Goal: Task Accomplishment & Management: Complete application form

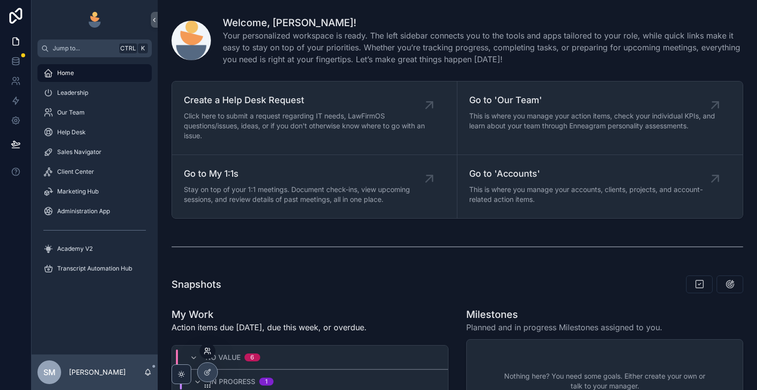
click at [207, 350] on icon at bounding box center [206, 349] width 2 height 2
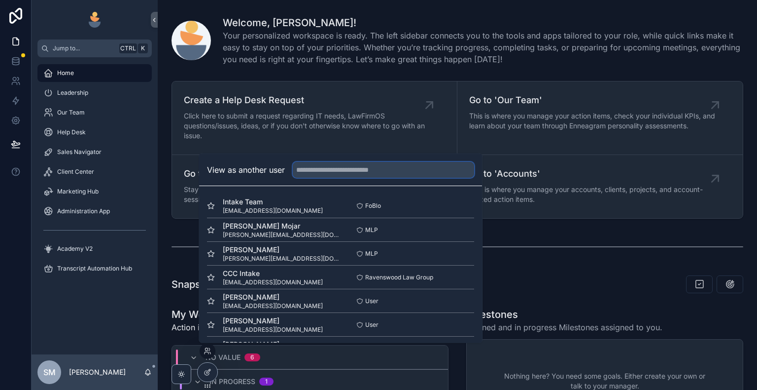
click at [322, 169] on input "text" at bounding box center [383, 170] width 181 height 16
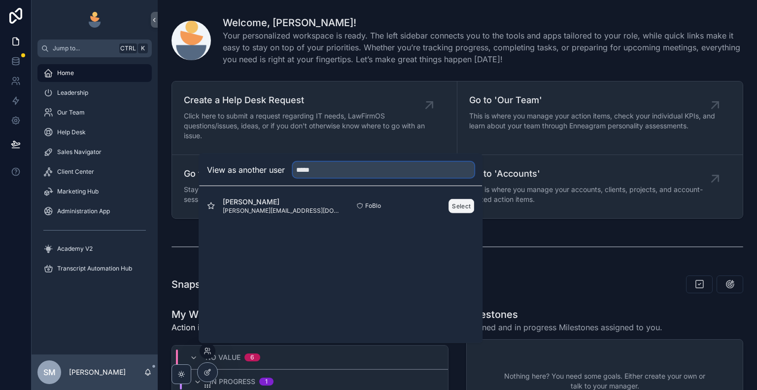
type input "*****"
click at [453, 204] on button "Select" at bounding box center [462, 205] width 26 height 14
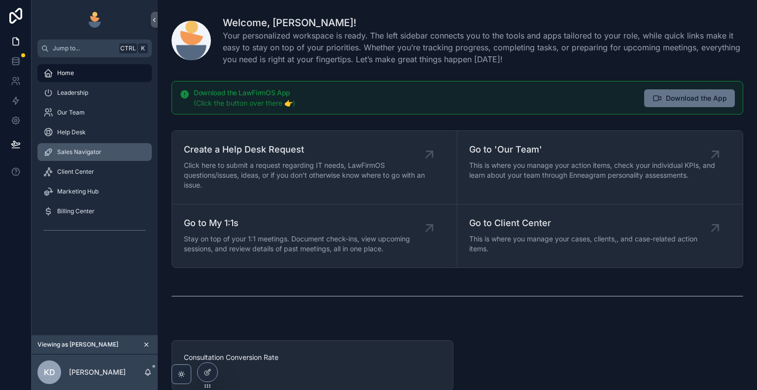
click at [109, 157] on div "Sales Navigator" at bounding box center [94, 152] width 103 height 16
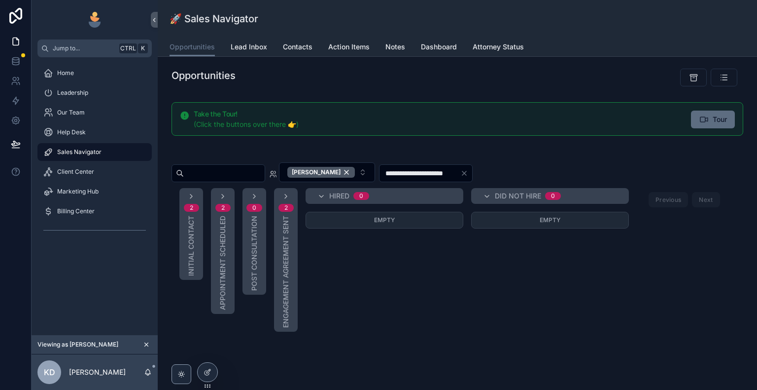
click at [713, 115] on span "Tour" at bounding box center [720, 119] width 14 height 10
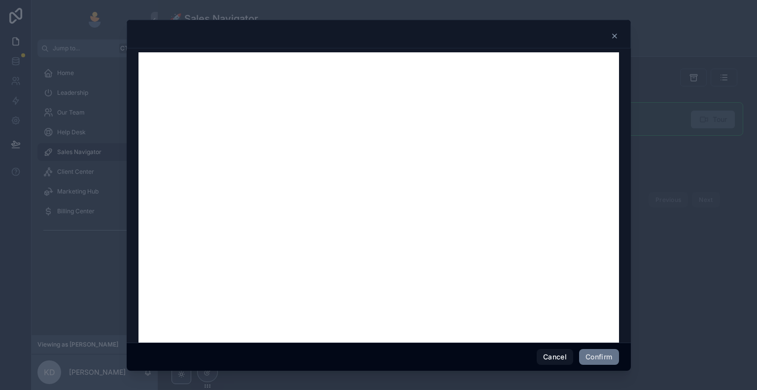
click at [613, 33] on icon at bounding box center [615, 36] width 8 height 8
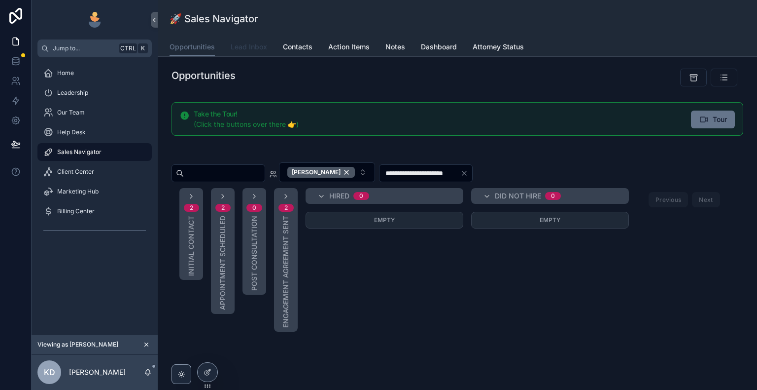
click at [257, 46] on span "Lead Inbox" at bounding box center [249, 47] width 36 height 10
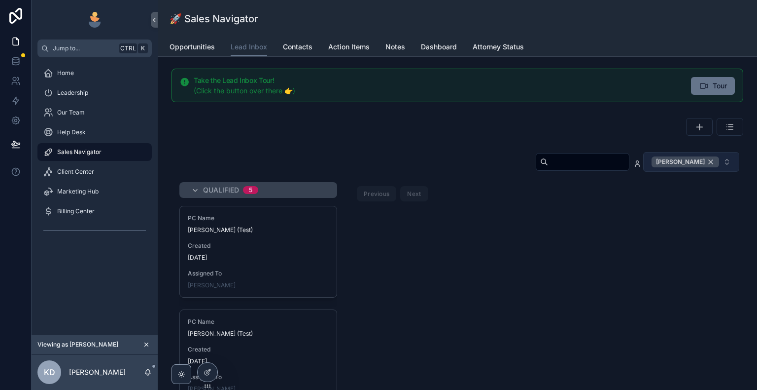
click at [708, 164] on div "Kelly Dempsey" at bounding box center [686, 161] width 68 height 11
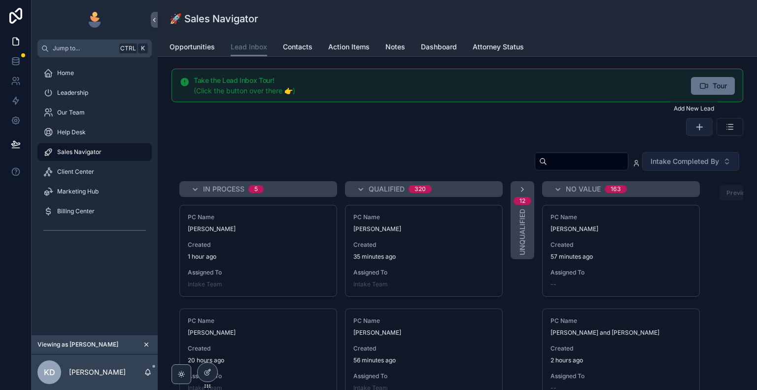
click at [692, 132] on button "scrollable content" at bounding box center [699, 127] width 27 height 18
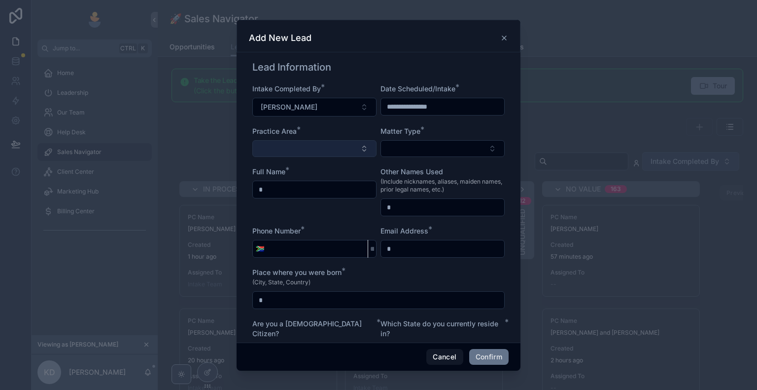
click at [318, 148] on button "Select Button" at bounding box center [314, 148] width 124 height 17
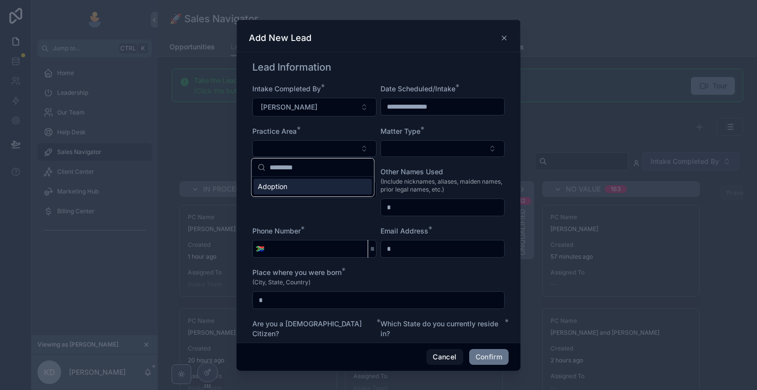
click at [326, 187] on div "Adoption" at bounding box center [313, 186] width 118 height 16
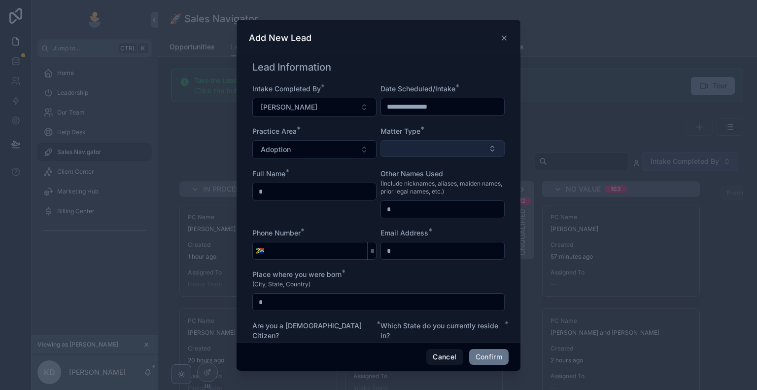
click at [427, 145] on button "Select Button" at bounding box center [443, 148] width 124 height 17
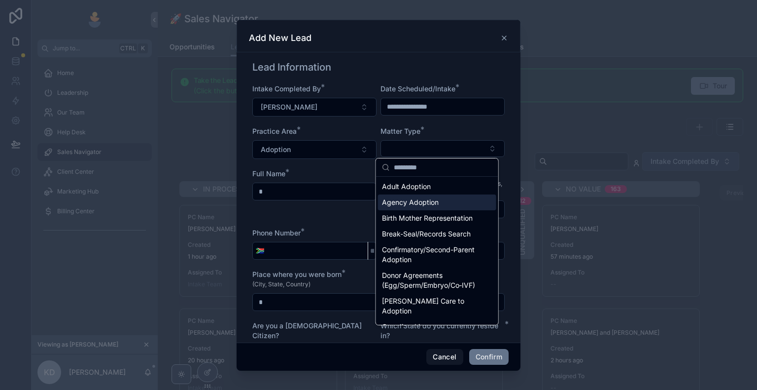
click at [431, 194] on div "Agency Adoption" at bounding box center [437, 202] width 118 height 16
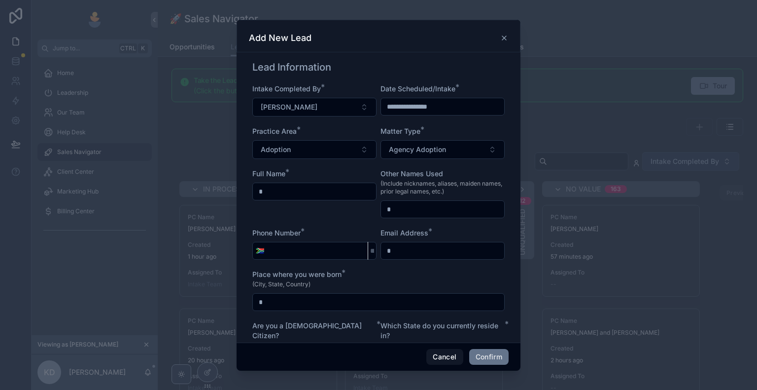
click at [318, 194] on input "text" at bounding box center [314, 191] width 123 height 14
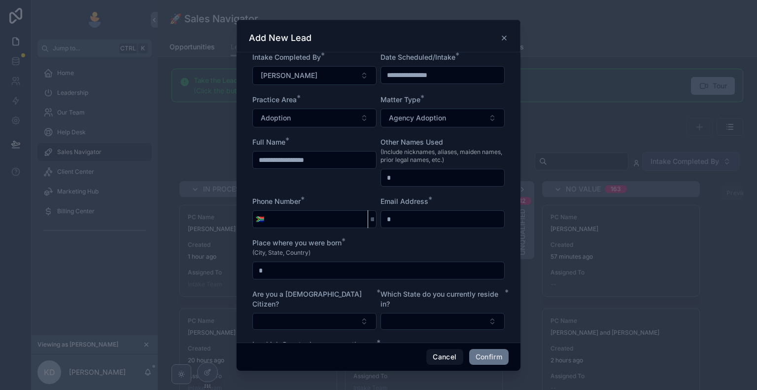
scroll to position [49, 0]
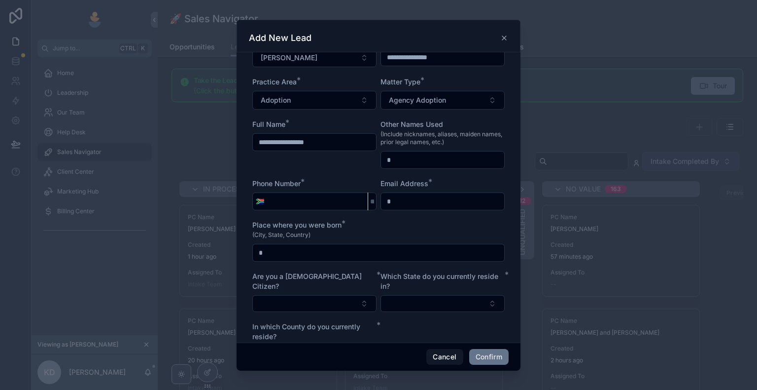
type input "**********"
click at [302, 200] on input "tel" at bounding box center [317, 201] width 101 height 14
click at [259, 203] on span "🇿🇦" at bounding box center [260, 201] width 8 height 10
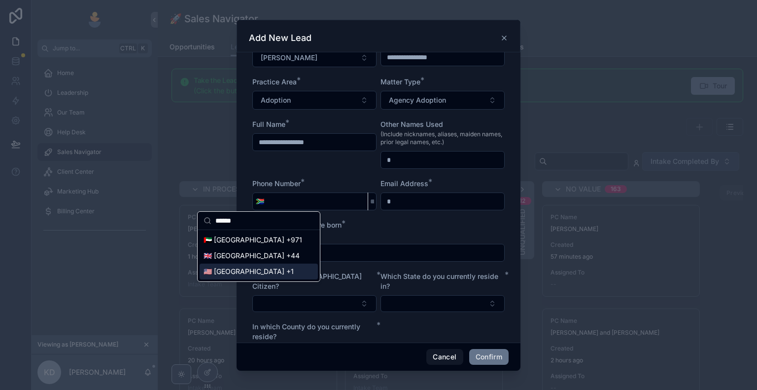
type input "******"
click at [262, 270] on div "🇺🇸 United States +1" at bounding box center [259, 271] width 118 height 16
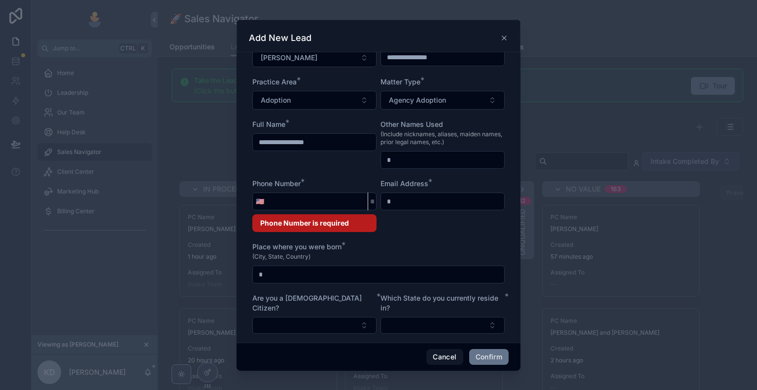
click at [284, 204] on input "tel" at bounding box center [317, 201] width 101 height 14
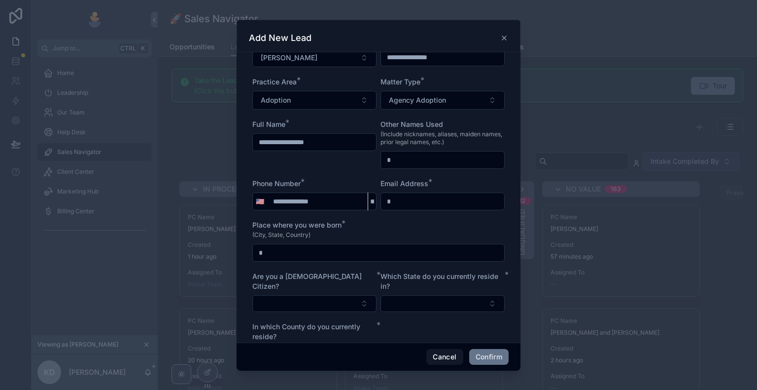
type input "**********"
click at [418, 202] on input "text" at bounding box center [442, 201] width 123 height 14
click at [396, 201] on input "**********" at bounding box center [442, 201] width 123 height 14
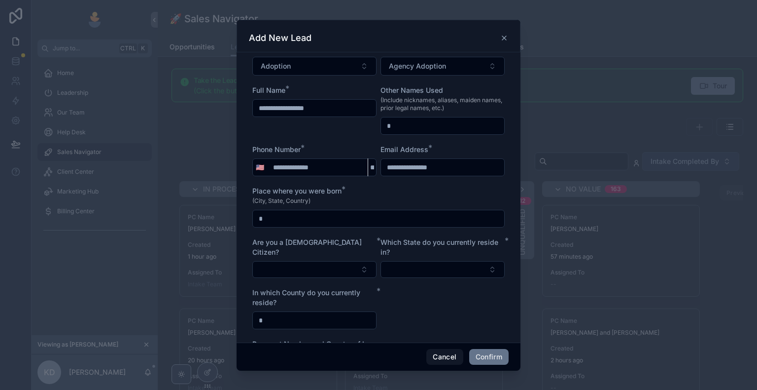
scroll to position [99, 0]
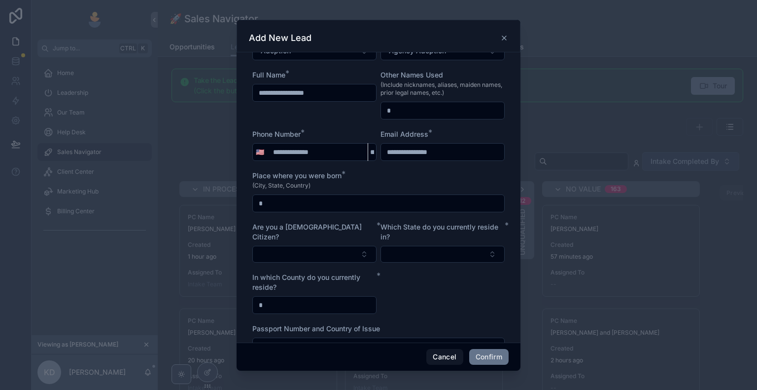
type input "**********"
click at [358, 205] on input "text" at bounding box center [378, 203] width 251 height 14
type input "**********"
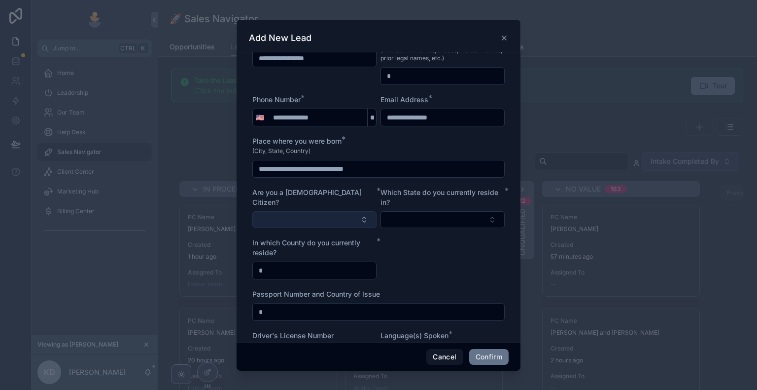
scroll to position [148, 0]
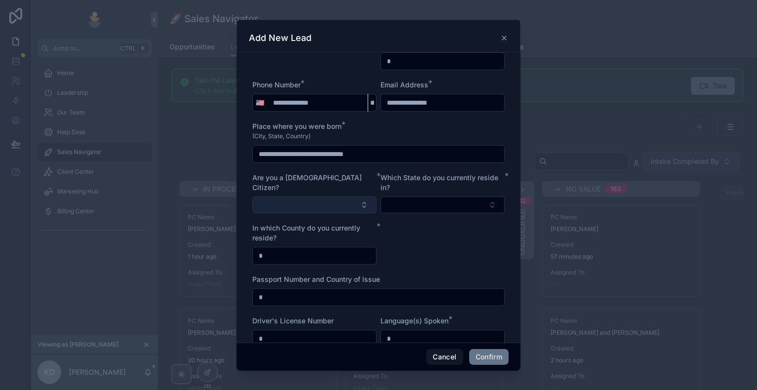
click at [316, 196] on button "Select Button" at bounding box center [314, 204] width 124 height 17
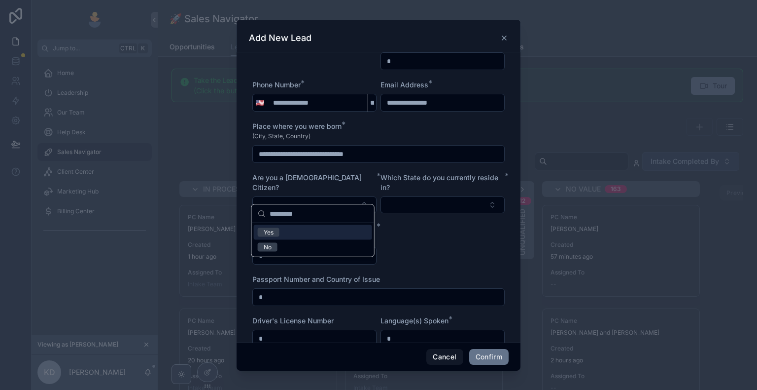
click at [308, 229] on div "Yes" at bounding box center [313, 232] width 118 height 15
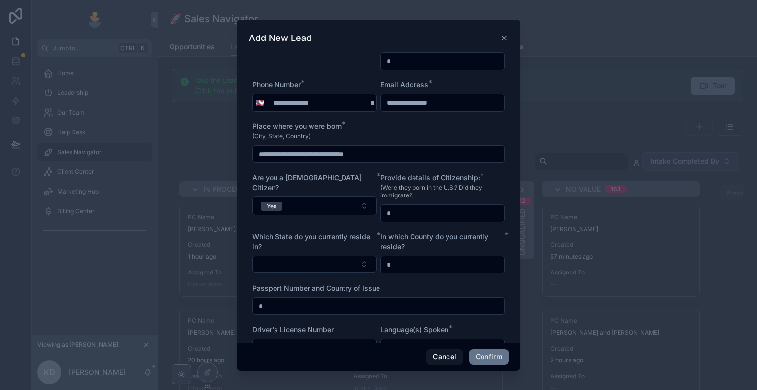
click at [410, 208] on input "text" at bounding box center [442, 213] width 123 height 14
type input "****"
click at [337, 262] on button "Select Button" at bounding box center [314, 263] width 124 height 17
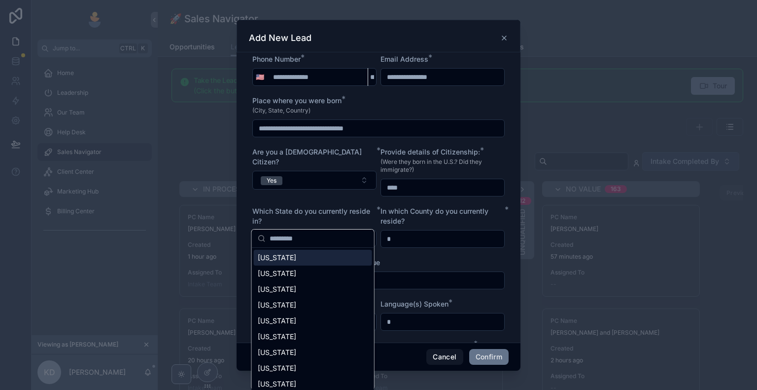
scroll to position [197, 0]
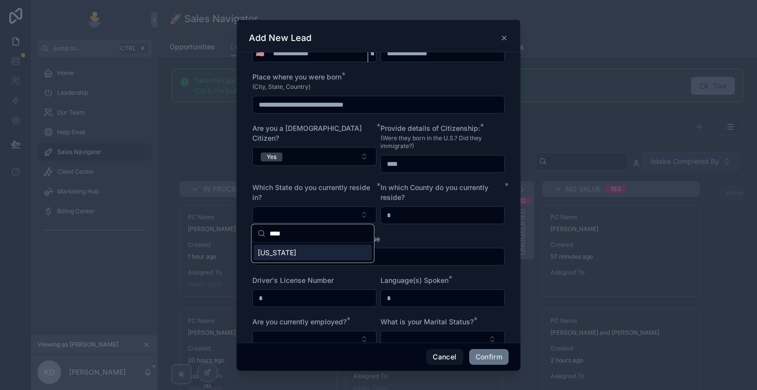
type input "****"
click at [322, 257] on div "Washington" at bounding box center [313, 253] width 118 height 16
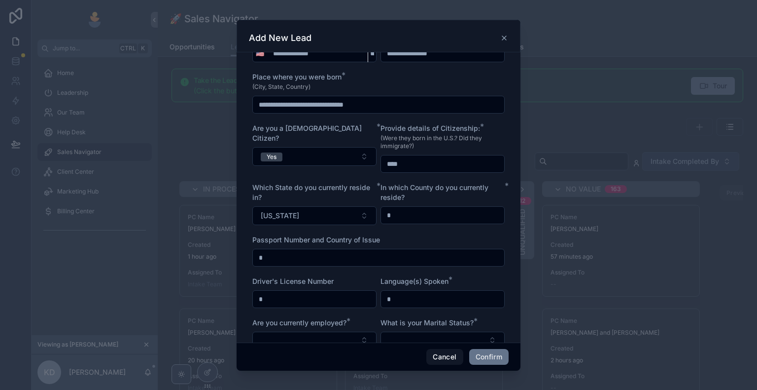
click at [397, 218] on input "text" at bounding box center [442, 215] width 123 height 14
type input "**********"
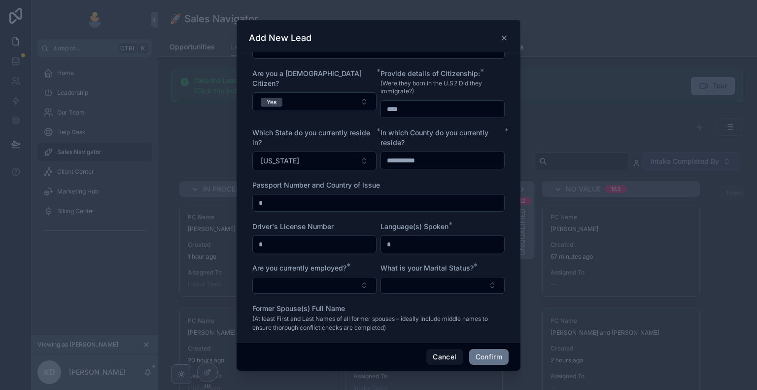
scroll to position [257, 0]
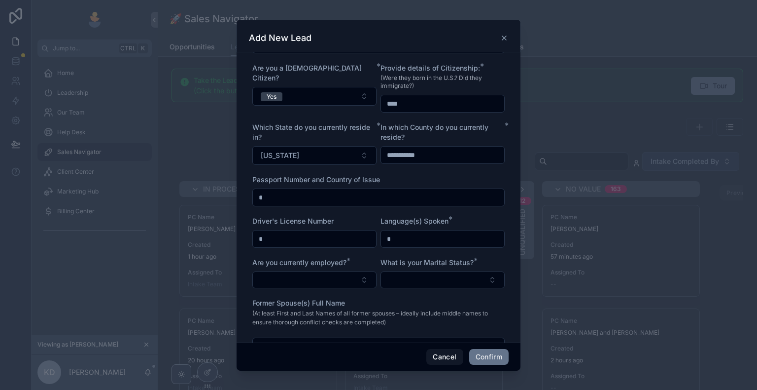
drag, startPoint x: 367, startPoint y: 186, endPoint x: 365, endPoint y: 197, distance: 11.5
click at [365, 197] on div "Passport Number and Country of Issue" at bounding box center [378, 191] width 252 height 32
click at [365, 197] on input "text" at bounding box center [378, 197] width 251 height 14
type input "****"
click at [321, 239] on input "text" at bounding box center [314, 239] width 123 height 14
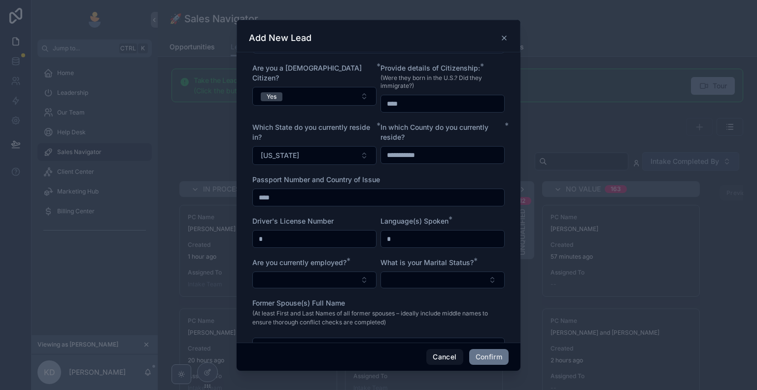
type input "**********"
click at [403, 245] on div at bounding box center [443, 239] width 124 height 18
click at [406, 240] on input "text" at bounding box center [442, 239] width 123 height 14
type input "*******"
click at [319, 279] on button "Select Button" at bounding box center [314, 279] width 124 height 17
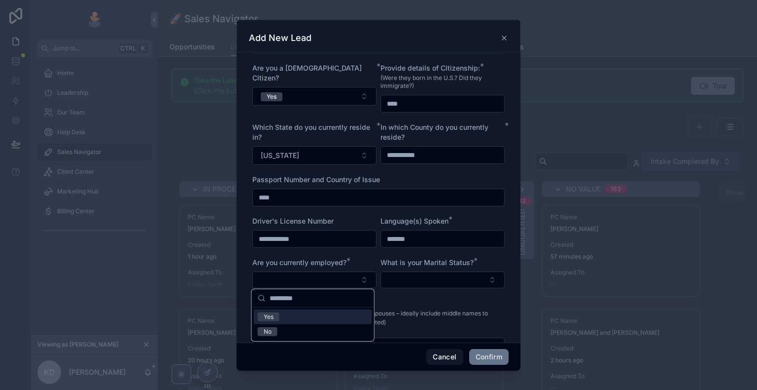
click at [316, 315] on div "Yes" at bounding box center [313, 316] width 118 height 15
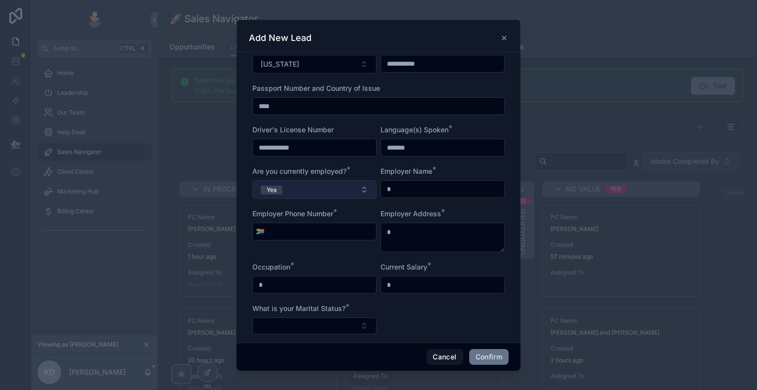
scroll to position [349, 0]
click at [402, 192] on input "text" at bounding box center [442, 188] width 123 height 14
type input "**********"
click at [257, 230] on span "🇿🇦" at bounding box center [260, 231] width 8 height 10
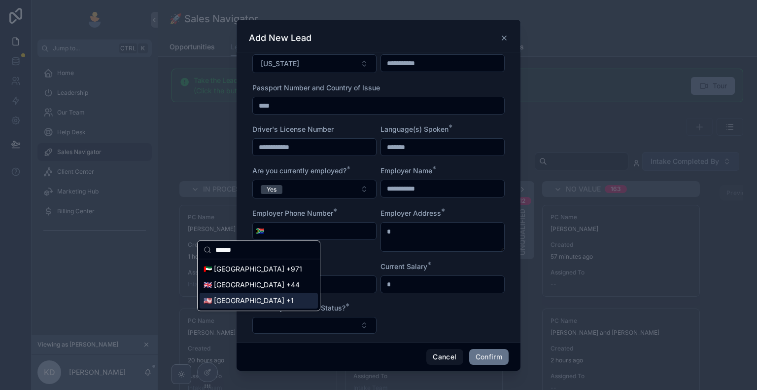
type input "******"
click at [239, 299] on div "🇺🇸 United States +1" at bounding box center [259, 300] width 118 height 16
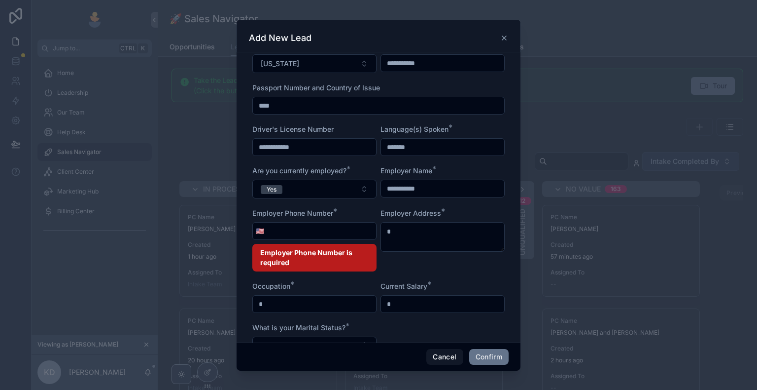
click at [314, 228] on input "tel" at bounding box center [321, 231] width 109 height 14
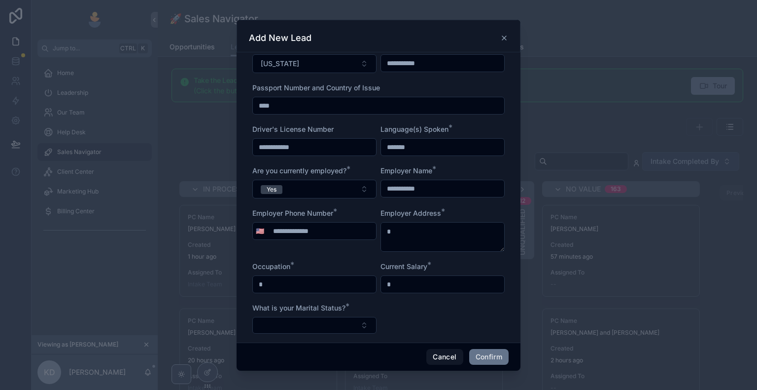
type input "**********"
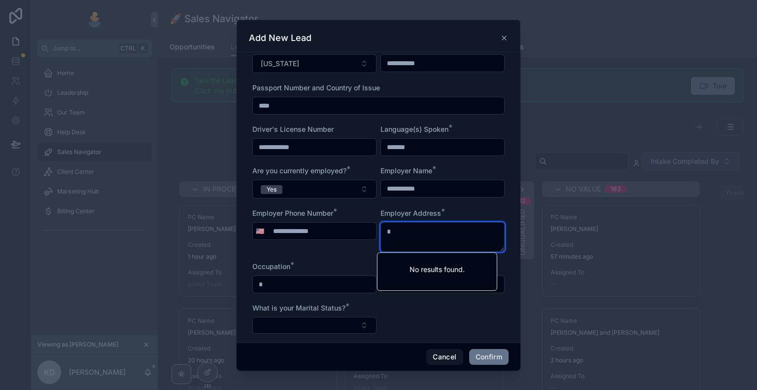
click at [410, 239] on textarea at bounding box center [443, 237] width 124 height 30
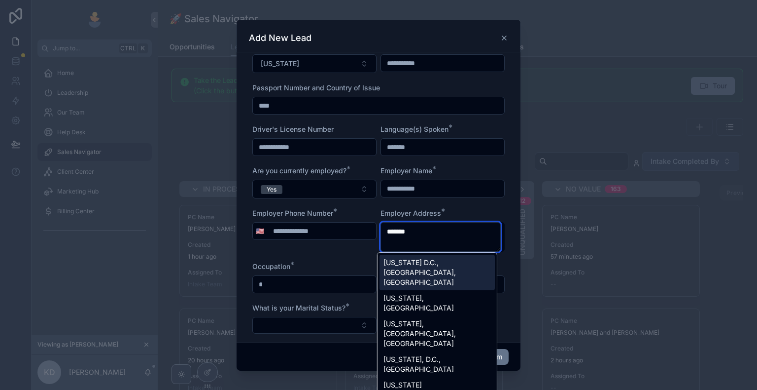
click at [415, 267] on div "Washington D.C., DC, USA" at bounding box center [437, 271] width 115 height 35
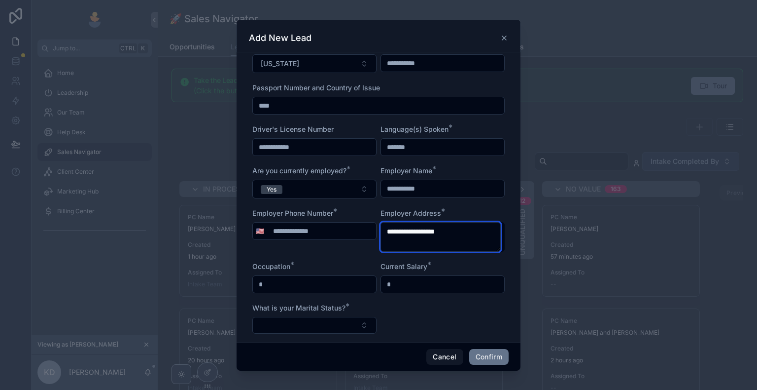
type textarea "**********"
click at [329, 283] on input "text" at bounding box center [314, 284] width 123 height 14
type input "****"
click at [396, 284] on input "text" at bounding box center [442, 284] width 123 height 14
type input "*********"
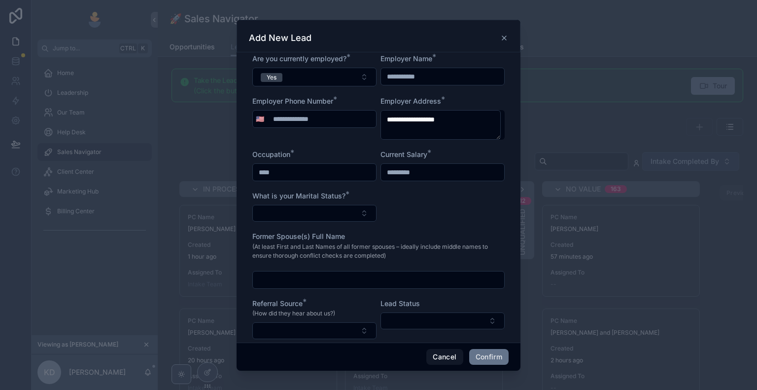
scroll to position [505, 0]
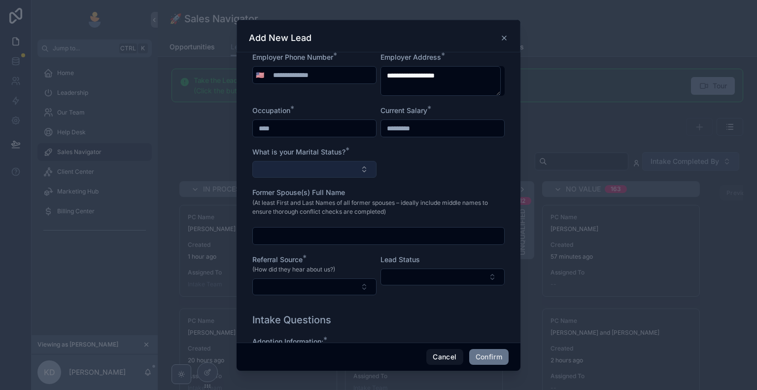
click at [310, 169] on button "Select Button" at bounding box center [314, 169] width 124 height 17
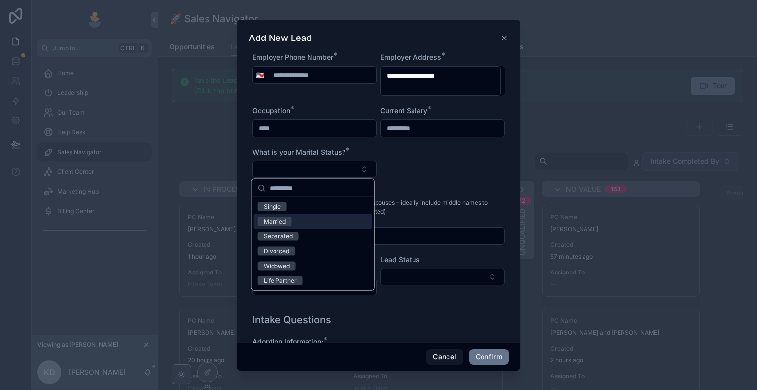
click at [299, 214] on div "Married" at bounding box center [313, 221] width 118 height 15
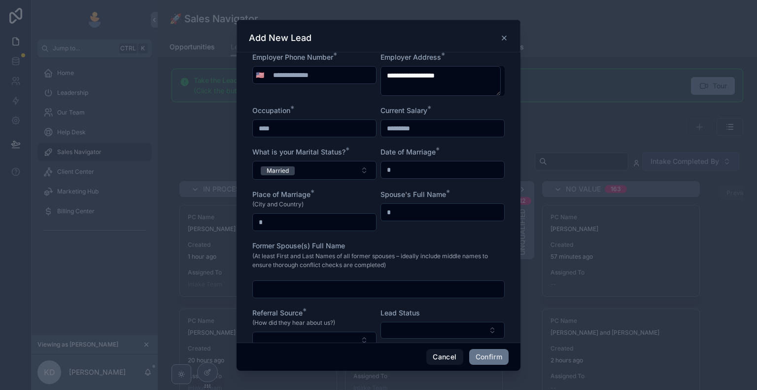
click at [427, 169] on input "text" at bounding box center [442, 170] width 123 height 14
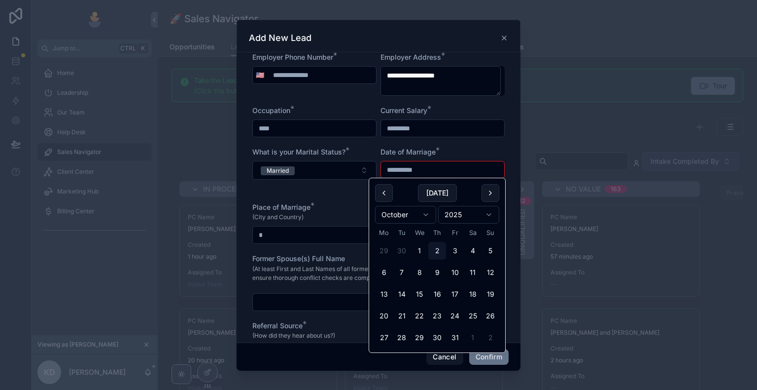
type input "**********"
click at [328, 234] on input "text" at bounding box center [314, 235] width 123 height 14
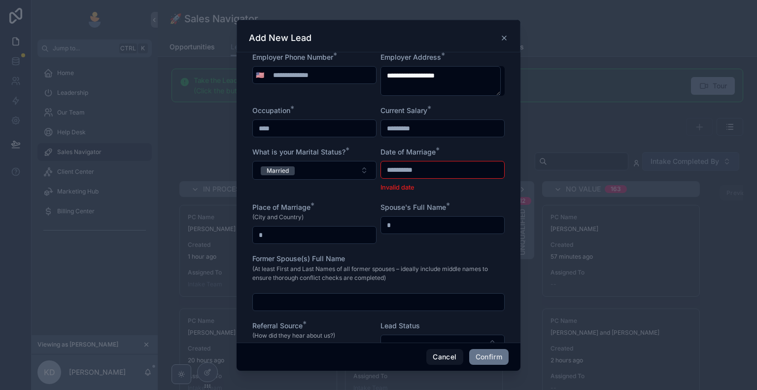
type input "**********"
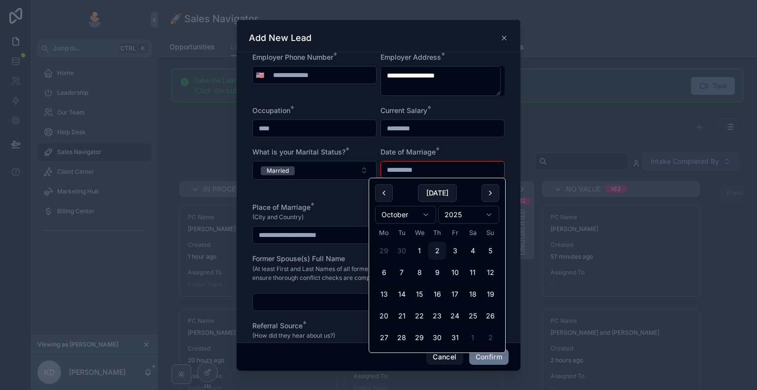
drag, startPoint x: 426, startPoint y: 167, endPoint x: 373, endPoint y: 171, distance: 52.9
click at [448, 216] on html "Jump to... Ctrl K Home Leadership Our Team Help Desk Sales Navigator Client Cen…" at bounding box center [378, 195] width 757 height 390
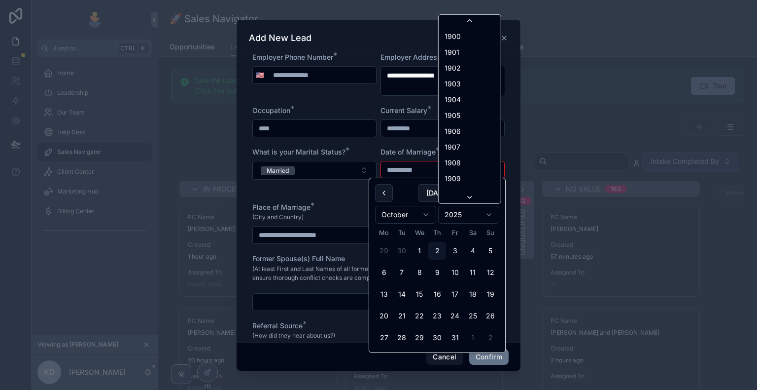
scroll to position [1825, 0]
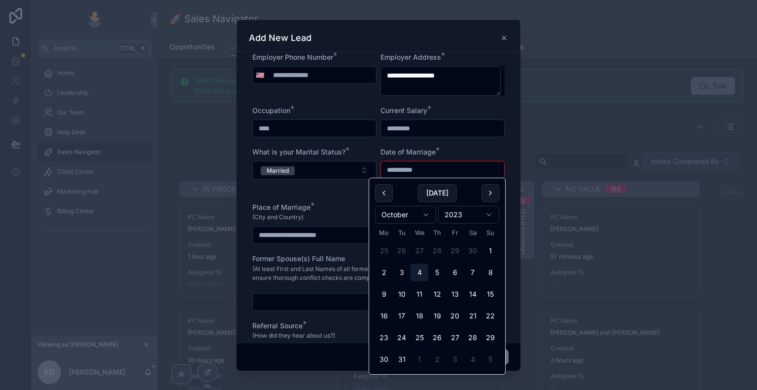
click at [418, 266] on button "4" at bounding box center [420, 272] width 18 height 18
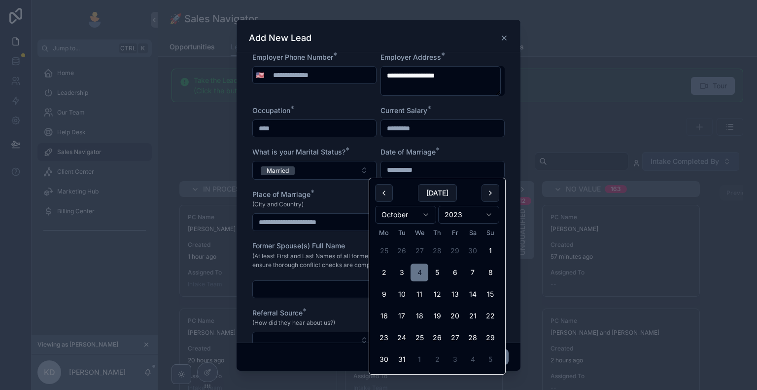
type input "**********"
click at [322, 194] on div "Place of Marriage *" at bounding box center [314, 194] width 124 height 10
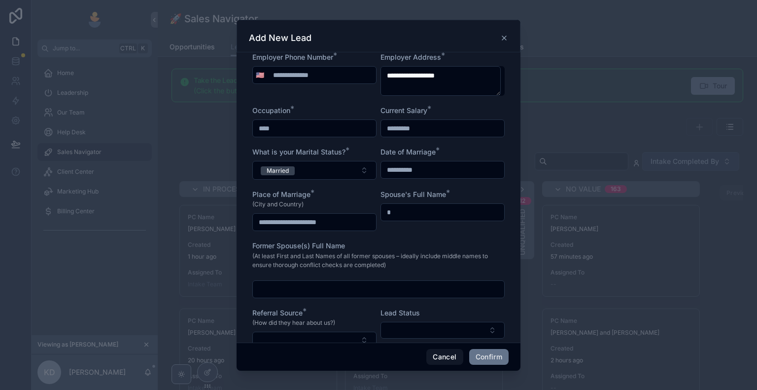
click at [402, 213] on input "text" at bounding box center [442, 212] width 123 height 14
click at [428, 215] on input "text" at bounding box center [442, 212] width 123 height 14
type input "*"
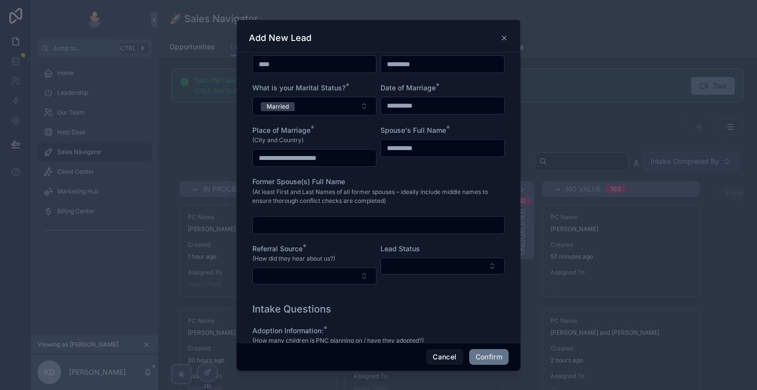
scroll to position [577, 0]
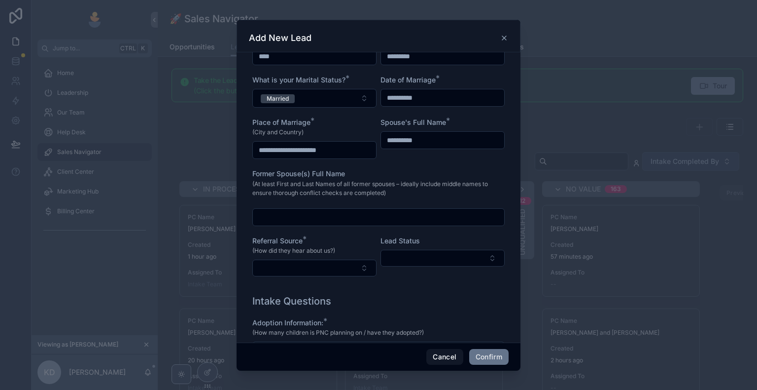
type input "**********"
click at [428, 215] on input "text" at bounding box center [378, 217] width 251 height 14
type input "**********"
click at [338, 260] on button "Select Button" at bounding box center [314, 267] width 124 height 17
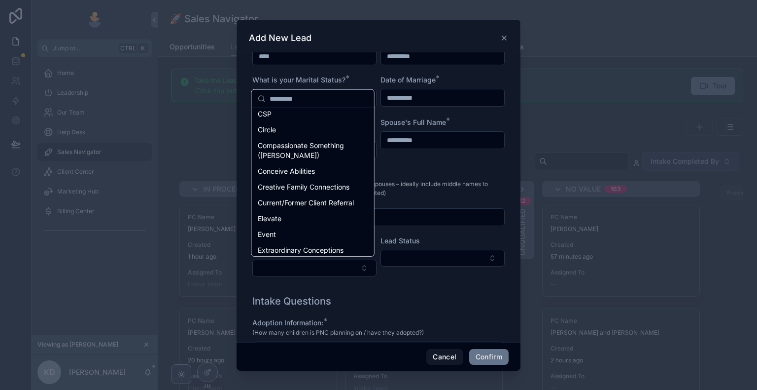
scroll to position [266, 0]
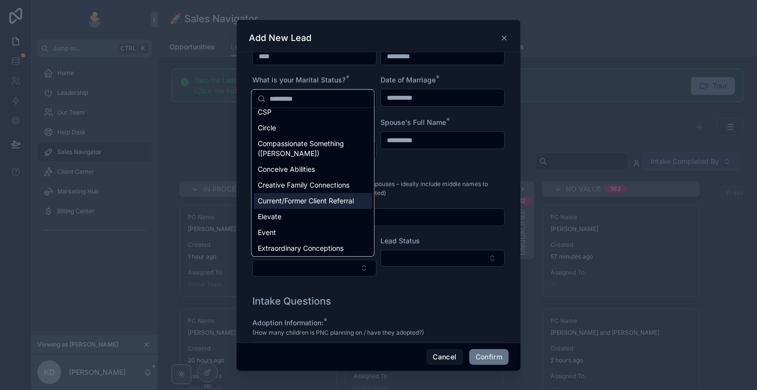
click at [327, 196] on span "Current/Former Client Referral" at bounding box center [306, 201] width 96 height 10
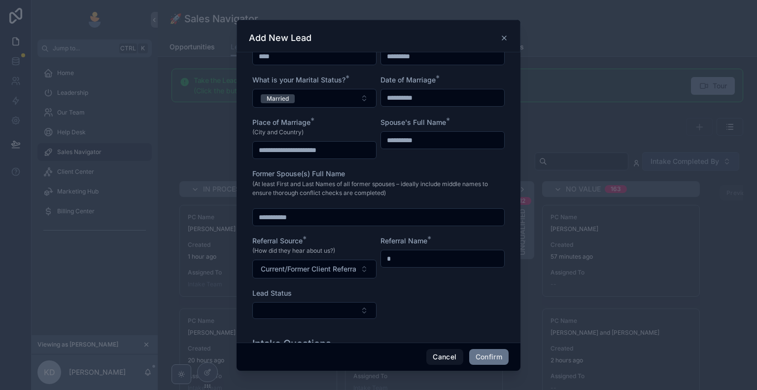
scroll to position [631, 0]
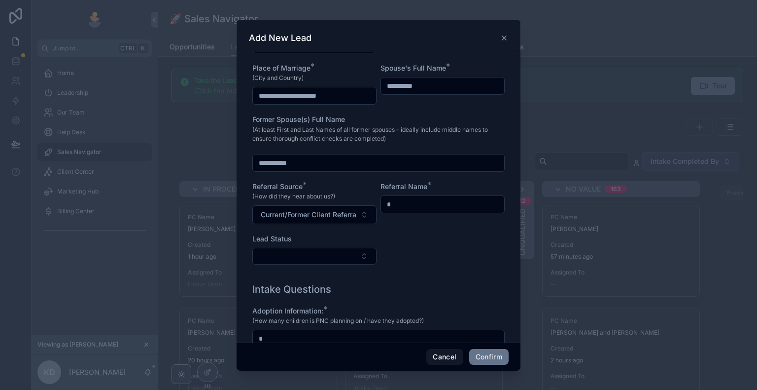
click at [387, 203] on input "text" at bounding box center [442, 204] width 123 height 14
type input "*********"
click at [339, 253] on button "Select Button" at bounding box center [314, 256] width 124 height 17
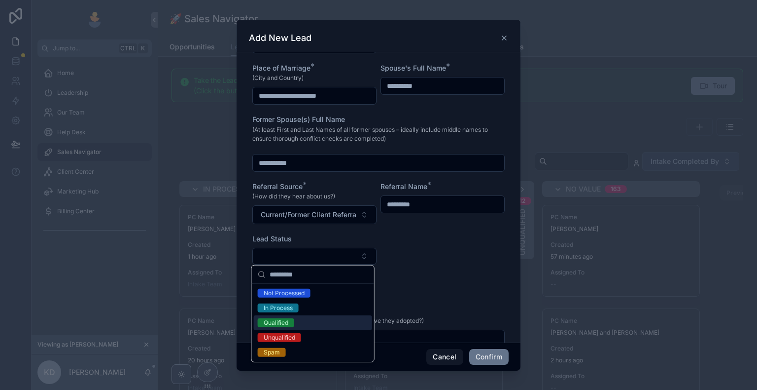
click at [306, 324] on div "Qualified" at bounding box center [313, 322] width 118 height 15
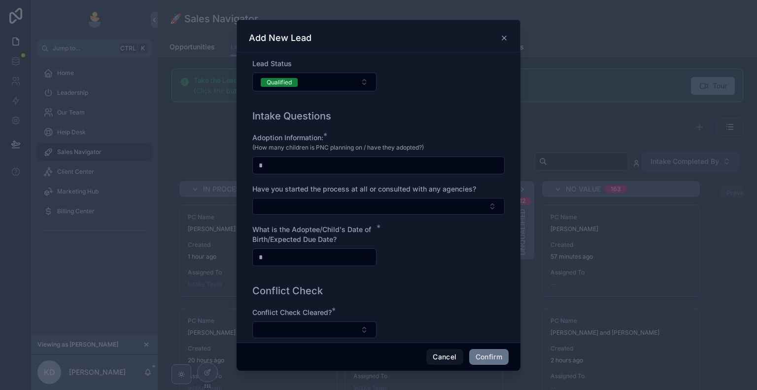
scroll to position [803, 0]
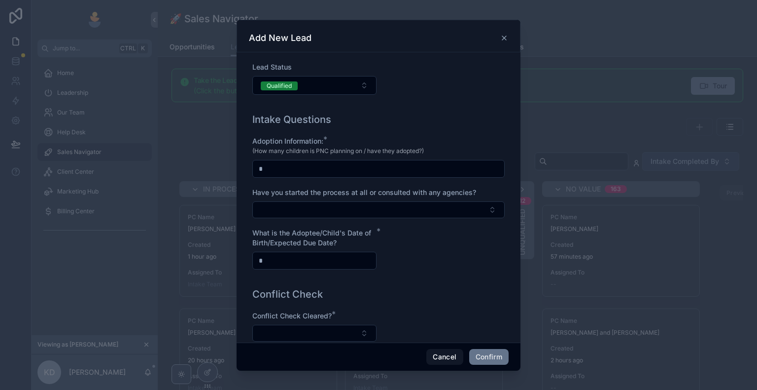
click at [384, 173] on input "text" at bounding box center [378, 169] width 251 height 14
type input "*"
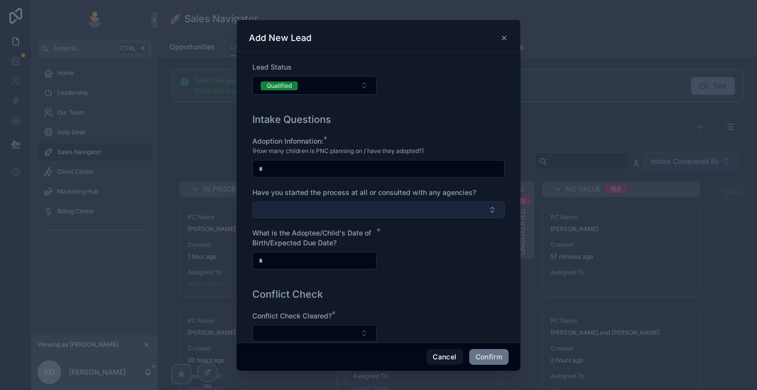
click at [347, 202] on button "Select Button" at bounding box center [378, 209] width 252 height 17
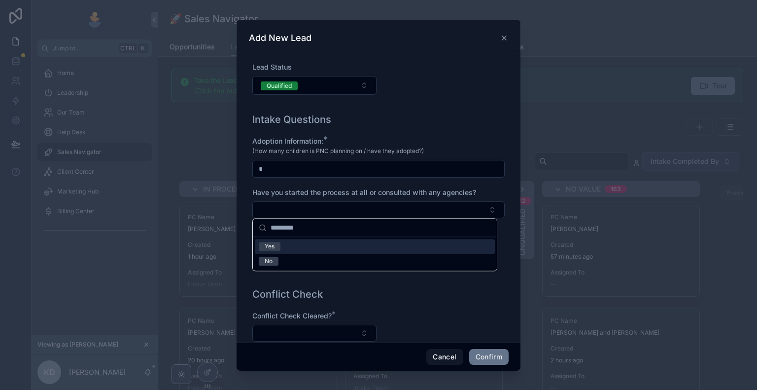
click at [335, 245] on div "Yes" at bounding box center [375, 246] width 240 height 15
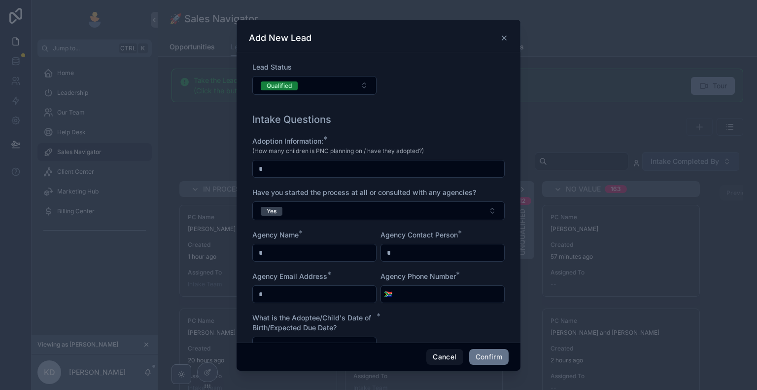
click at [316, 246] on input "text" at bounding box center [314, 253] width 123 height 14
type input "**********"
click at [410, 254] on input "text" at bounding box center [442, 253] width 123 height 14
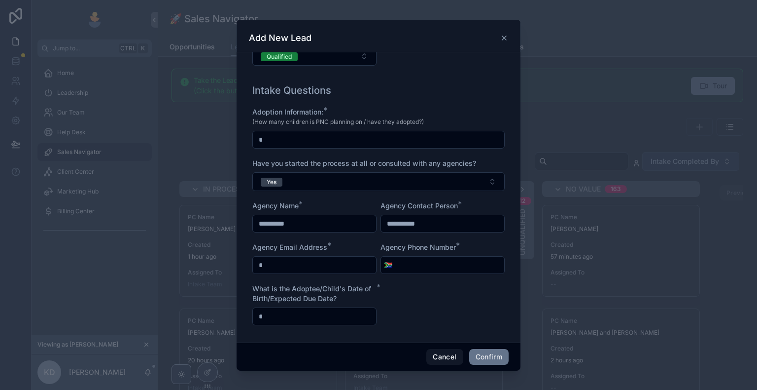
type input "**********"
click at [346, 267] on input "text" at bounding box center [314, 265] width 123 height 14
type input "**********"
click at [406, 264] on input "tel" at bounding box center [449, 265] width 109 height 14
click at [395, 264] on input "tel" at bounding box center [449, 265] width 109 height 14
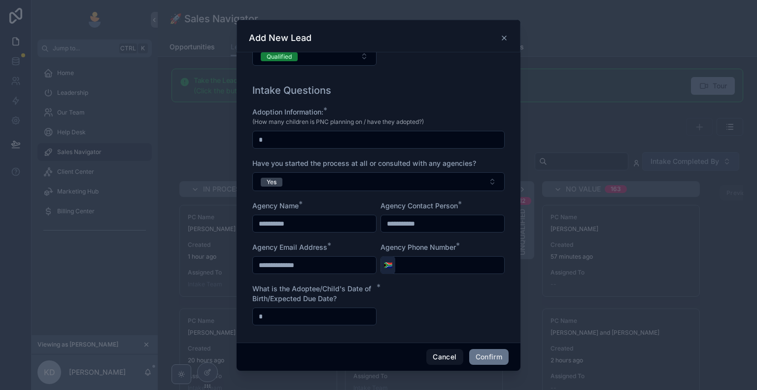
click at [387, 264] on span "🇿🇦" at bounding box center [388, 265] width 8 height 10
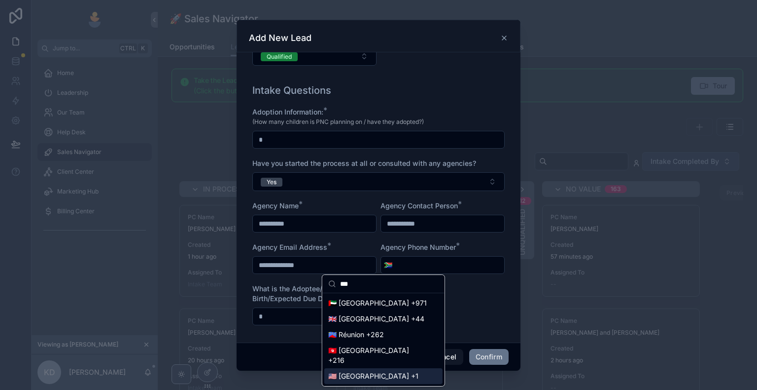
type input "***"
click at [369, 368] on div "🇺🇸 United States +1" at bounding box center [383, 376] width 118 height 16
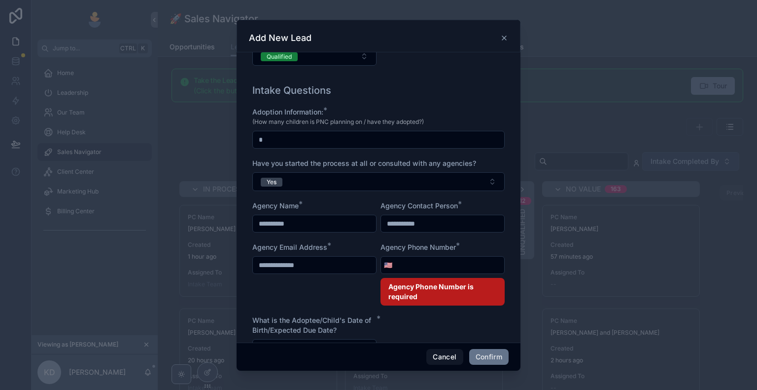
click at [414, 267] on input "tel" at bounding box center [449, 265] width 109 height 14
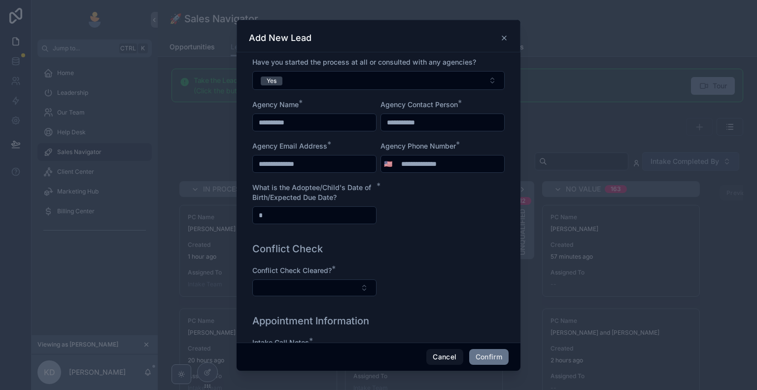
scroll to position [934, 0]
type input "**********"
click at [348, 218] on input "text" at bounding box center [314, 214] width 123 height 14
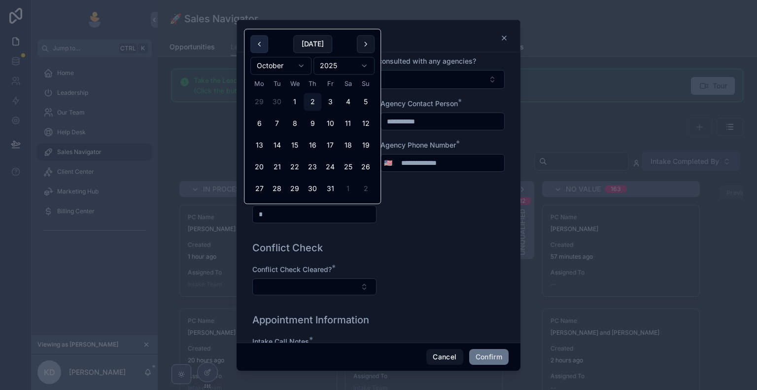
click at [260, 45] on button at bounding box center [259, 44] width 18 height 18
click at [294, 104] on button "3" at bounding box center [295, 102] width 18 height 18
type input "**********"
click at [315, 237] on div "Conflict Check Conflict Check Cleared? *" at bounding box center [378, 273] width 260 height 72
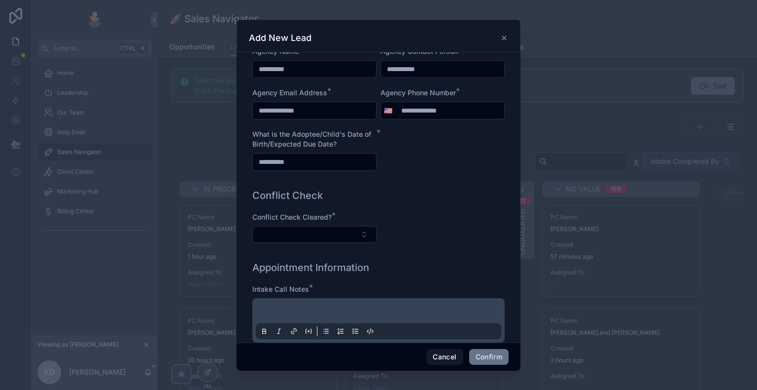
scroll to position [1025, 0]
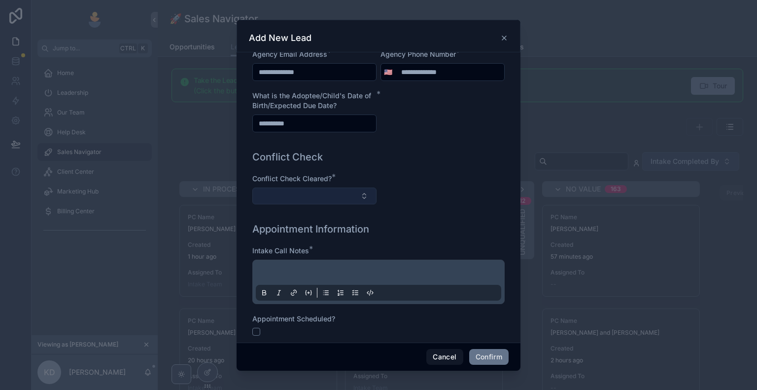
click at [322, 195] on button "Select Button" at bounding box center [314, 195] width 124 height 17
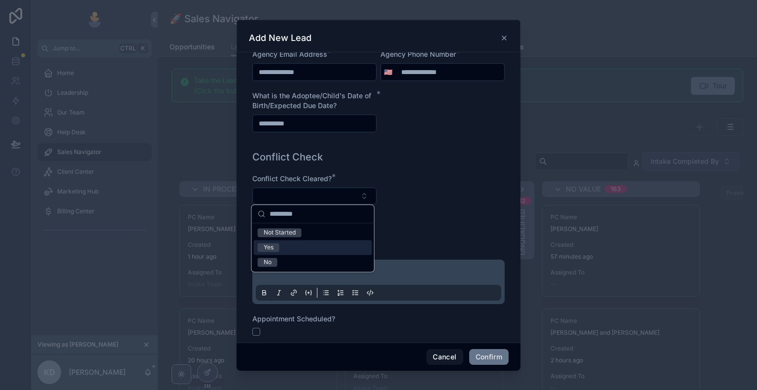
click at [287, 251] on div "Yes" at bounding box center [313, 247] width 118 height 15
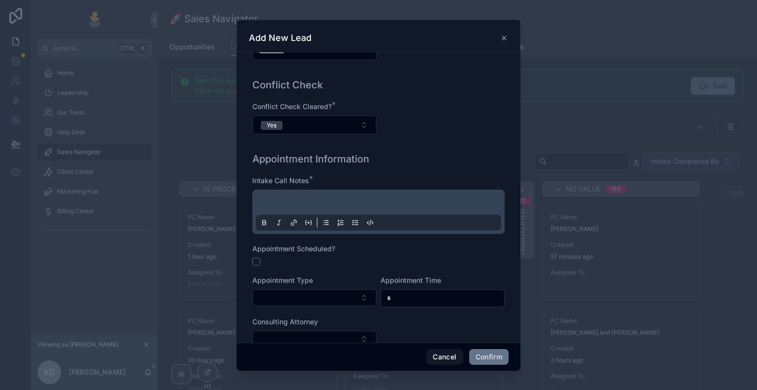
scroll to position [1099, 0]
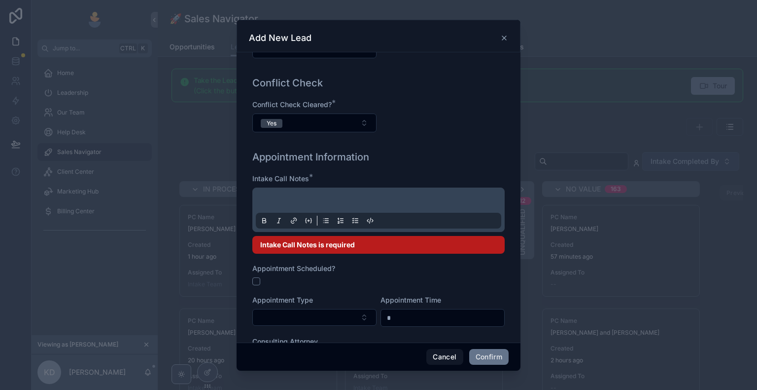
click at [302, 202] on p at bounding box center [381, 202] width 246 height 10
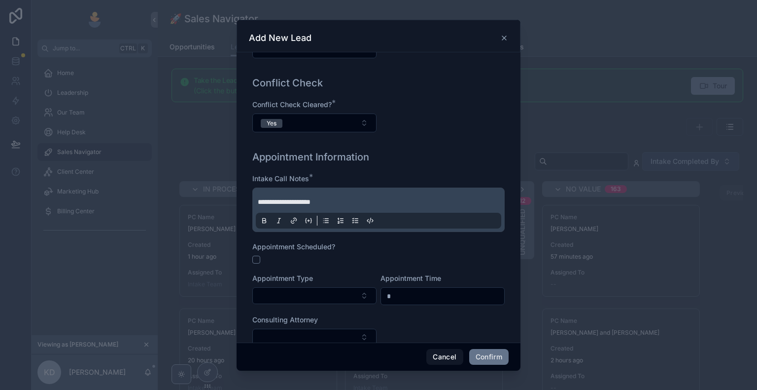
scroll to position [1121, 0]
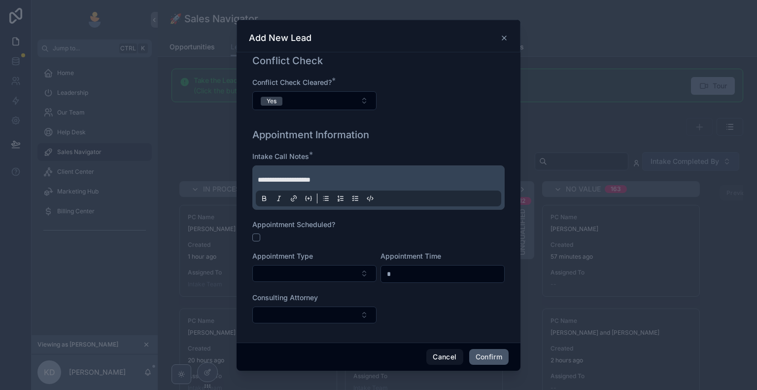
click at [487, 359] on button "Confirm" at bounding box center [488, 357] width 39 height 16
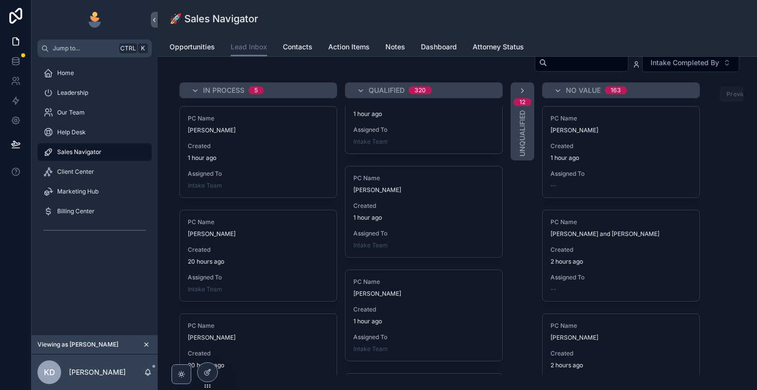
scroll to position [0, 0]
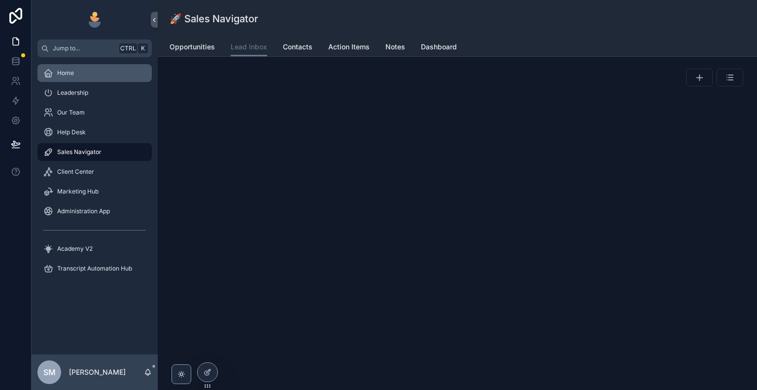
click at [88, 77] on div "Home" at bounding box center [94, 73] width 103 height 16
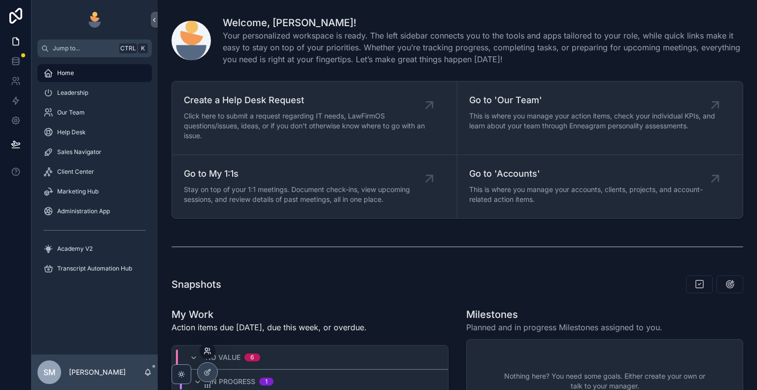
click at [204, 351] on icon at bounding box center [208, 351] width 8 height 8
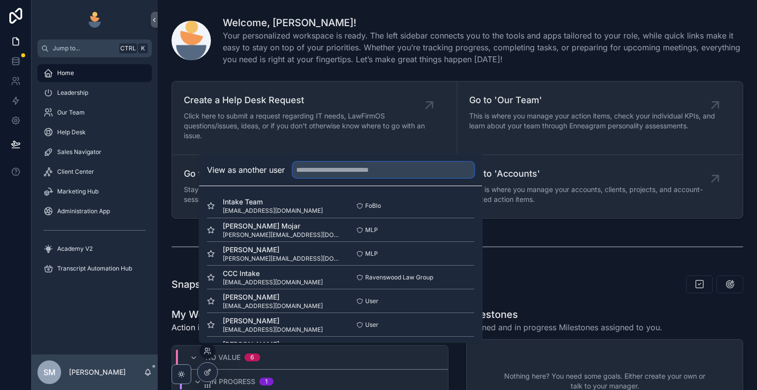
click at [346, 171] on input "text" at bounding box center [383, 170] width 181 height 16
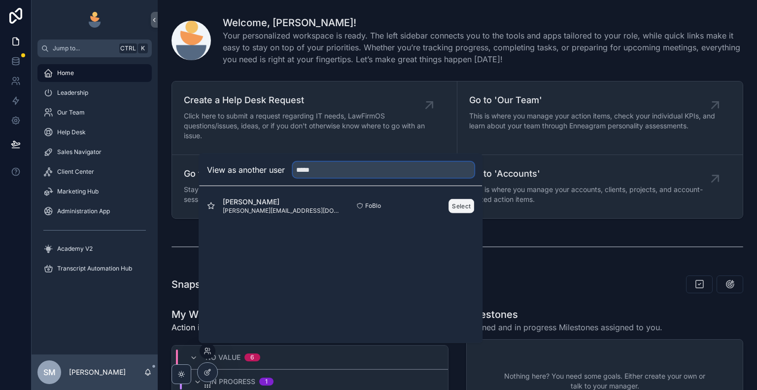
type input "*****"
click at [459, 206] on button "Select" at bounding box center [462, 205] width 26 height 14
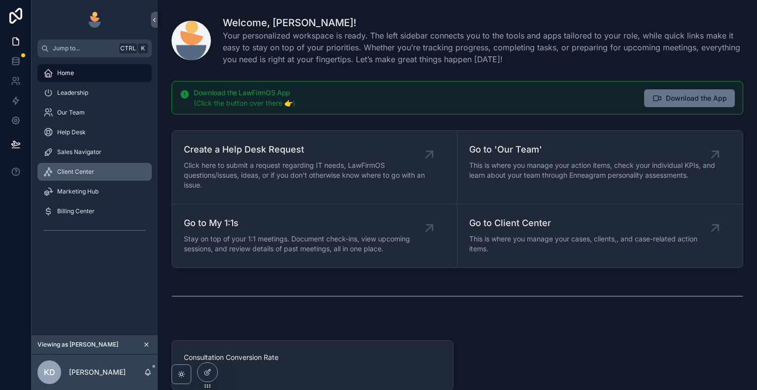
click at [94, 171] on div "Client Center" at bounding box center [94, 172] width 103 height 16
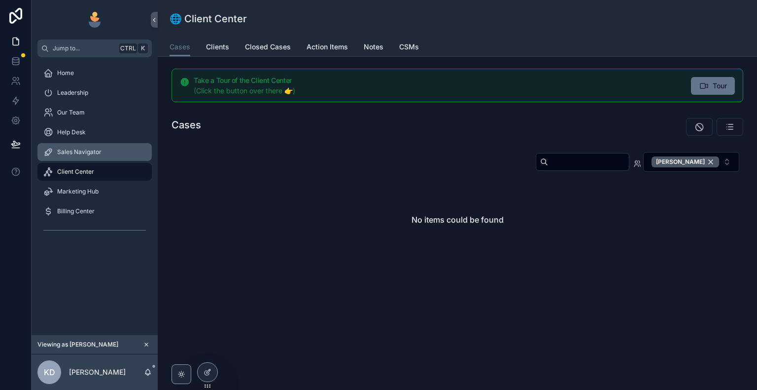
click at [95, 151] on span "Sales Navigator" at bounding box center [79, 152] width 44 height 8
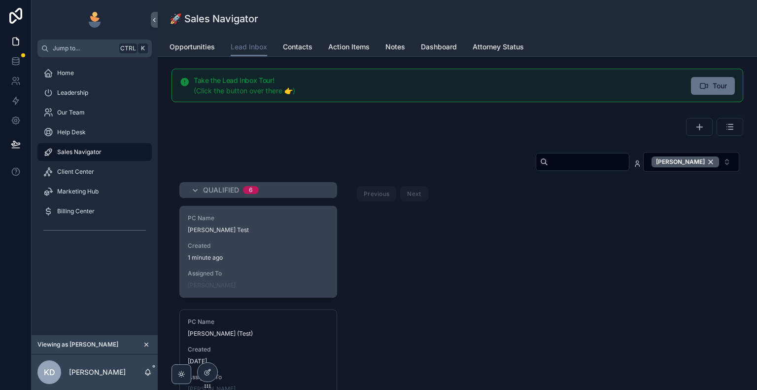
click at [279, 262] on div "PC Name Shannon Manea Test Created 1 minute ago Assigned To Kelly Dempsey" at bounding box center [258, 251] width 157 height 91
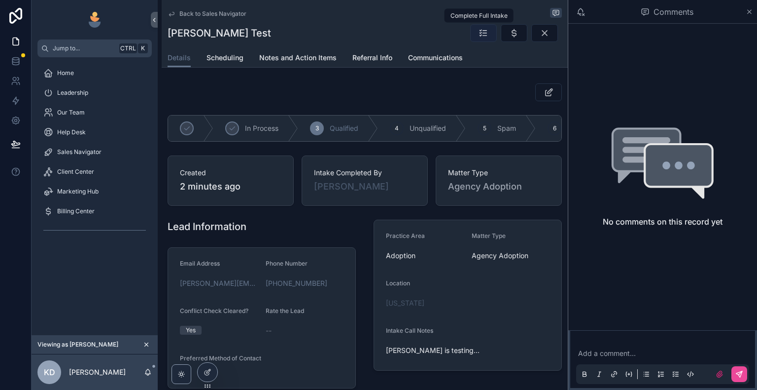
click at [481, 35] on icon "scrollable content" at bounding box center [484, 33] width 10 height 10
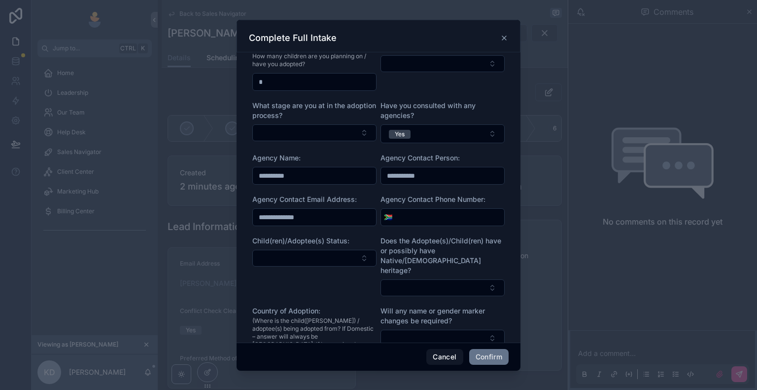
scroll to position [1035, 0]
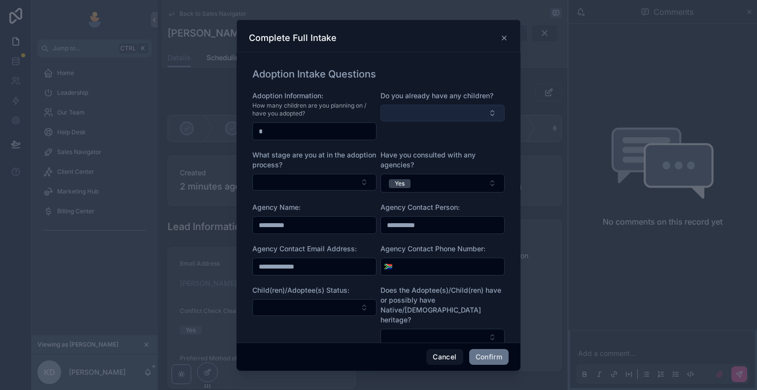
click at [424, 109] on button "Select Button" at bounding box center [443, 113] width 124 height 17
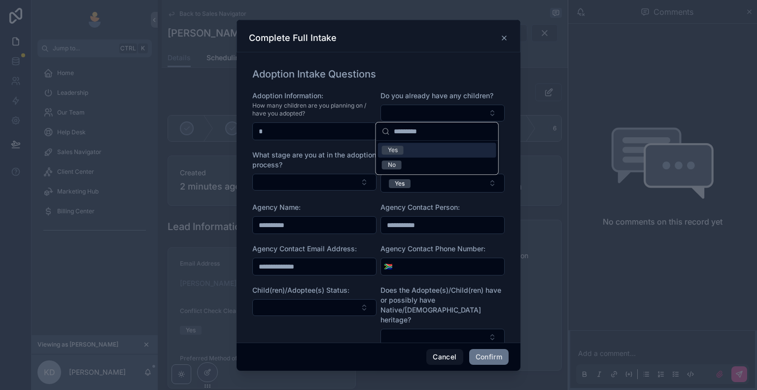
click at [414, 146] on div "Yes" at bounding box center [437, 149] width 118 height 15
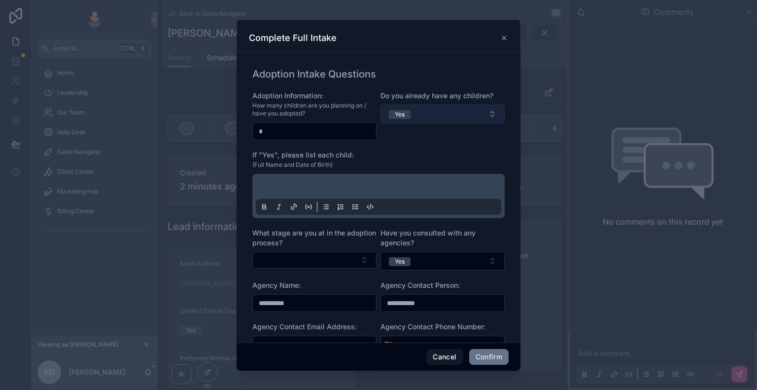
click at [448, 113] on button "Yes" at bounding box center [443, 114] width 124 height 19
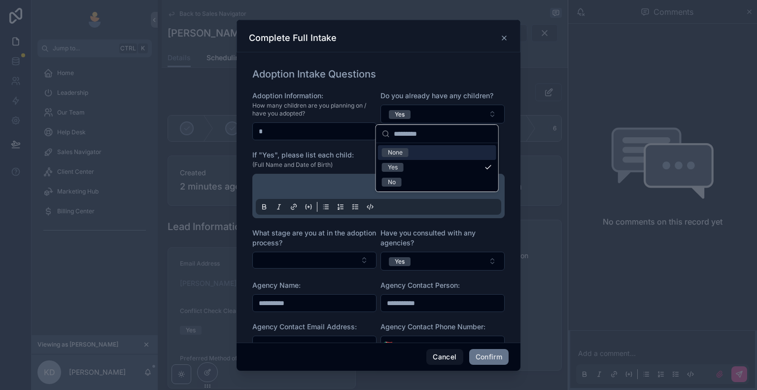
click at [503, 35] on icon at bounding box center [504, 38] width 8 height 8
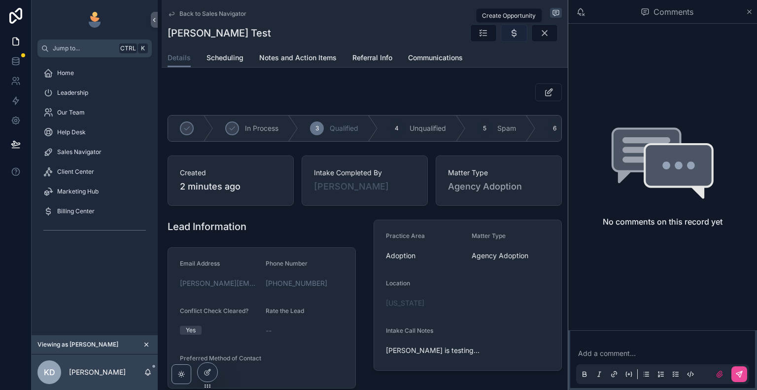
click at [510, 35] on icon "scrollable content" at bounding box center [514, 33] width 10 height 10
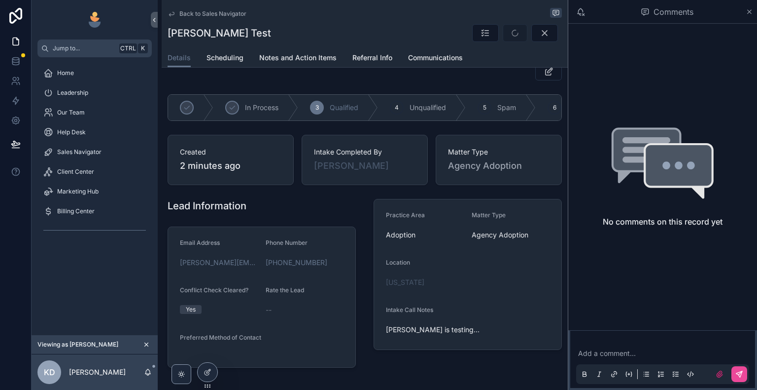
scroll to position [0, 0]
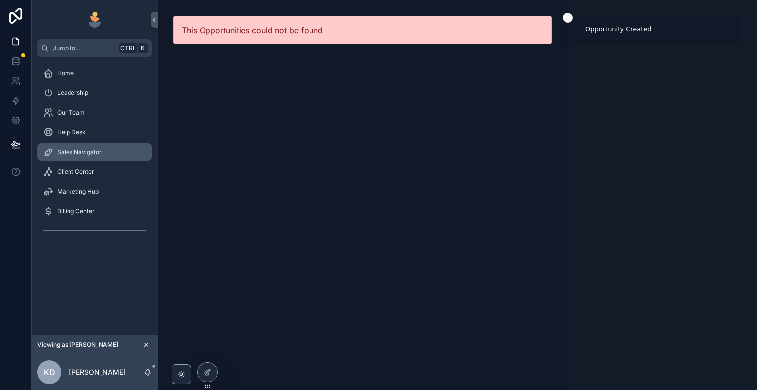
click at [97, 155] on span "Sales Navigator" at bounding box center [79, 152] width 44 height 8
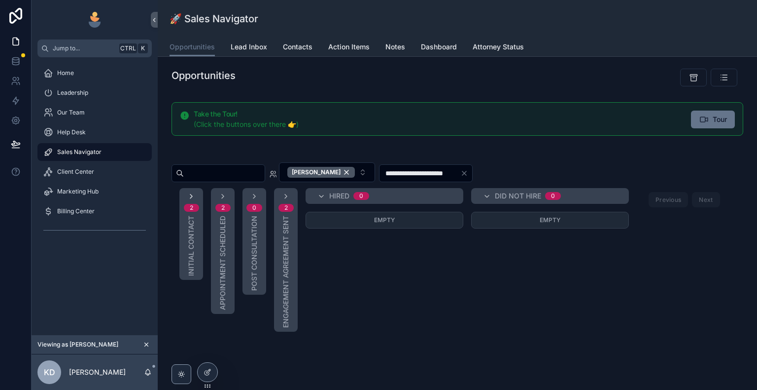
click at [192, 198] on icon "scrollable content" at bounding box center [191, 196] width 8 height 8
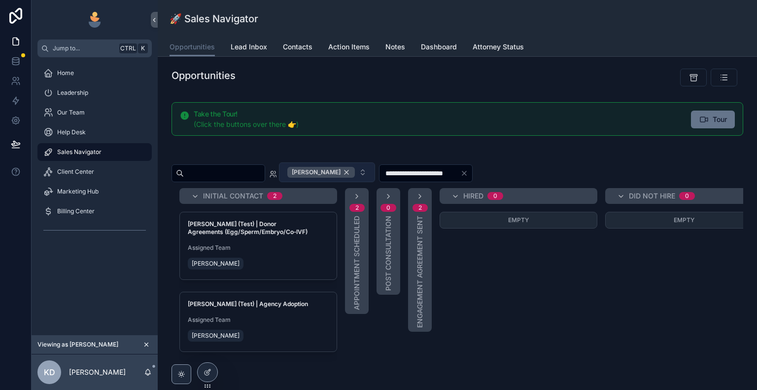
click at [355, 171] on div "[PERSON_NAME]" at bounding box center [321, 172] width 68 height 11
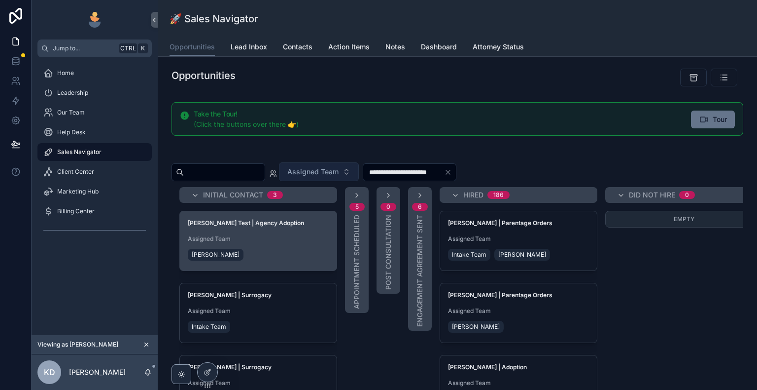
click at [285, 240] on span "Assigned Team" at bounding box center [258, 239] width 141 height 8
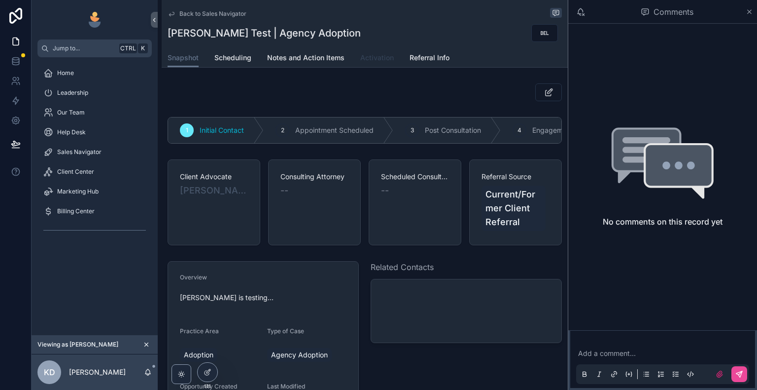
click at [369, 62] on span "Activation" at bounding box center [377, 58] width 34 height 10
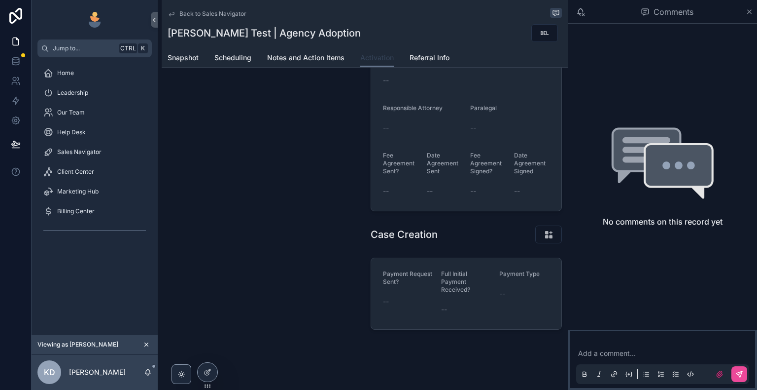
scroll to position [286, 0]
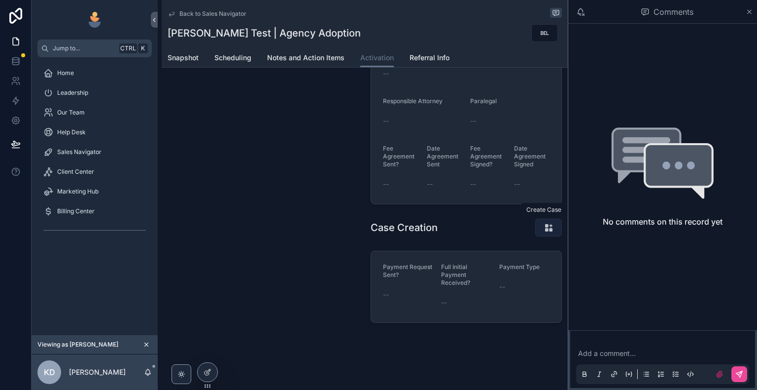
click at [548, 225] on icon "scrollable content" at bounding box center [549, 227] width 10 height 10
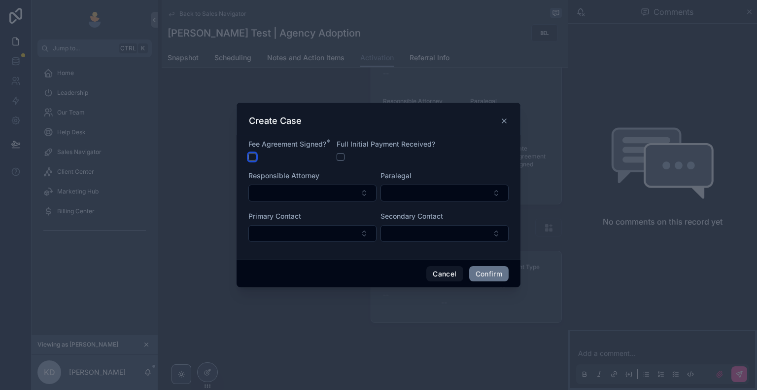
click at [255, 157] on button "button" at bounding box center [252, 157] width 8 height 8
click at [253, 159] on button "button" at bounding box center [252, 157] width 8 height 8
click at [495, 272] on button "Confirm" at bounding box center [488, 274] width 39 height 16
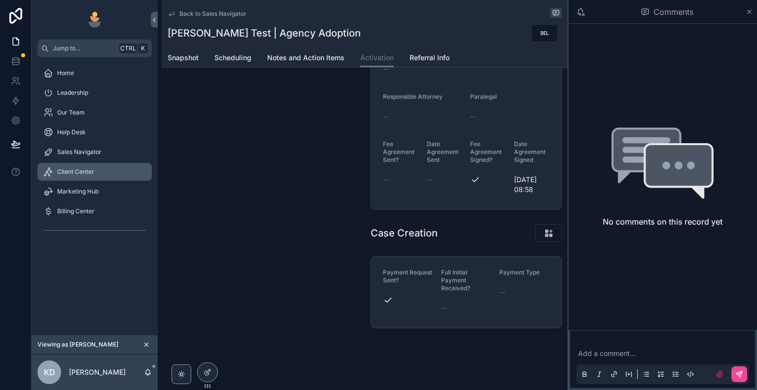
click at [107, 172] on div "Client Center" at bounding box center [94, 172] width 103 height 16
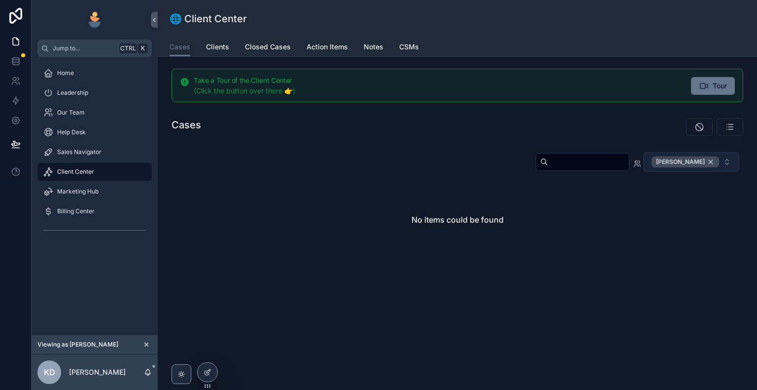
click at [709, 162] on div "[PERSON_NAME]" at bounding box center [686, 161] width 68 height 11
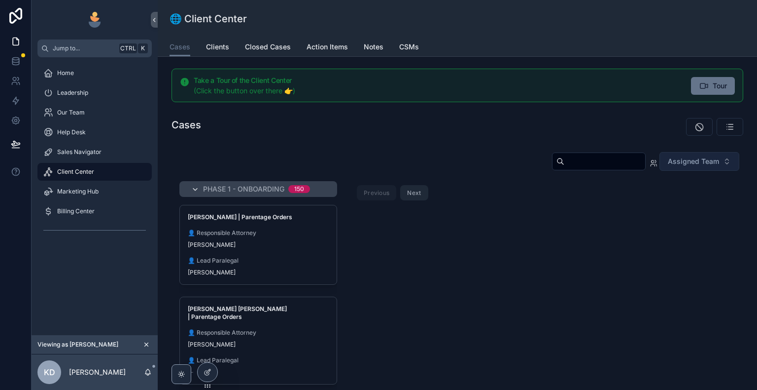
click at [197, 189] on icon "scrollable content" at bounding box center [195, 189] width 8 height 8
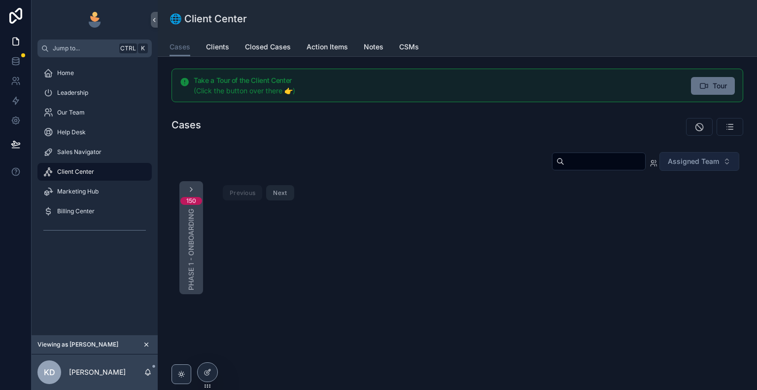
click at [195, 188] on div "150 Phase 1 - Onboarding" at bounding box center [191, 237] width 24 height 113
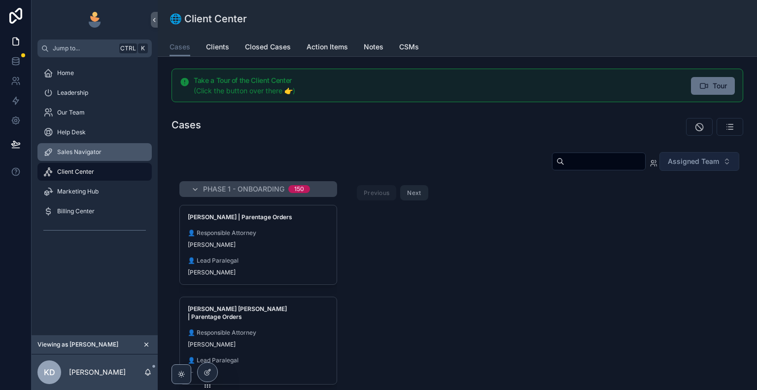
click at [93, 150] on span "Sales Navigator" at bounding box center [79, 152] width 44 height 8
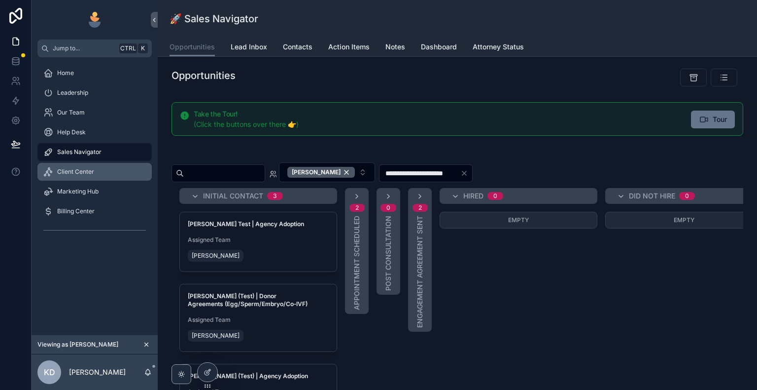
click at [93, 173] on span "Client Center" at bounding box center [75, 172] width 37 height 8
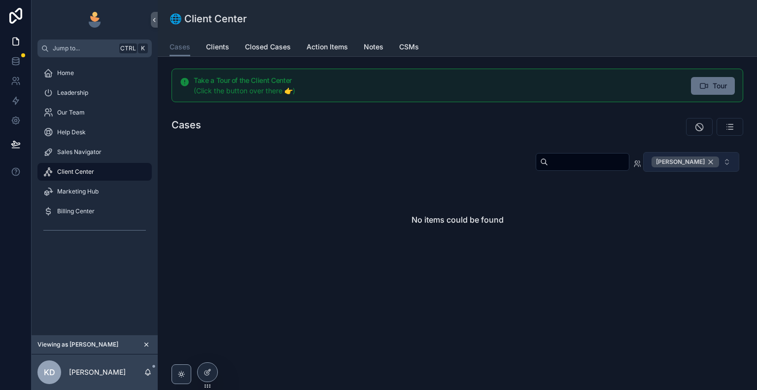
click at [709, 162] on div "[PERSON_NAME]" at bounding box center [686, 161] width 68 height 11
click at [710, 161] on span "[PERSON_NAME]" at bounding box center [686, 161] width 68 height 11
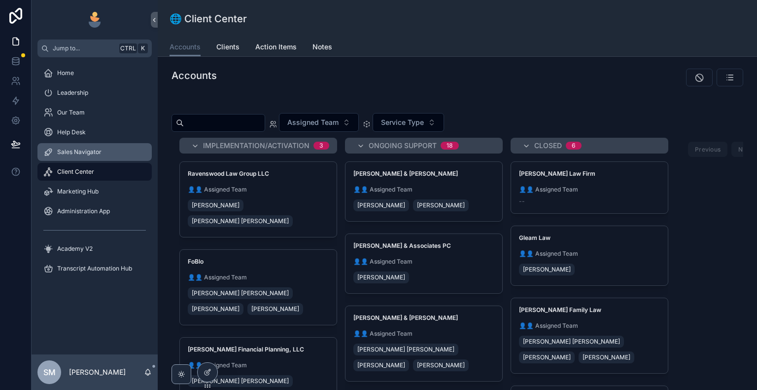
click at [112, 152] on div "Sales Navigator" at bounding box center [94, 152] width 103 height 16
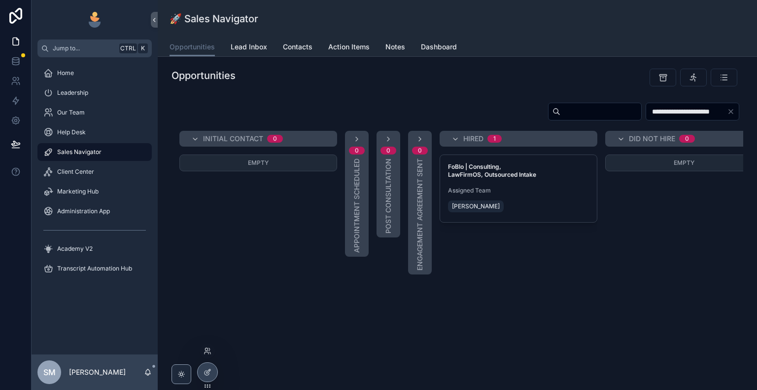
click at [204, 346] on div at bounding box center [208, 351] width 16 height 16
click at [206, 354] on icon at bounding box center [208, 351] width 8 height 8
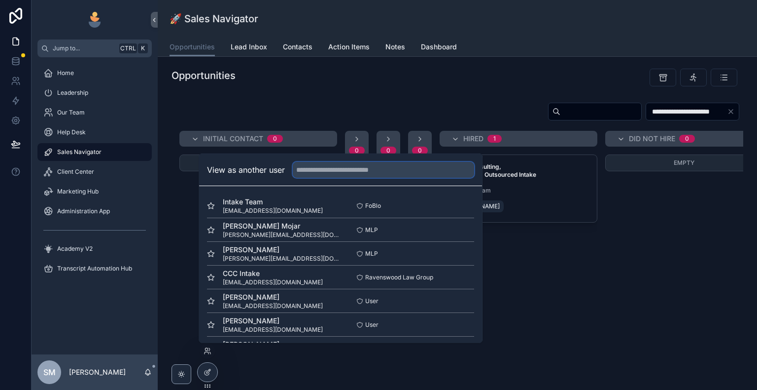
click at [357, 171] on input "text" at bounding box center [383, 170] width 181 height 16
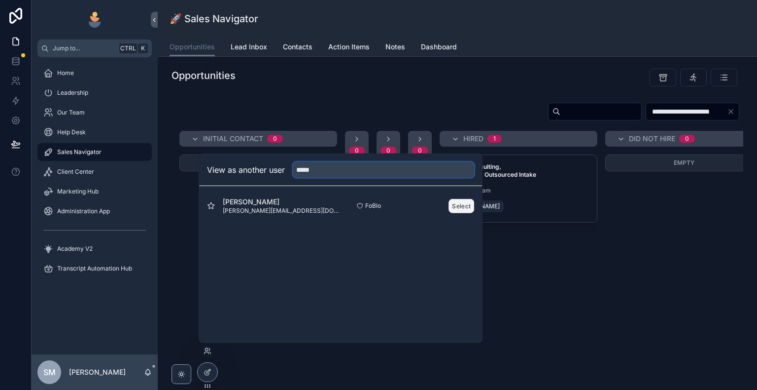
type input "*****"
click at [456, 210] on button "Select" at bounding box center [462, 205] width 26 height 14
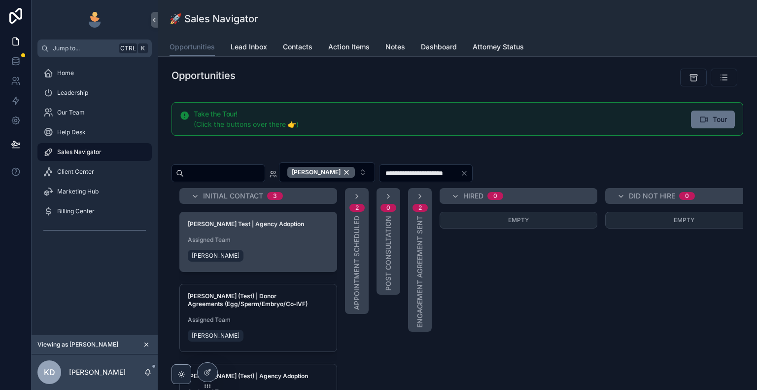
click at [273, 240] on span "Assigned Team" at bounding box center [258, 240] width 141 height 8
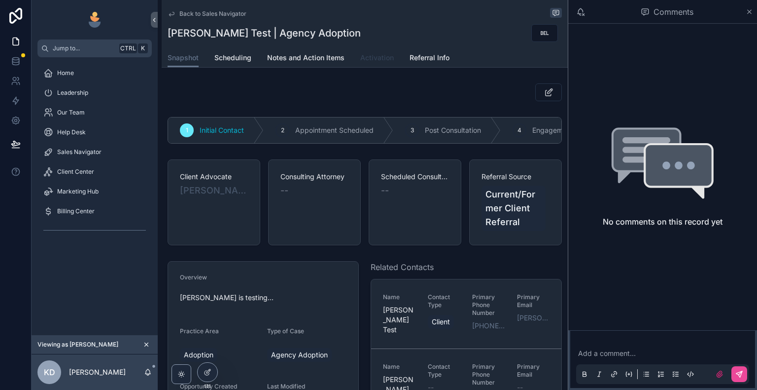
click at [363, 60] on span "Activation" at bounding box center [377, 58] width 34 height 10
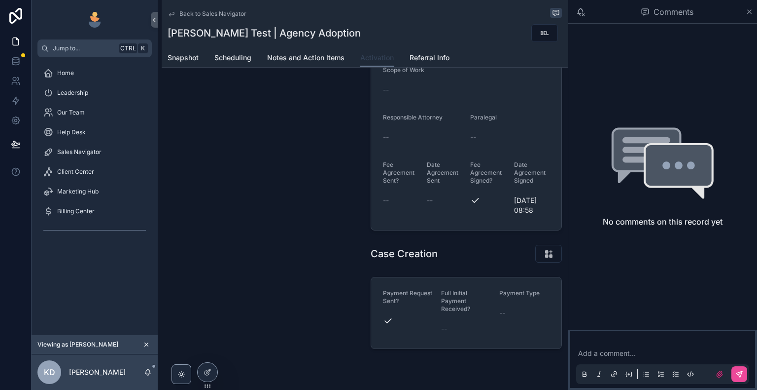
scroll to position [296, 0]
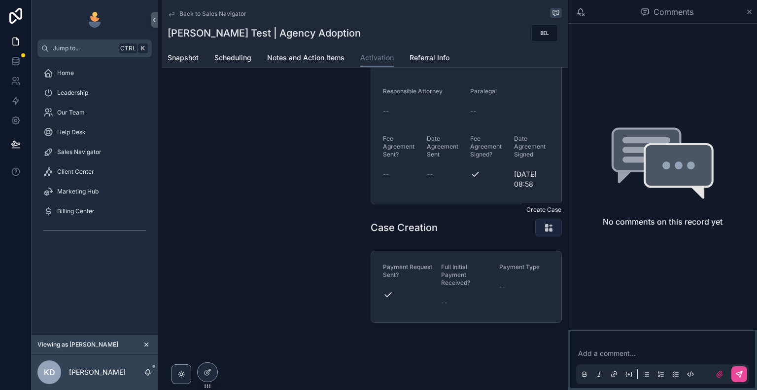
click at [544, 229] on icon "scrollable content" at bounding box center [549, 227] width 10 height 10
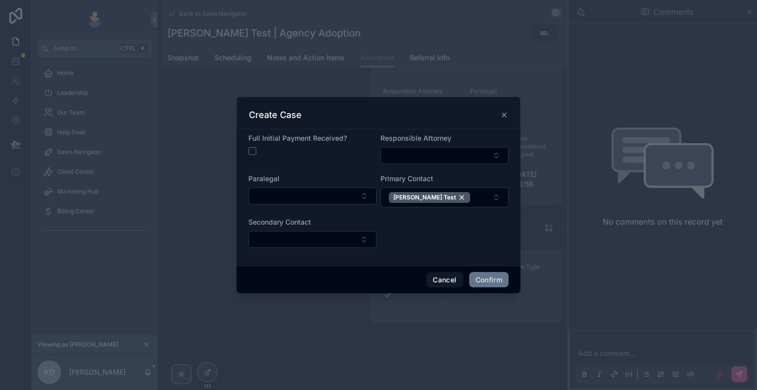
click at [506, 121] on div "Create Case" at bounding box center [379, 113] width 284 height 33
click at [506, 117] on icon at bounding box center [504, 115] width 4 height 4
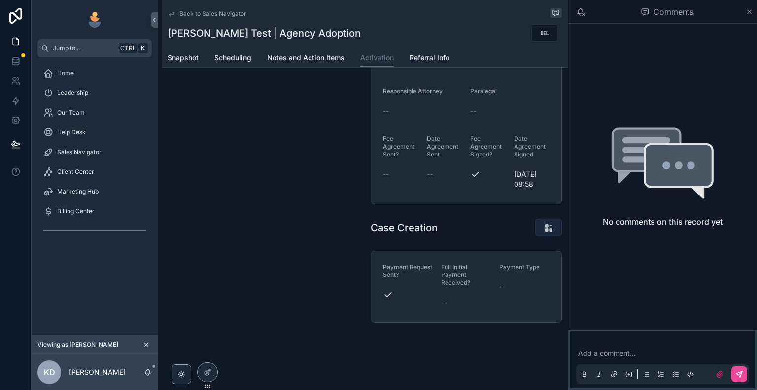
click at [544, 229] on icon "scrollable content" at bounding box center [549, 227] width 10 height 10
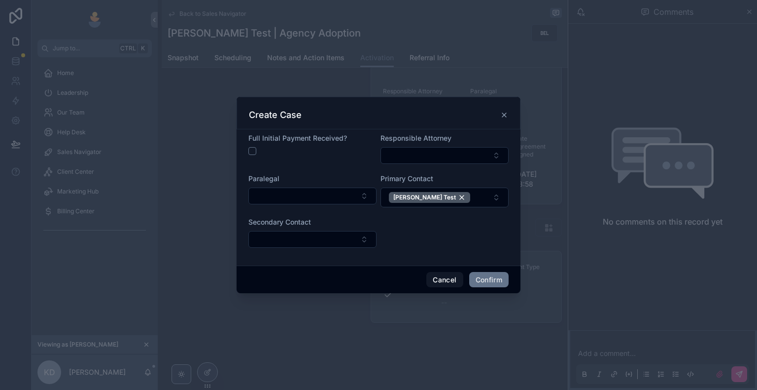
click at [501, 116] on icon at bounding box center [504, 115] width 8 height 8
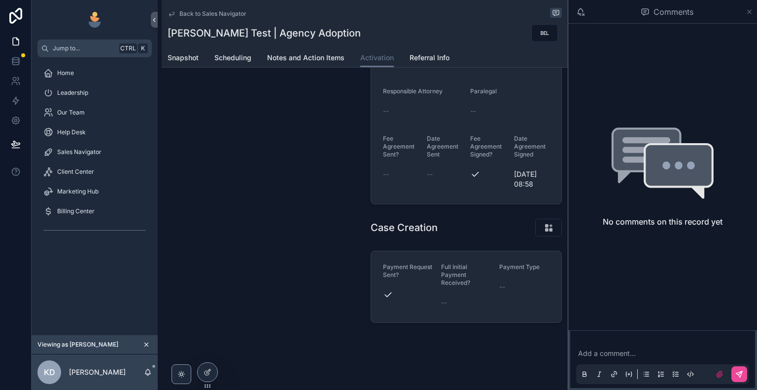
click at [750, 11] on icon "scrollable content" at bounding box center [750, 12] width 4 height 4
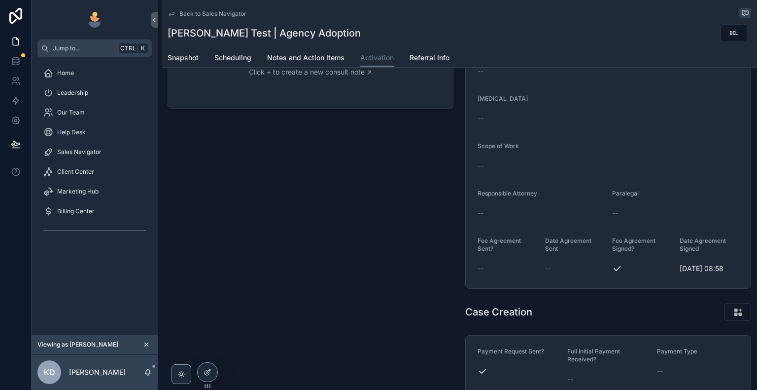
scroll to position [270, 0]
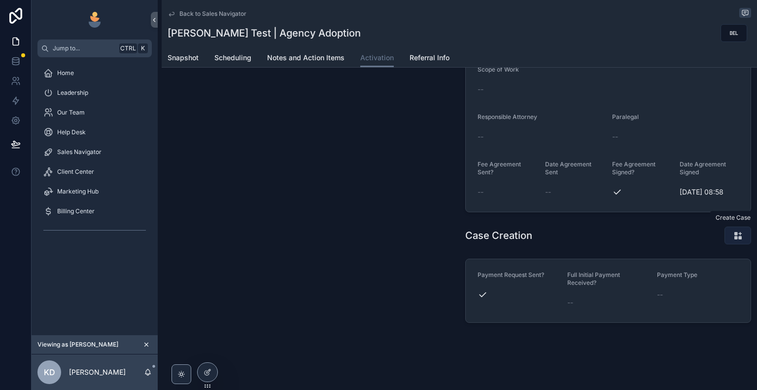
click at [733, 232] on icon "scrollable content" at bounding box center [738, 235] width 10 height 10
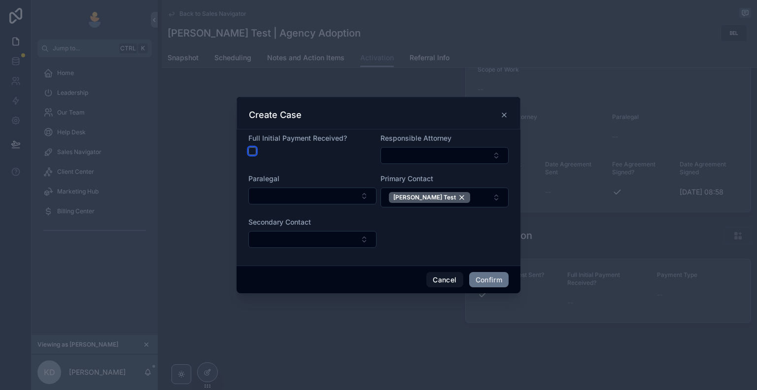
click at [254, 149] on button "button" at bounding box center [252, 151] width 8 height 8
click at [487, 283] on button "Confirm" at bounding box center [488, 280] width 39 height 16
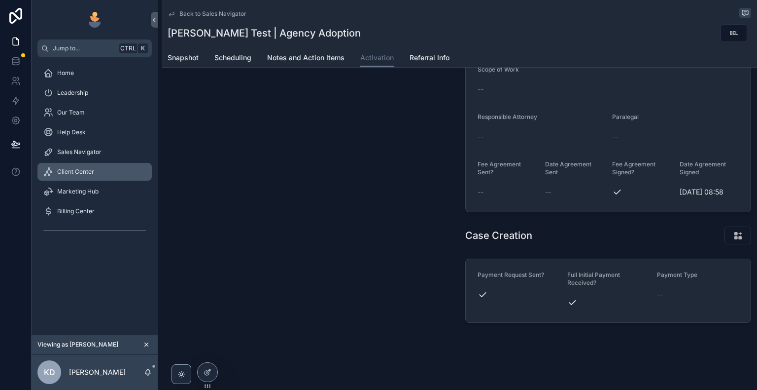
click at [97, 177] on div "Client Center" at bounding box center [94, 172] width 103 height 16
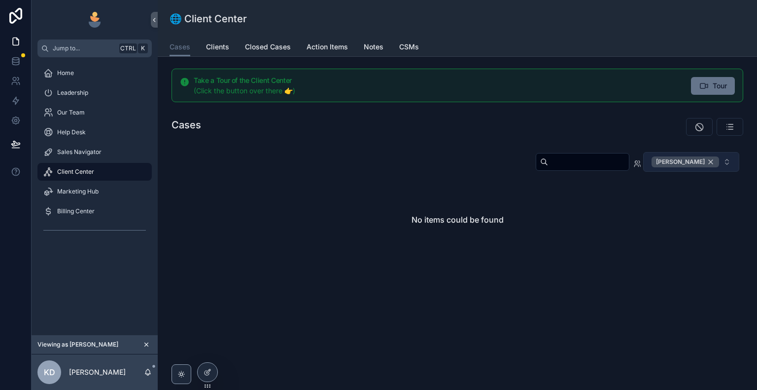
click at [710, 161] on div "[PERSON_NAME]" at bounding box center [686, 161] width 68 height 11
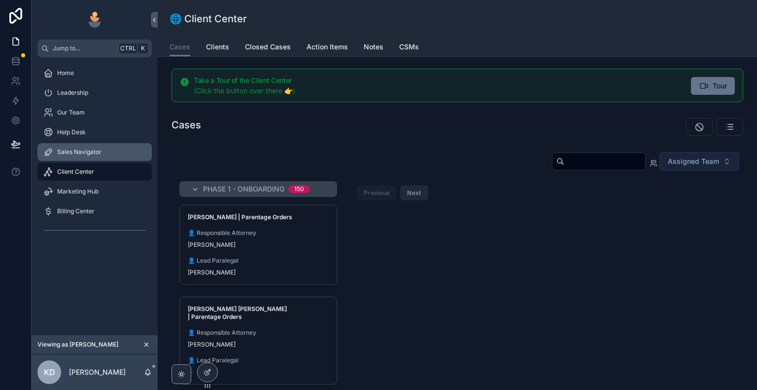
click at [100, 152] on span "Sales Navigator" at bounding box center [79, 152] width 44 height 8
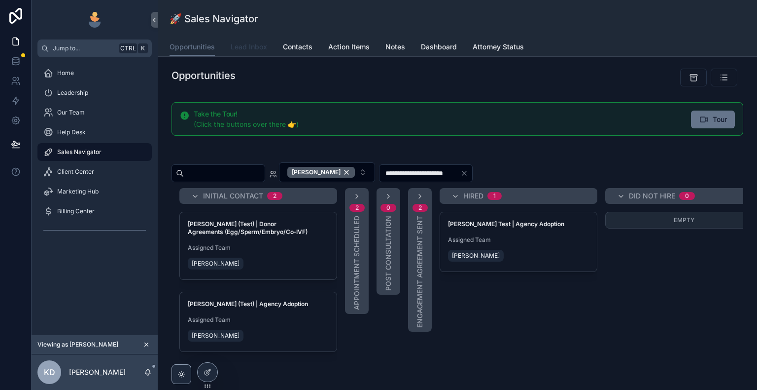
click at [256, 49] on span "Lead Inbox" at bounding box center [249, 47] width 36 height 10
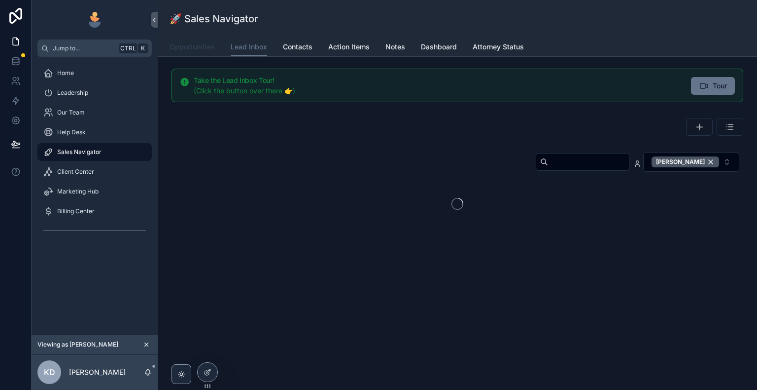
click at [203, 45] on span "Opportunities" at bounding box center [192, 47] width 45 height 10
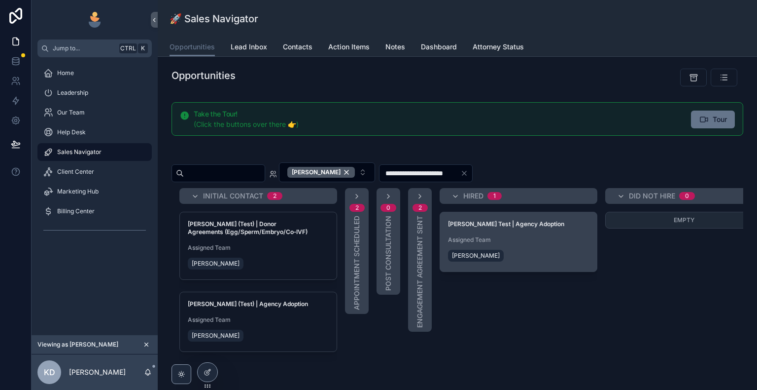
click at [539, 248] on div "[PERSON_NAME]" at bounding box center [518, 256] width 141 height 16
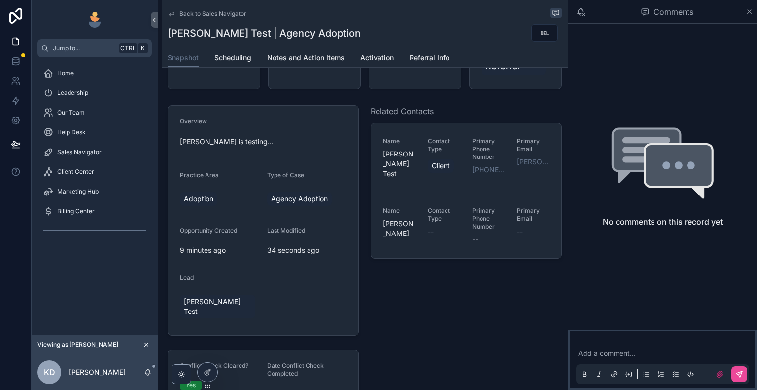
scroll to position [99, 0]
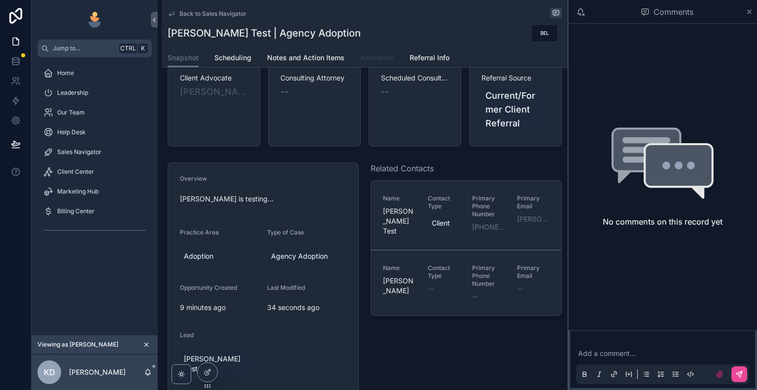
click at [375, 55] on span "Activation" at bounding box center [377, 58] width 34 height 10
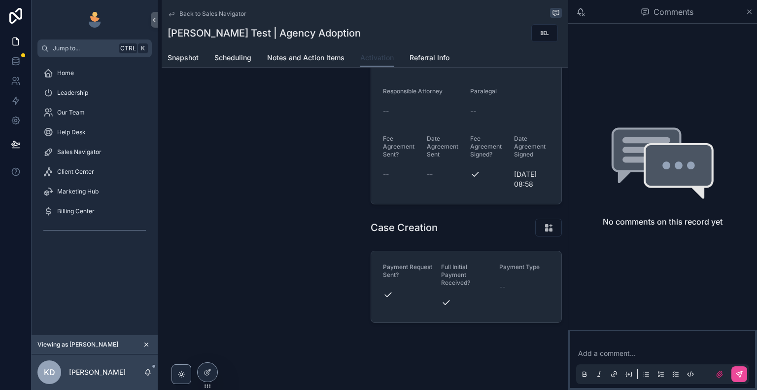
scroll to position [296, 0]
click at [516, 263] on span "Payment Type" at bounding box center [519, 266] width 40 height 7
click at [545, 230] on icon "scrollable content" at bounding box center [549, 227] width 10 height 10
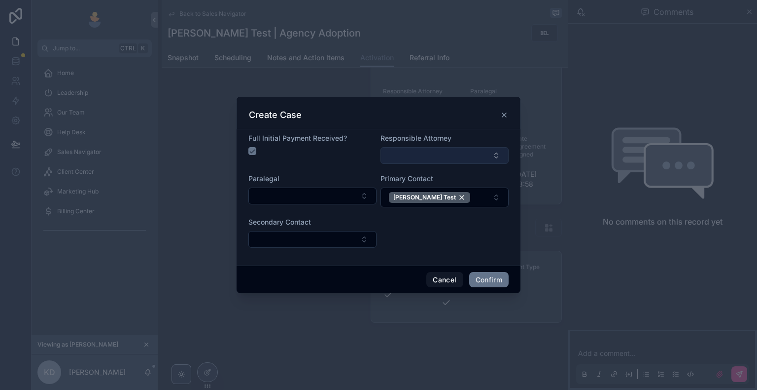
click at [433, 159] on button "Select Button" at bounding box center [445, 155] width 128 height 17
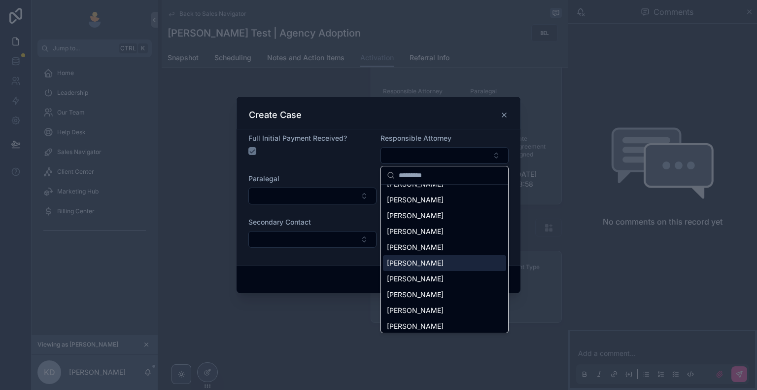
scroll to position [14, 0]
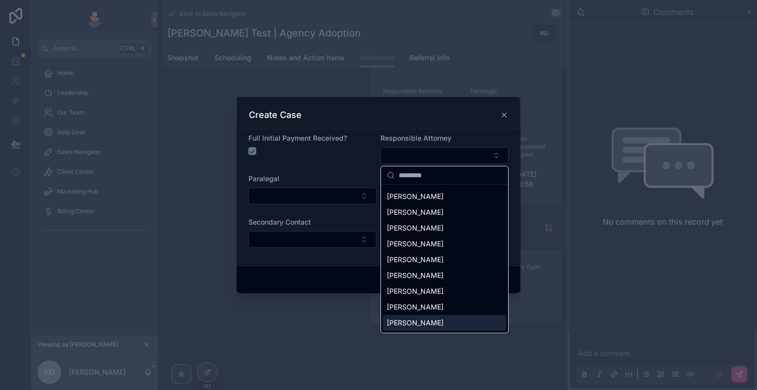
click at [441, 321] on div "[PERSON_NAME]" at bounding box center [444, 323] width 123 height 16
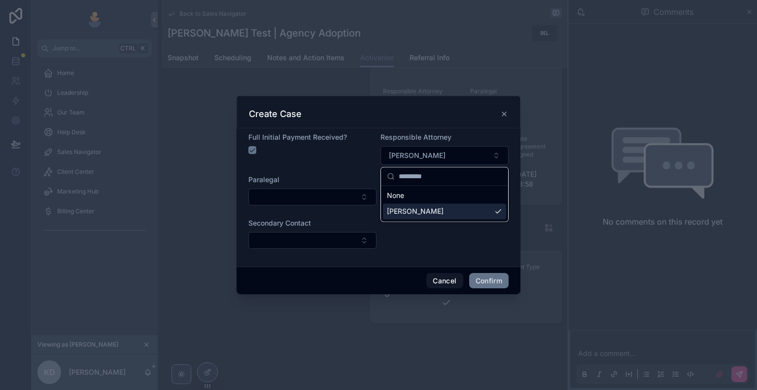
scroll to position [0, 0]
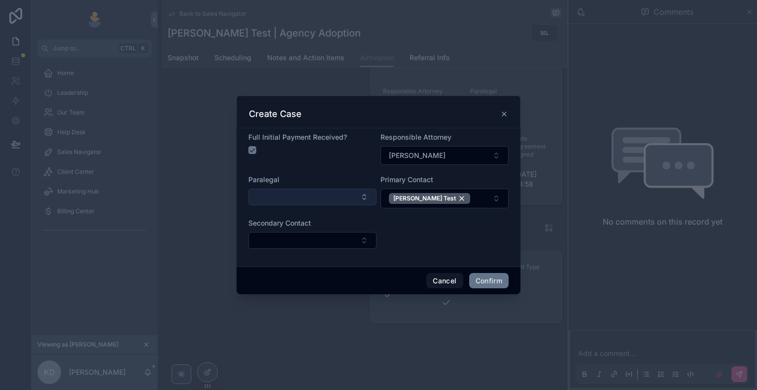
click at [337, 198] on button "Select Button" at bounding box center [312, 196] width 128 height 17
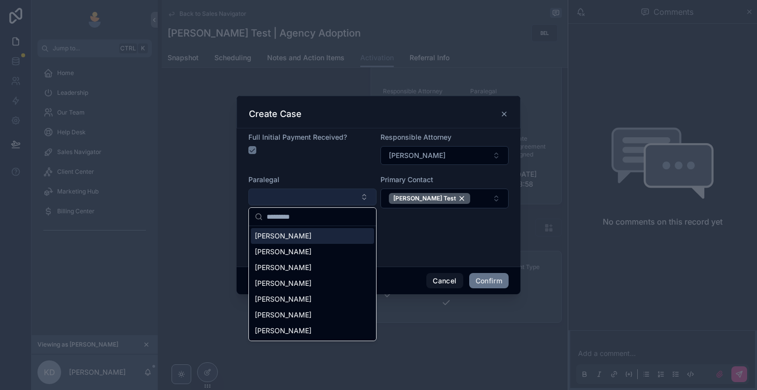
click at [337, 198] on button "Select Button" at bounding box center [312, 196] width 128 height 17
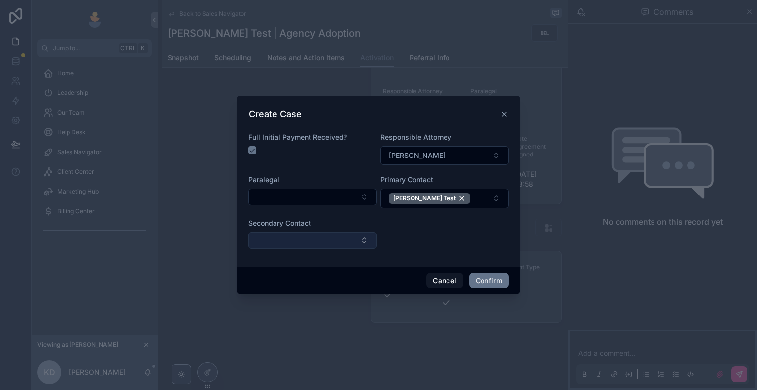
click at [351, 241] on button "Select Button" at bounding box center [312, 240] width 128 height 17
click at [431, 236] on form "Full Initial Payment Received? Responsible Attorney Kelly Dempsey Paralegal Pri…" at bounding box center [378, 195] width 260 height 126
click at [488, 281] on button "Confirm" at bounding box center [488, 281] width 39 height 16
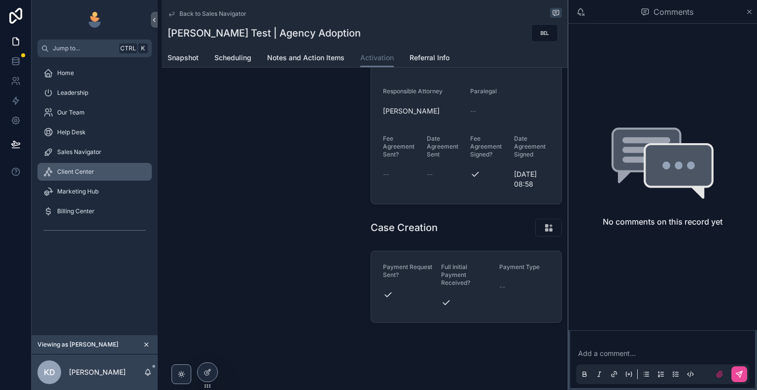
click at [95, 170] on div "Client Center" at bounding box center [94, 172] width 103 height 16
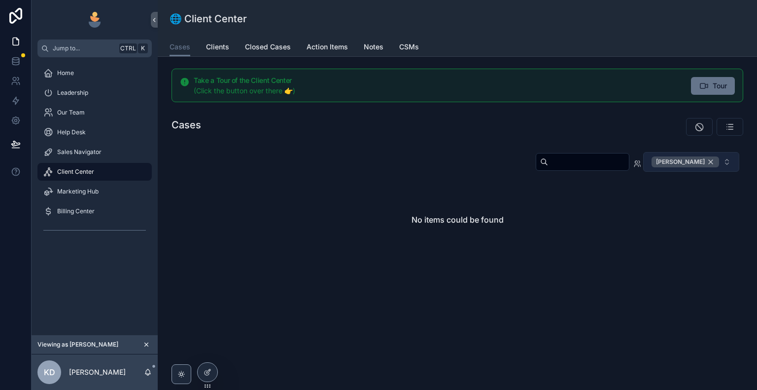
click at [709, 160] on div "[PERSON_NAME]" at bounding box center [686, 161] width 68 height 11
click at [709, 161] on span "[PERSON_NAME]" at bounding box center [686, 161] width 68 height 11
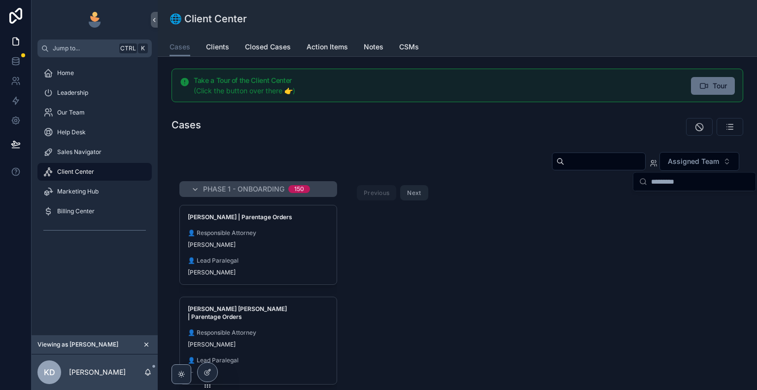
click at [516, 240] on div "Phase 1 - Onboarding 150 Phil Ayoub | Parentage Orders 👤 Responsible Attorney J…" at bounding box center [458, 327] width 572 height 292
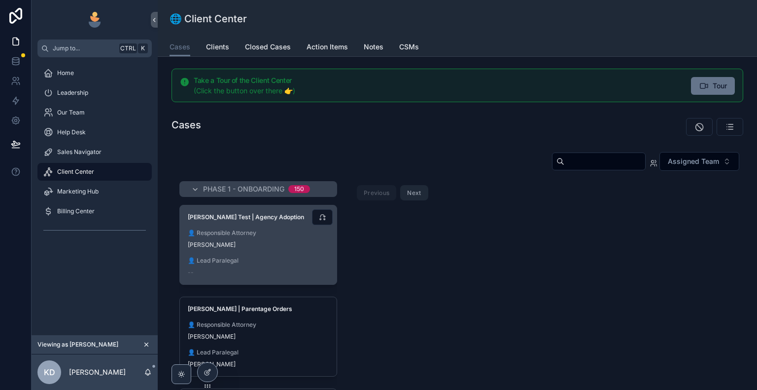
click at [262, 231] on span "👤 Responsible Attorney" at bounding box center [258, 233] width 141 height 8
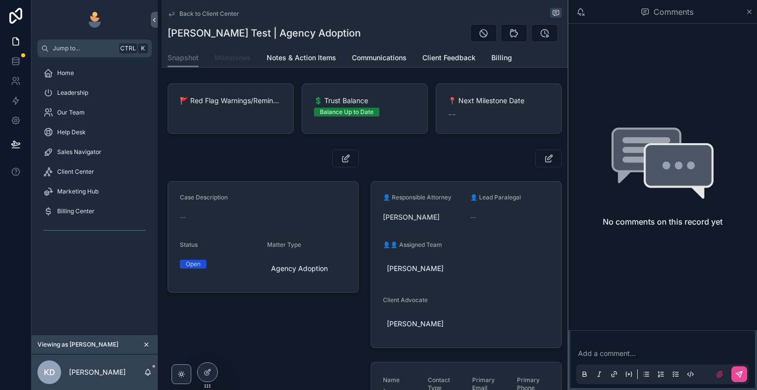
click at [239, 60] on span "Milestones" at bounding box center [232, 58] width 36 height 10
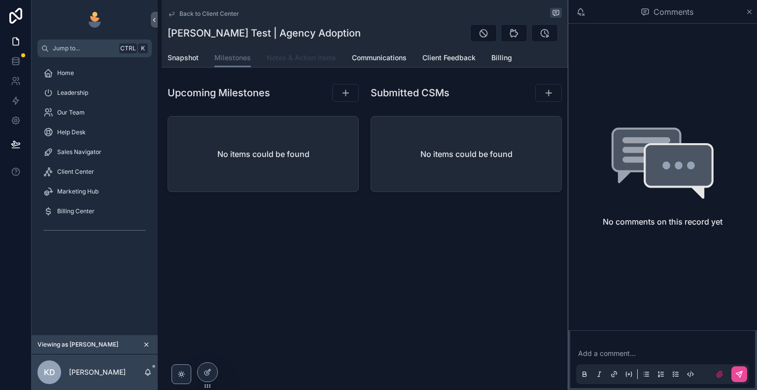
click at [280, 58] on span "Notes & Action Items" at bounding box center [302, 58] width 70 height 10
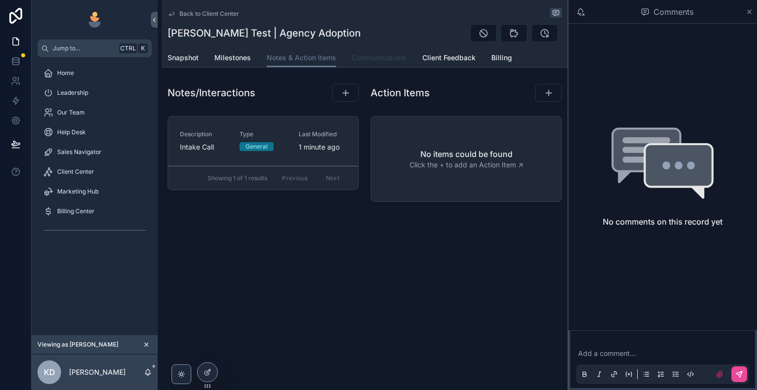
click at [364, 56] on span "Communications" at bounding box center [379, 58] width 55 height 10
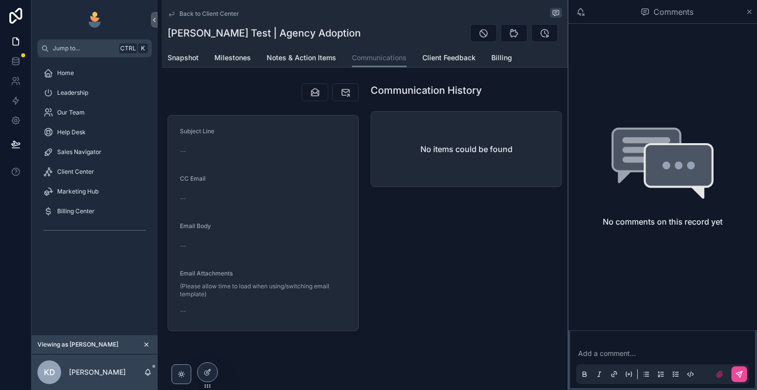
click at [489, 61] on div "Snapshot Milestones Notes & Action Items Communications Client Feedback Billing" at bounding box center [365, 57] width 394 height 19
click at [497, 60] on span "Billing" at bounding box center [502, 58] width 21 height 10
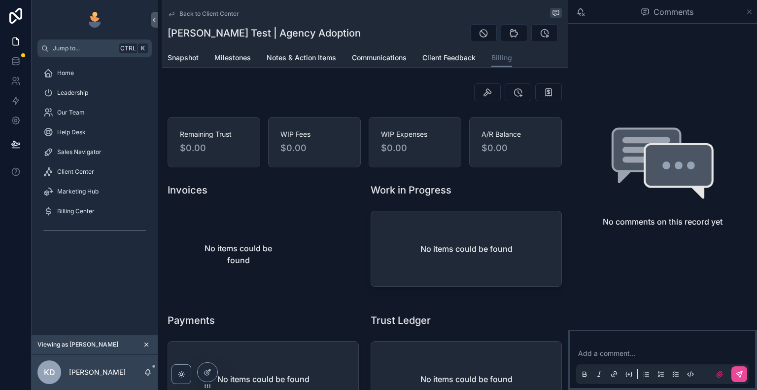
click at [748, 12] on icon "scrollable content" at bounding box center [750, 12] width 4 height 4
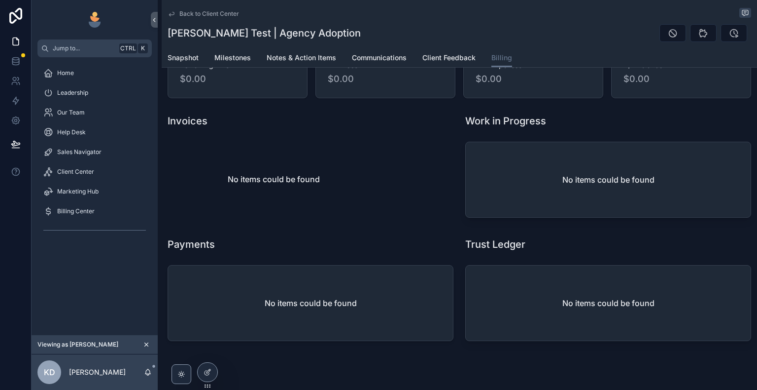
scroll to position [83, 0]
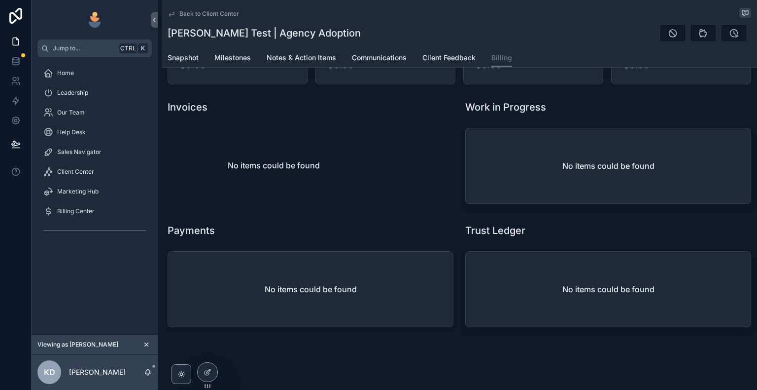
click at [296, 162] on h2 "No items could be found" at bounding box center [274, 165] width 92 height 12
click at [238, 52] on link "Milestones" at bounding box center [232, 59] width 36 height 20
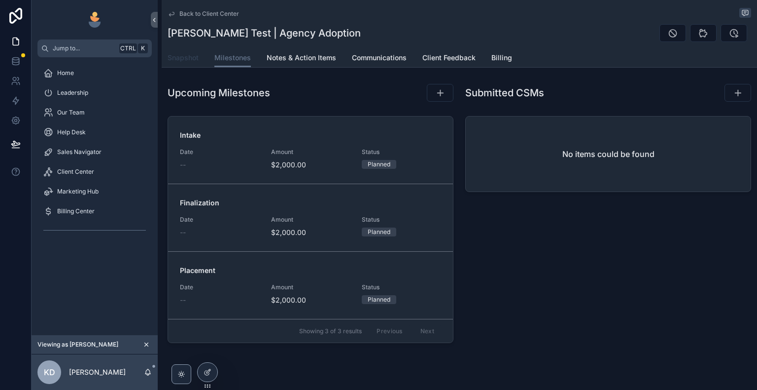
click at [179, 59] on span "Snapshot" at bounding box center [183, 58] width 31 height 10
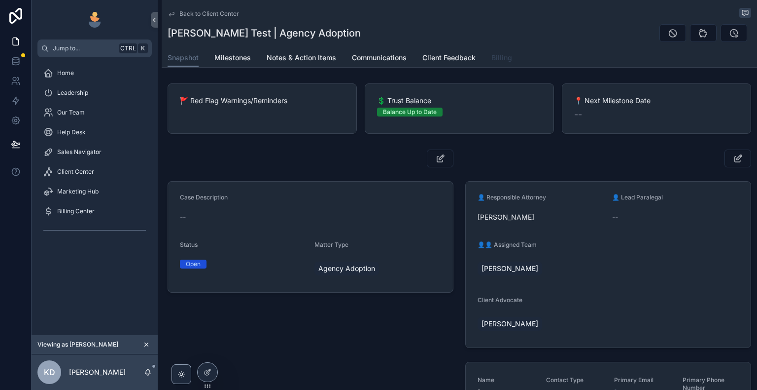
click at [495, 57] on span "Billing" at bounding box center [502, 58] width 21 height 10
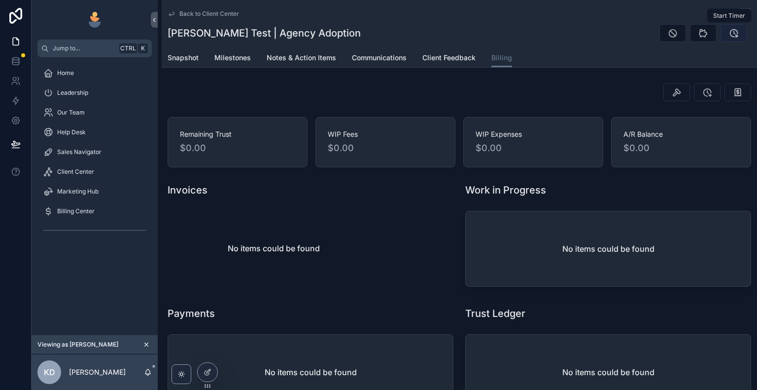
click at [732, 36] on icon "scrollable content" at bounding box center [734, 33] width 10 height 10
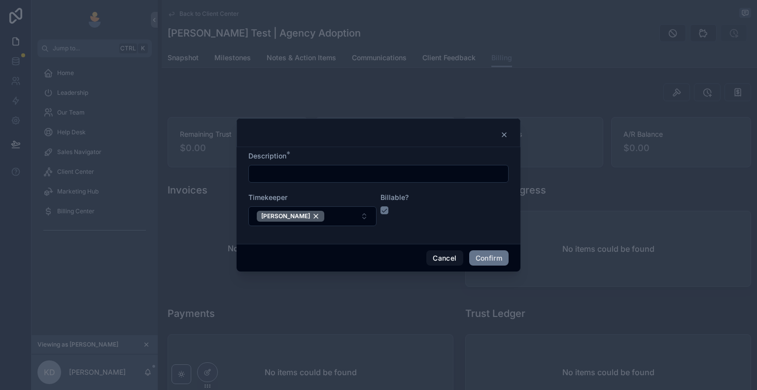
click at [349, 177] on input "text" at bounding box center [378, 174] width 259 height 14
type input "**********"
click at [386, 210] on button "button" at bounding box center [385, 210] width 8 height 8
click at [488, 256] on button "Confirm" at bounding box center [488, 258] width 39 height 16
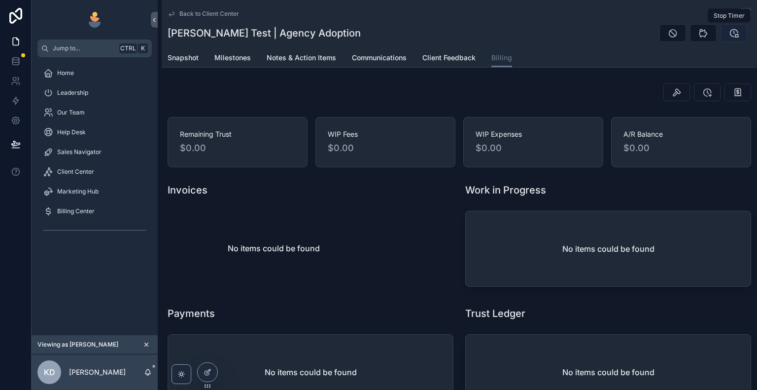
click at [729, 36] on icon "scrollable content" at bounding box center [734, 33] width 10 height 10
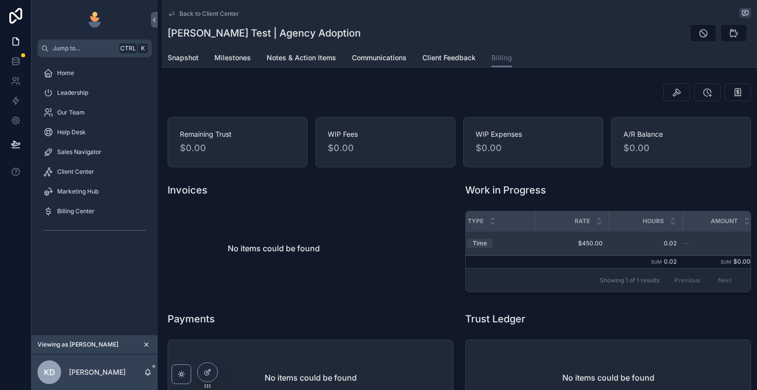
scroll to position [0, 161]
click at [611, 242] on span "0.02" at bounding box center [639, 243] width 62 height 8
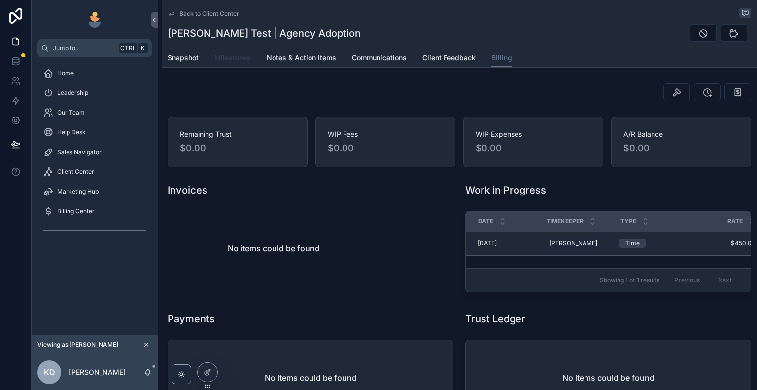
click at [227, 55] on span "Milestones" at bounding box center [232, 58] width 36 height 10
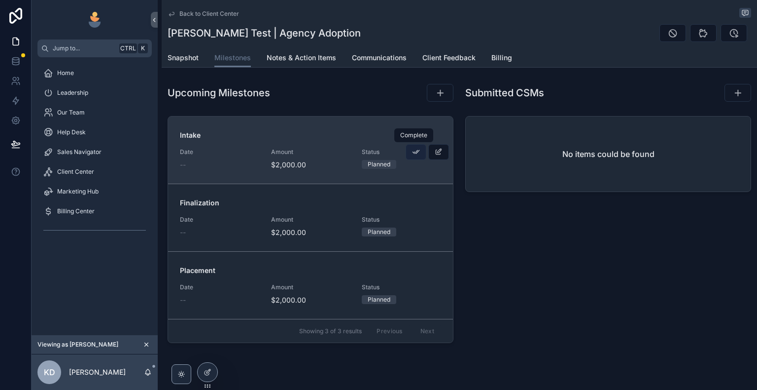
click at [412, 152] on icon "scrollable content" at bounding box center [416, 152] width 8 height 8
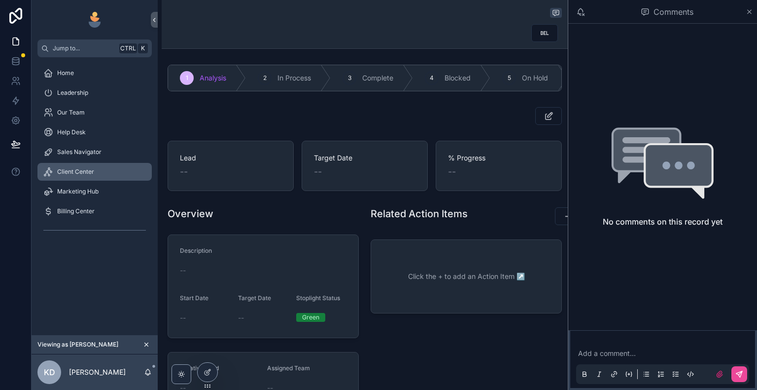
click at [103, 171] on div "Client Center" at bounding box center [94, 172] width 103 height 16
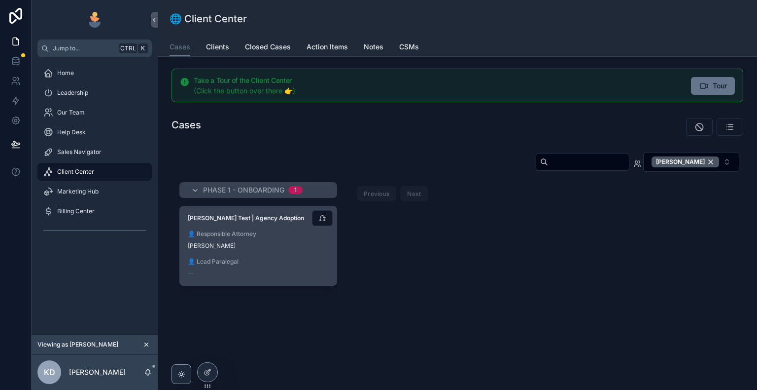
click at [260, 233] on span "👤 Responsible Attorney" at bounding box center [258, 234] width 141 height 8
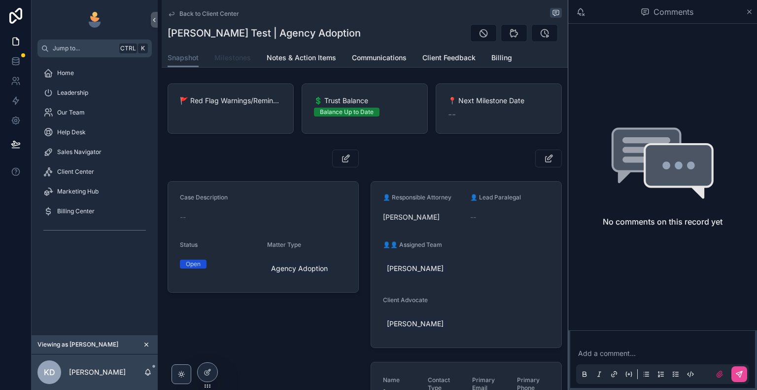
click at [233, 59] on span "Milestones" at bounding box center [232, 58] width 36 height 10
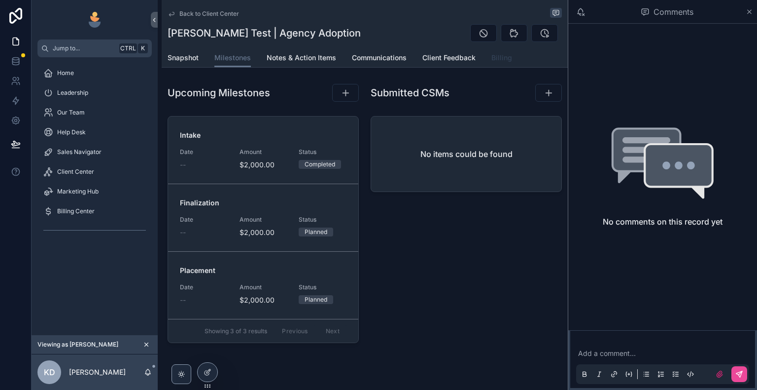
click at [495, 57] on span "Billing" at bounding box center [502, 58] width 21 height 10
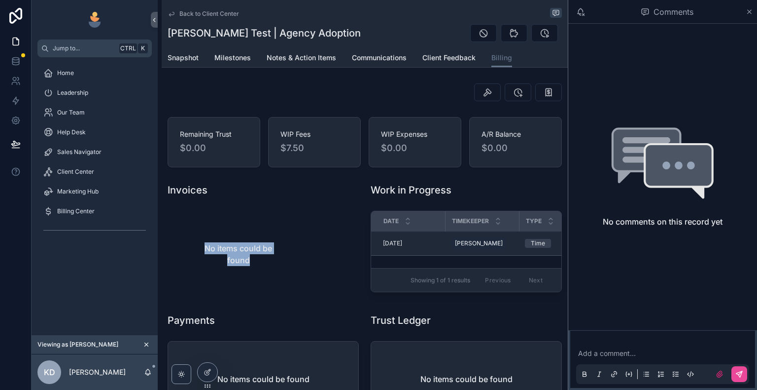
drag, startPoint x: 201, startPoint y: 248, endPoint x: 269, endPoint y: 267, distance: 70.2
click at [269, 267] on div "No items could be found" at bounding box center [239, 254] width 142 height 87
click at [233, 57] on span "Milestones" at bounding box center [232, 58] width 36 height 10
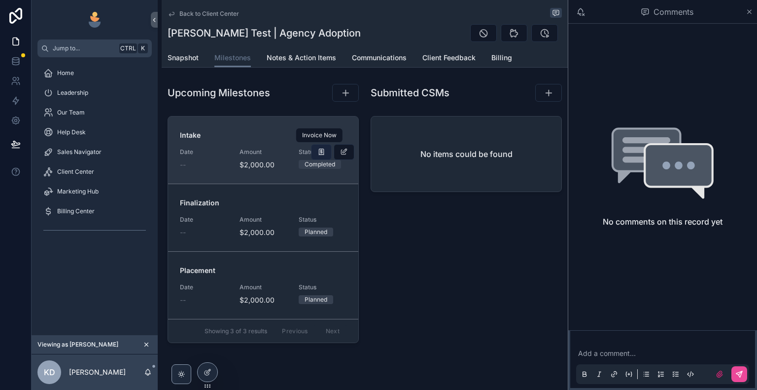
click at [318, 153] on icon "scrollable content" at bounding box center [322, 152] width 8 height 8
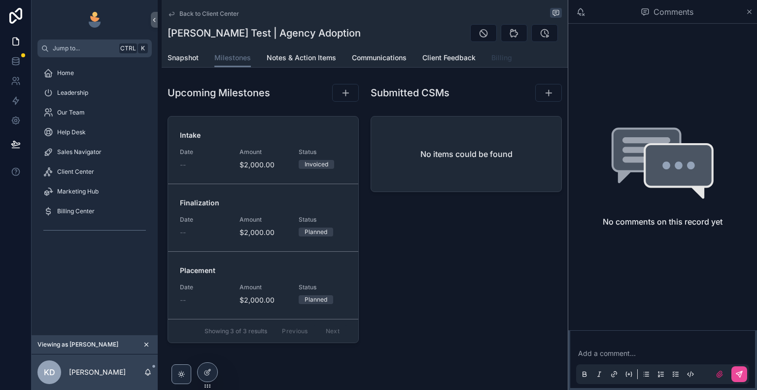
click at [495, 60] on span "Billing" at bounding box center [502, 58] width 21 height 10
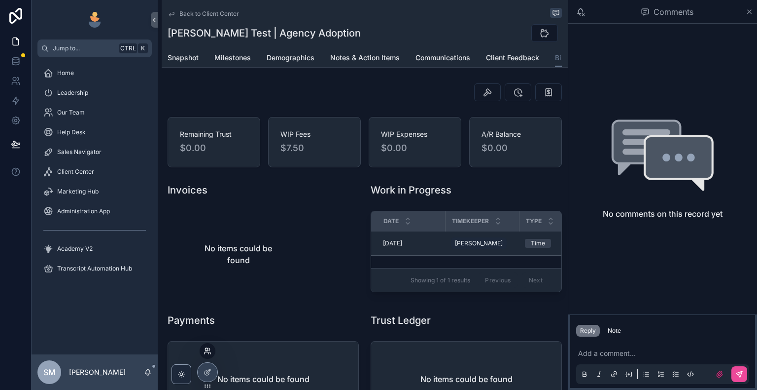
click at [207, 353] on icon at bounding box center [208, 351] width 8 height 8
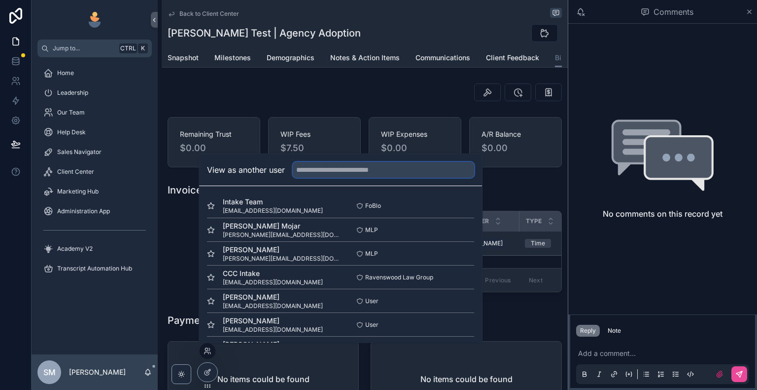
click at [347, 174] on input "text" at bounding box center [383, 170] width 181 height 16
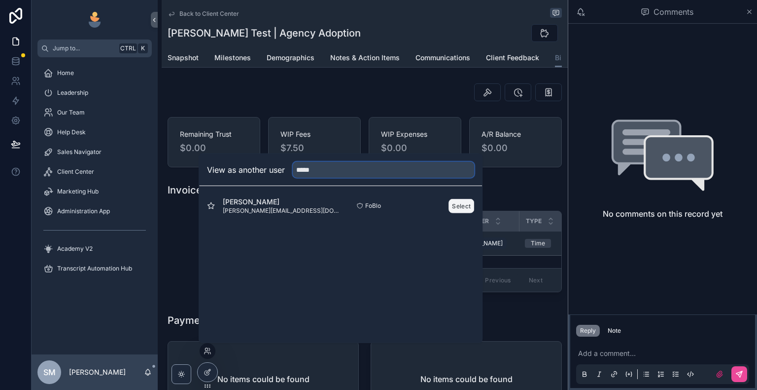
type input "*****"
click at [467, 202] on button "Select" at bounding box center [462, 205] width 26 height 14
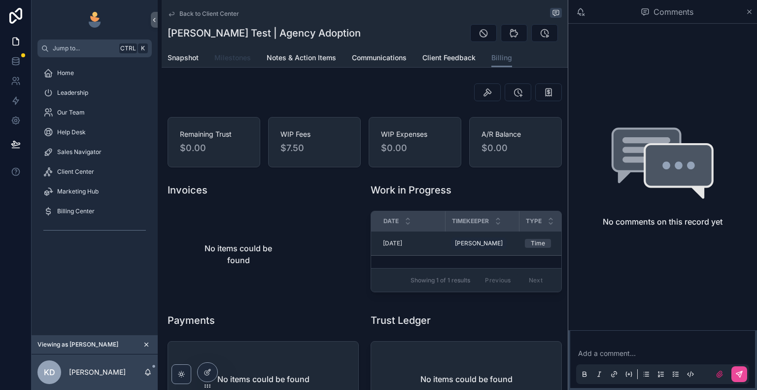
click at [238, 60] on span "Milestones" at bounding box center [232, 58] width 36 height 10
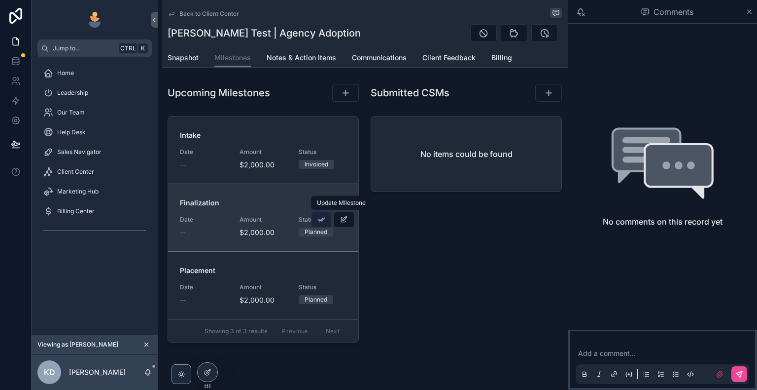
click at [324, 219] on button "scrollable content" at bounding box center [321, 220] width 21 height 16
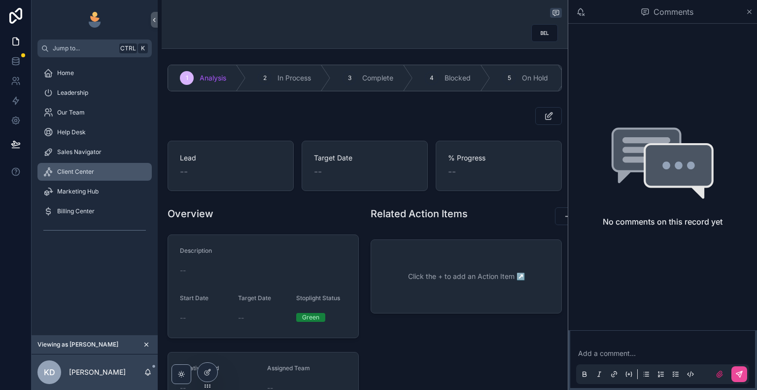
click at [100, 174] on div "Client Center" at bounding box center [94, 172] width 103 height 16
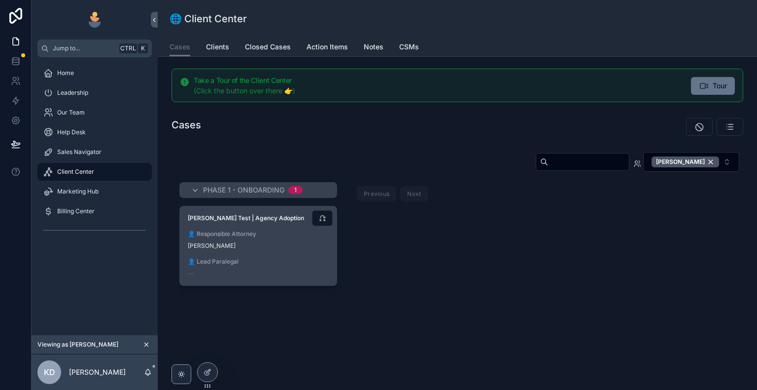
click at [255, 224] on div "[PERSON_NAME] Test | Agency Adoption 👤 Responsible Attorney [PERSON_NAME] 👤 Lea…" at bounding box center [258, 245] width 157 height 79
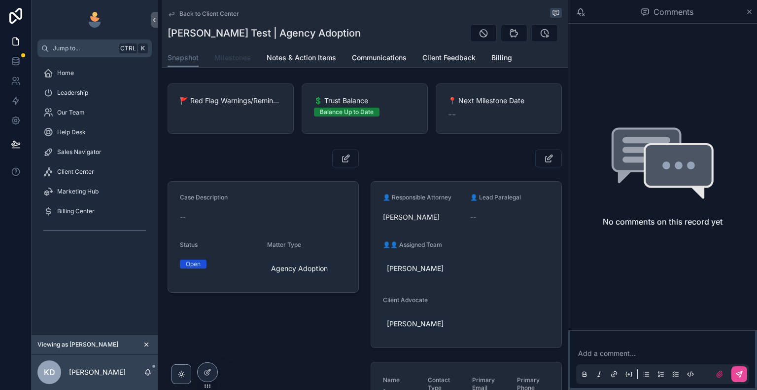
click at [230, 60] on span "Milestones" at bounding box center [232, 58] width 36 height 10
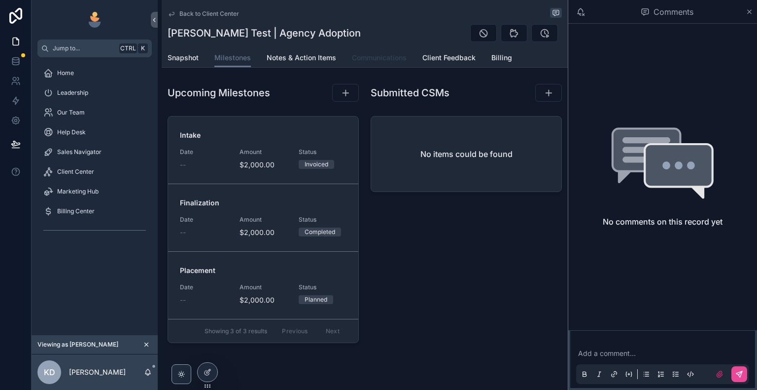
click at [371, 61] on span "Communications" at bounding box center [379, 58] width 55 height 10
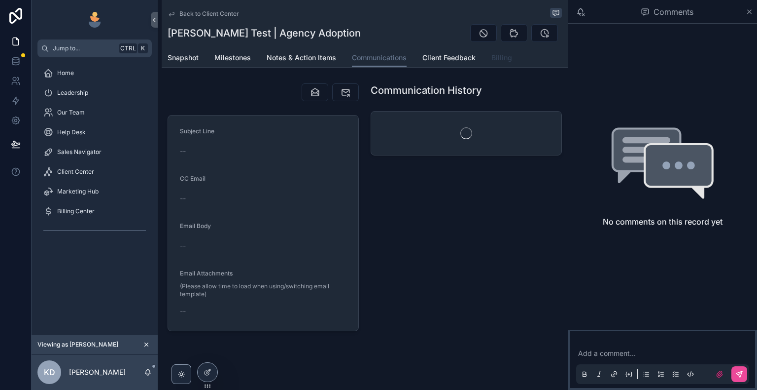
click at [494, 57] on span "Billing" at bounding box center [502, 58] width 21 height 10
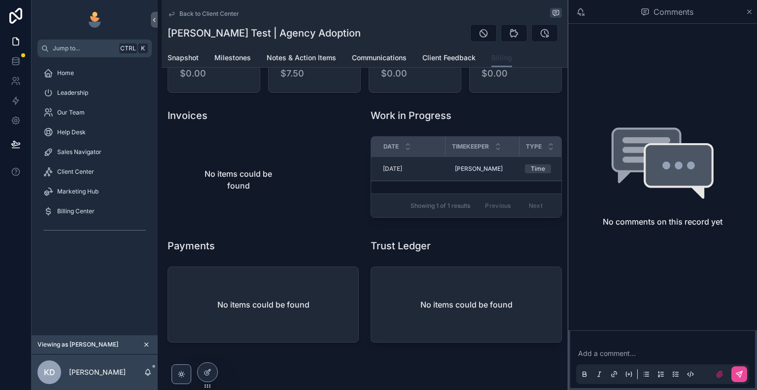
scroll to position [100, 0]
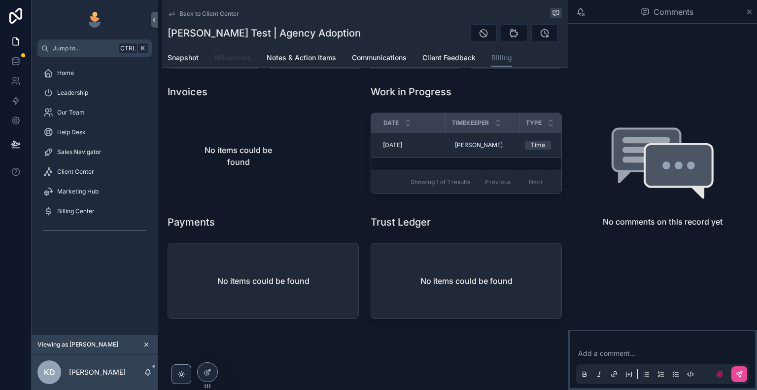
click at [246, 57] on span "Milestones" at bounding box center [232, 58] width 36 height 10
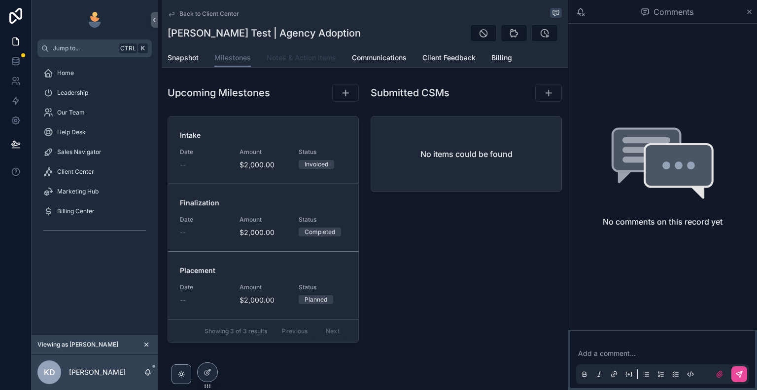
click at [278, 56] on span "Notes & Action Items" at bounding box center [302, 58] width 70 height 10
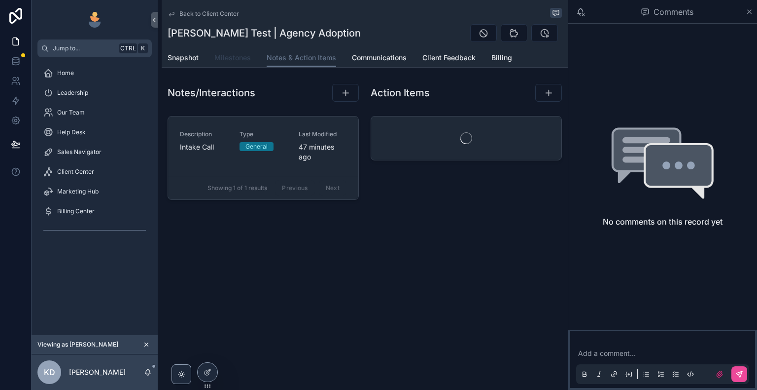
click at [248, 58] on span "Milestones" at bounding box center [232, 58] width 36 height 10
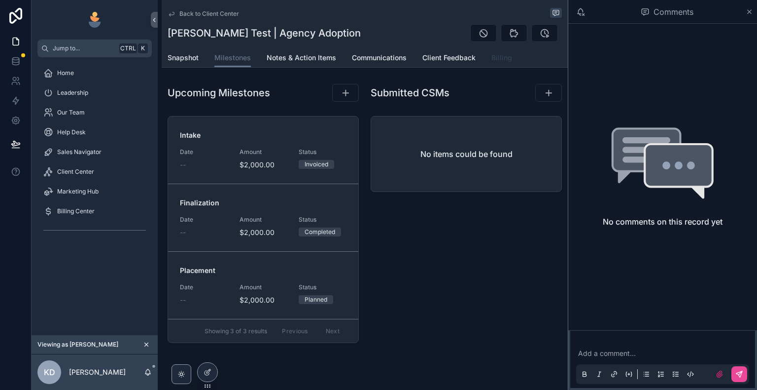
click at [496, 56] on span "Billing" at bounding box center [502, 58] width 21 height 10
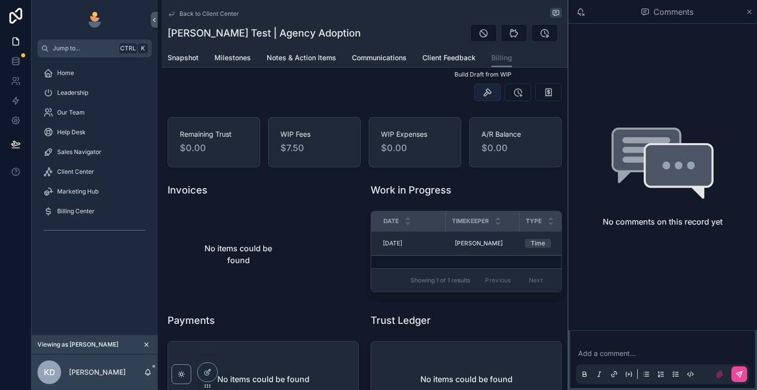
click at [485, 94] on icon "scrollable content" at bounding box center [488, 92] width 10 height 10
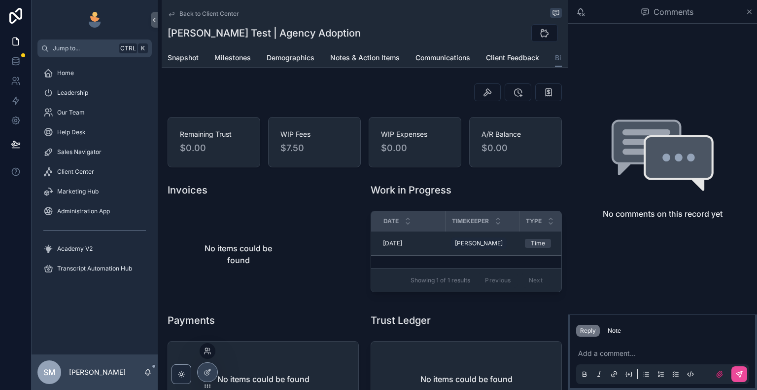
click at [201, 354] on div at bounding box center [208, 351] width 16 height 16
click at [207, 352] on icon at bounding box center [207, 353] width 4 height 2
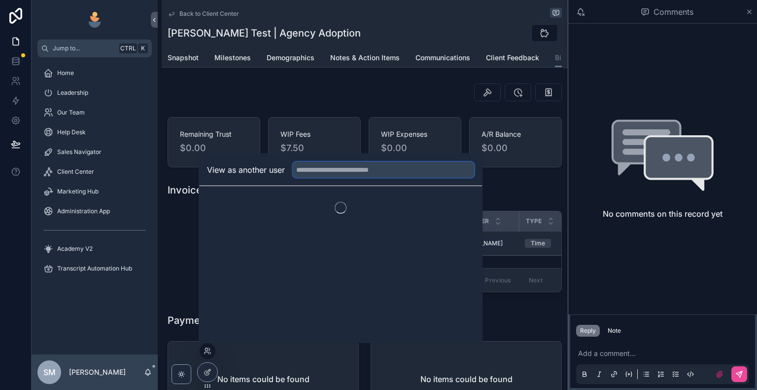
click at [357, 167] on input "text" at bounding box center [383, 170] width 181 height 16
type input "*****"
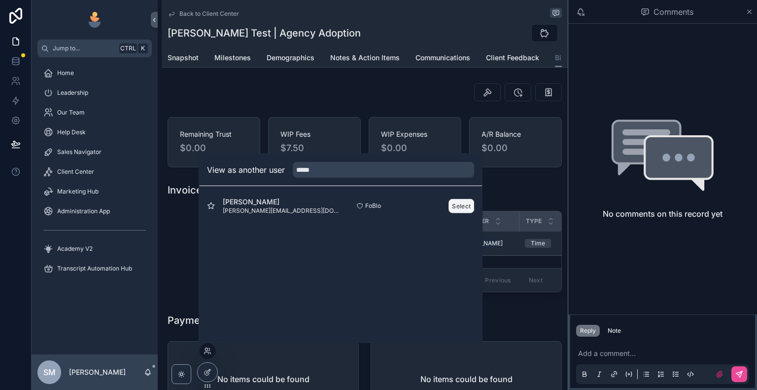
click at [459, 205] on button "Select" at bounding box center [462, 205] width 26 height 14
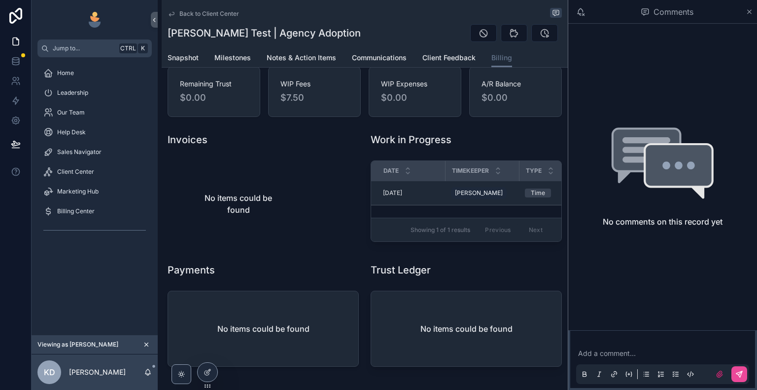
scroll to position [100, 0]
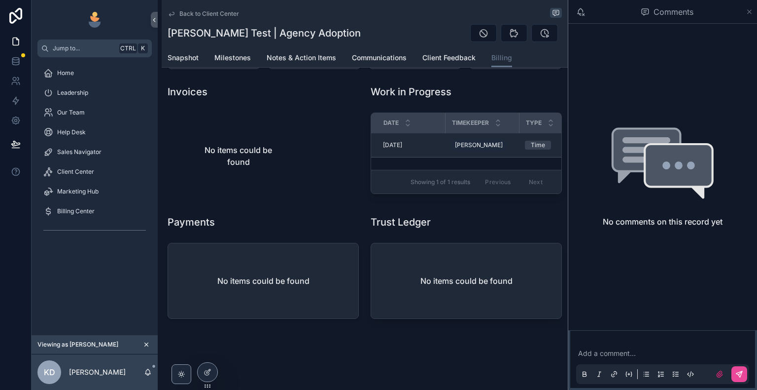
click at [750, 12] on icon "scrollable content" at bounding box center [750, 12] width 4 height 4
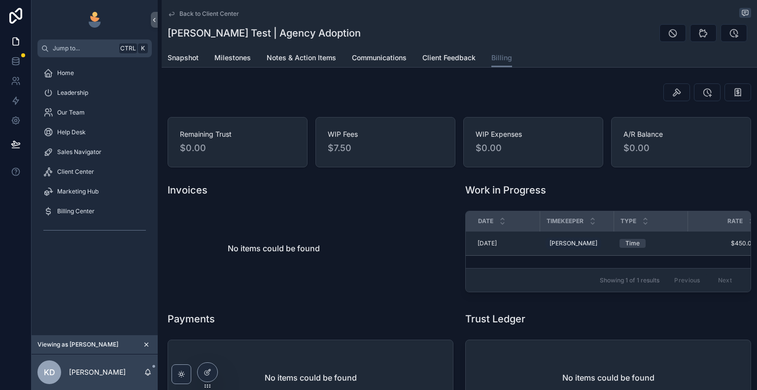
click at [748, 11] on div "Back to Client Center [PERSON_NAME] Test | Agency Adoption Billing Snapshot Mil…" at bounding box center [460, 34] width 596 height 68
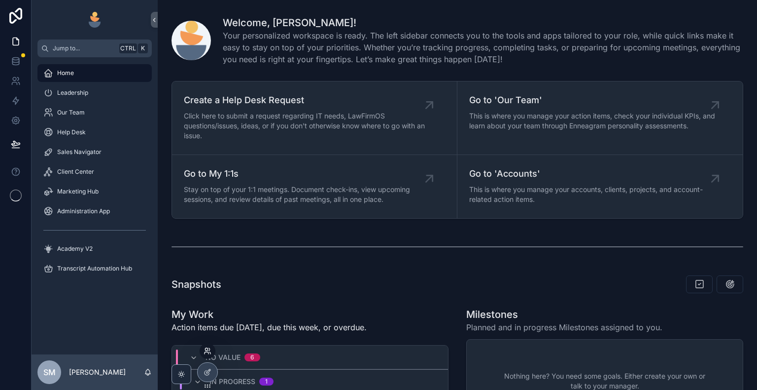
click at [208, 352] on icon at bounding box center [207, 353] width 4 height 2
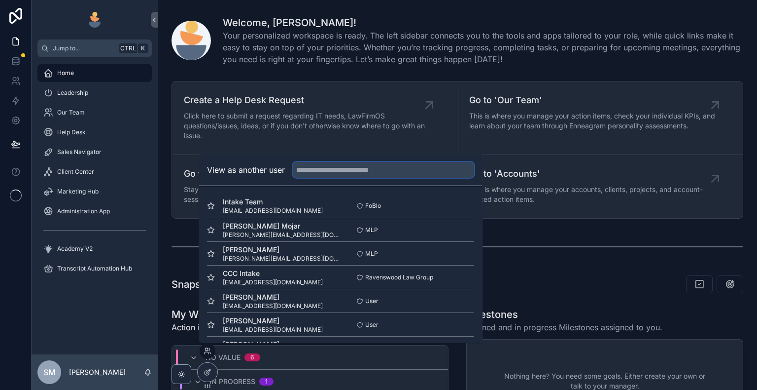
click at [351, 167] on input "text" at bounding box center [383, 170] width 181 height 16
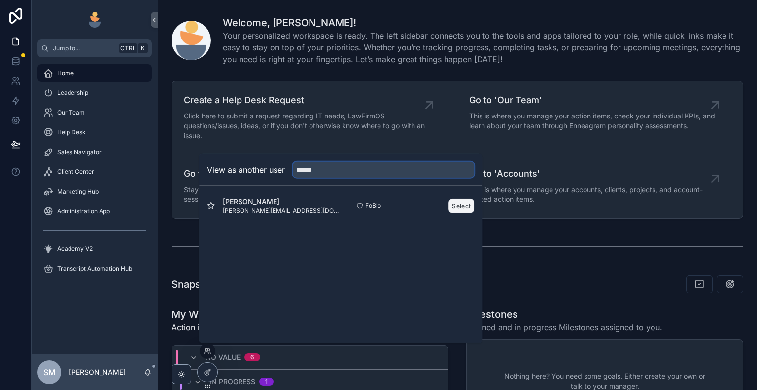
type input "*****"
click at [468, 203] on button "Select" at bounding box center [462, 205] width 26 height 14
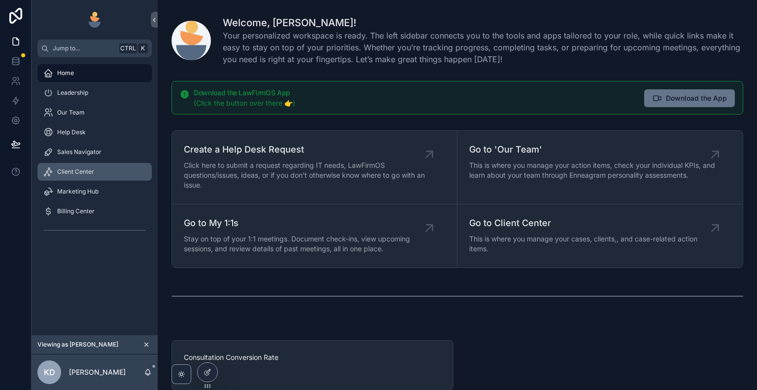
click at [100, 173] on div "Client Center" at bounding box center [94, 172] width 103 height 16
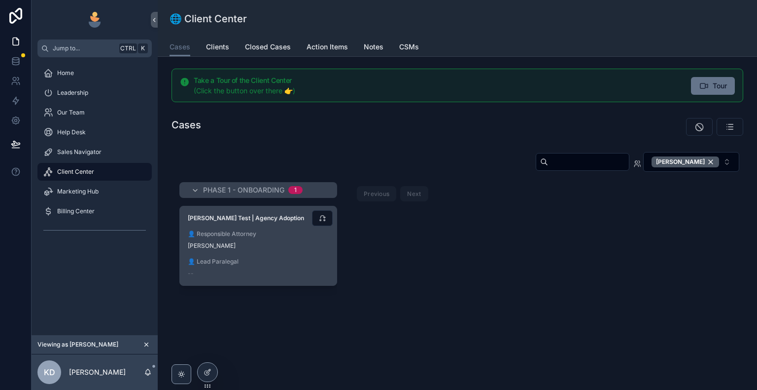
click at [270, 247] on div "Kelly Dempsey" at bounding box center [258, 246] width 141 height 8
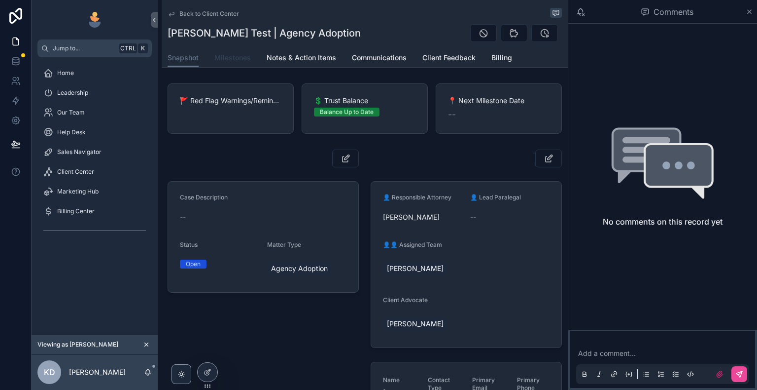
click at [239, 60] on span "Milestones" at bounding box center [232, 58] width 36 height 10
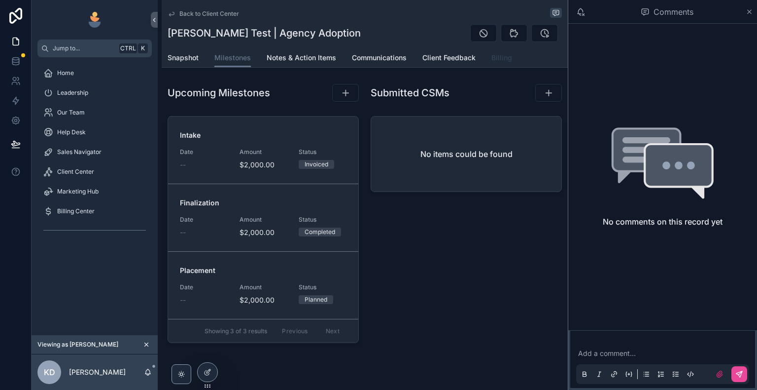
click at [497, 60] on span "Billing" at bounding box center [502, 58] width 21 height 10
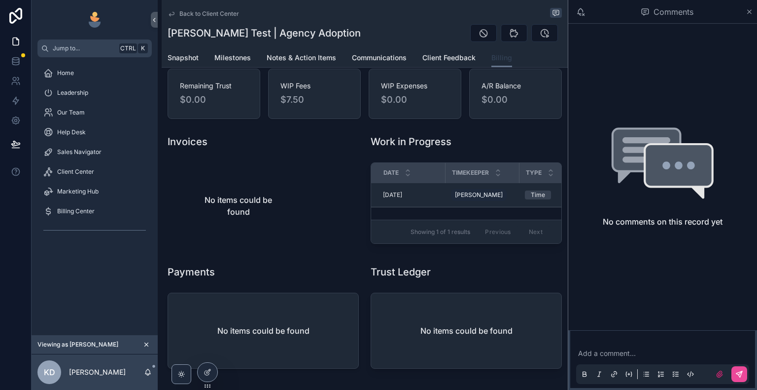
scroll to position [100, 0]
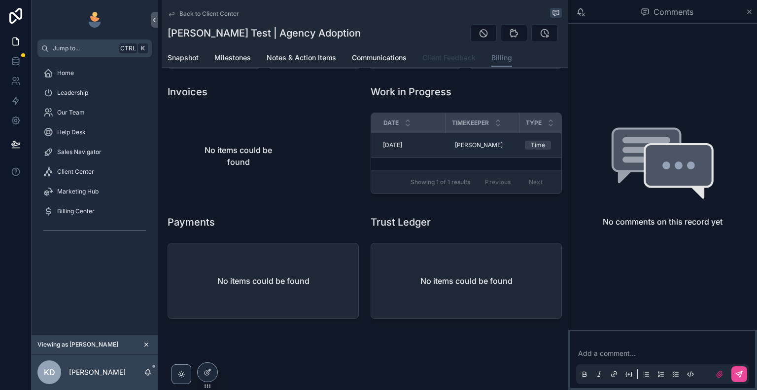
click at [435, 55] on span "Client Feedback" at bounding box center [449, 58] width 53 height 10
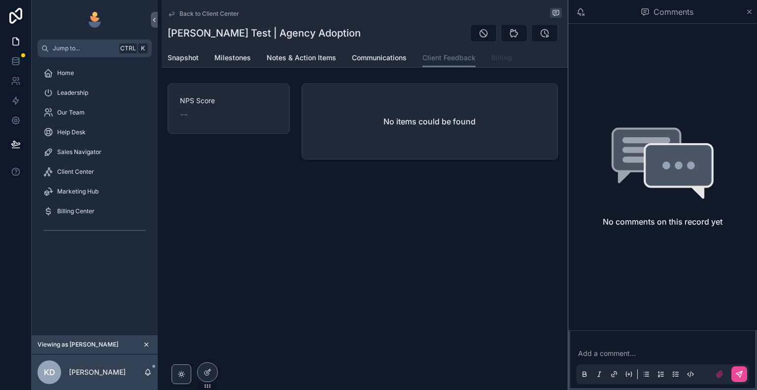
click at [500, 61] on span "Billing" at bounding box center [502, 58] width 21 height 10
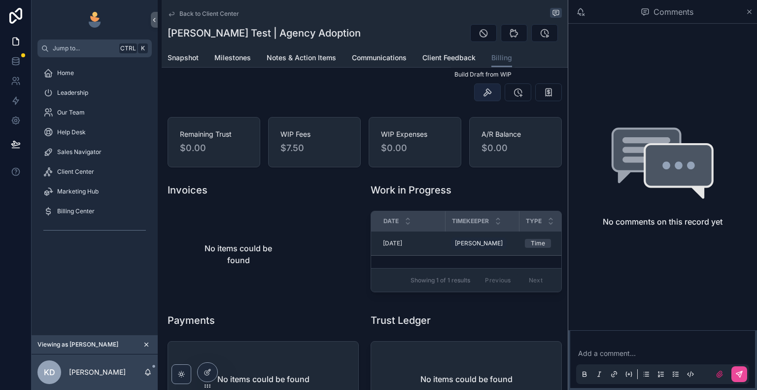
click at [483, 94] on icon "scrollable content" at bounding box center [488, 92] width 10 height 10
click at [467, 59] on span "Client Feedback" at bounding box center [449, 58] width 53 height 10
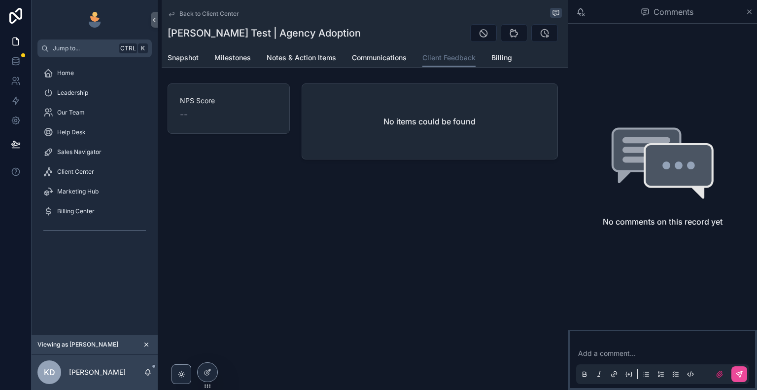
click at [512, 60] on div "Snapshot Milestones Notes & Action Items Communications Client Feedback Billing" at bounding box center [365, 57] width 394 height 19
click at [505, 58] on span "Billing" at bounding box center [502, 58] width 21 height 10
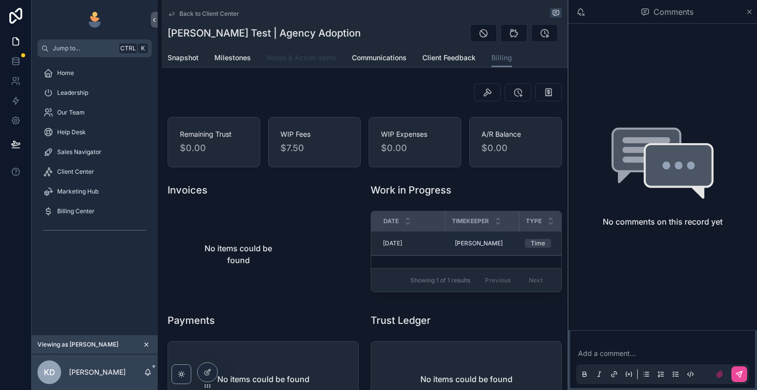
click at [310, 59] on span "Notes & Action Items" at bounding box center [302, 58] width 70 height 10
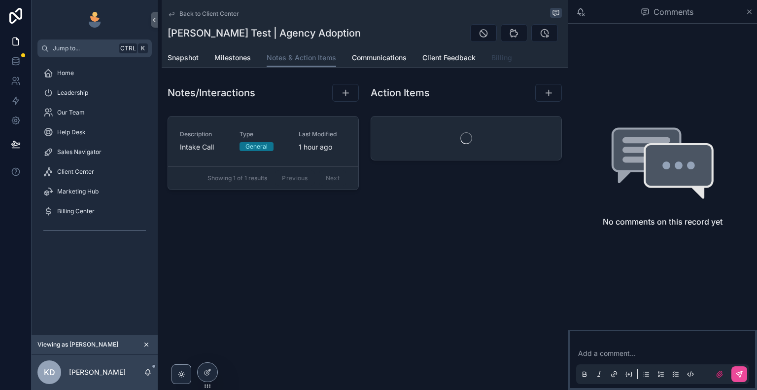
click at [497, 63] on link "Billing" at bounding box center [502, 59] width 21 height 20
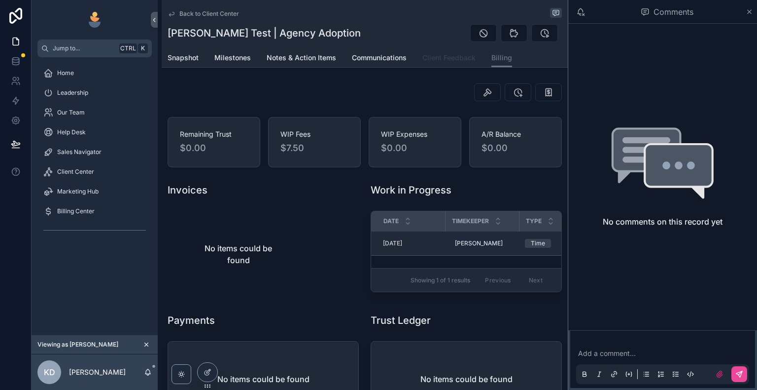
click at [430, 62] on span "Client Feedback" at bounding box center [449, 58] width 53 height 10
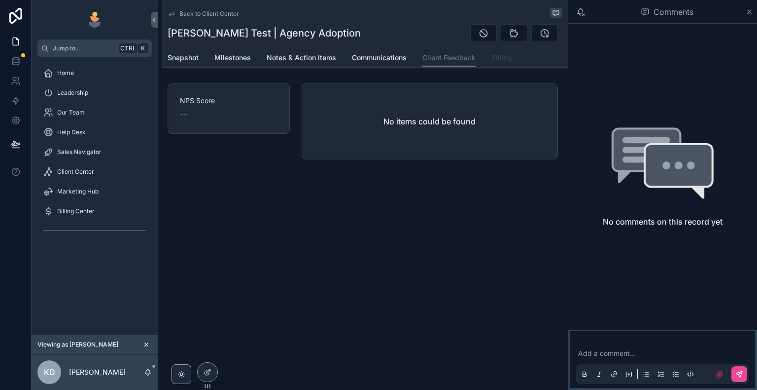
click at [492, 60] on span "Billing" at bounding box center [502, 58] width 21 height 10
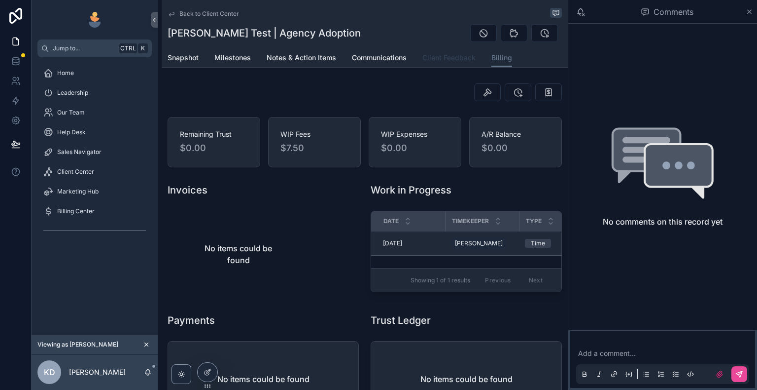
click at [452, 57] on span "Client Feedback" at bounding box center [449, 58] width 53 height 10
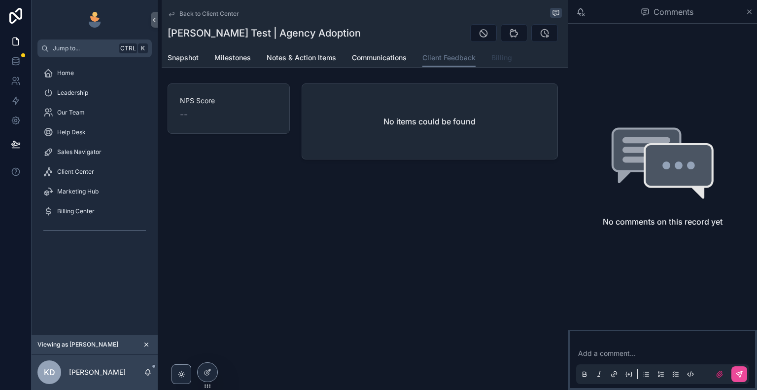
click at [493, 57] on span "Billing" at bounding box center [502, 58] width 21 height 10
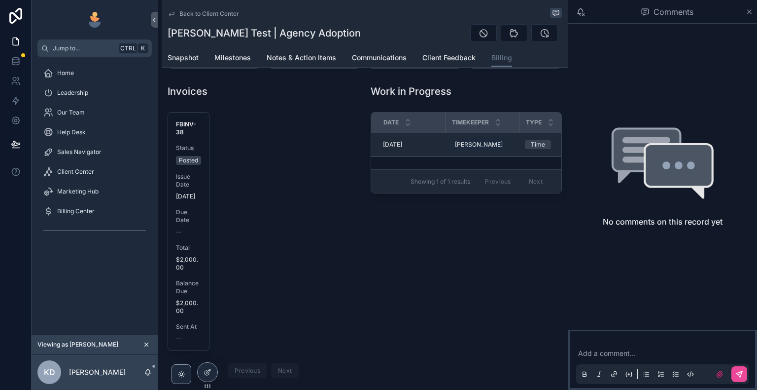
scroll to position [148, 0]
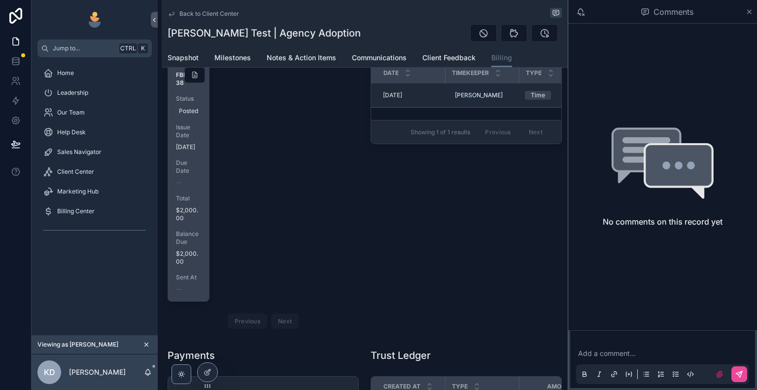
click at [185, 262] on span "$2,000.00" at bounding box center [188, 257] width 25 height 16
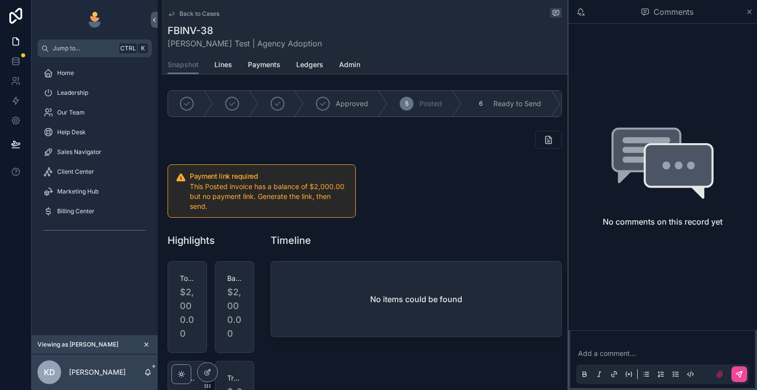
click at [172, 10] on icon "scrollable content" at bounding box center [172, 14] width 8 height 8
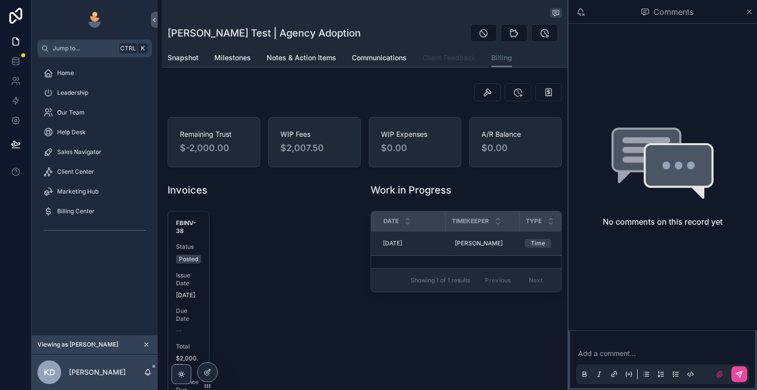
click at [438, 54] on span "Client Feedback" at bounding box center [449, 58] width 53 height 10
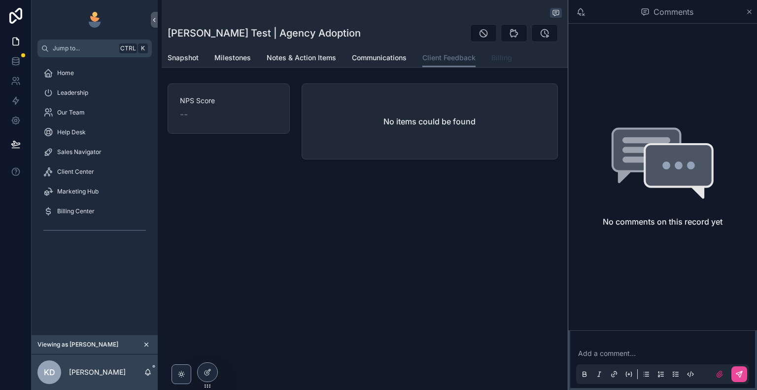
click at [499, 60] on span "Billing" at bounding box center [502, 58] width 21 height 10
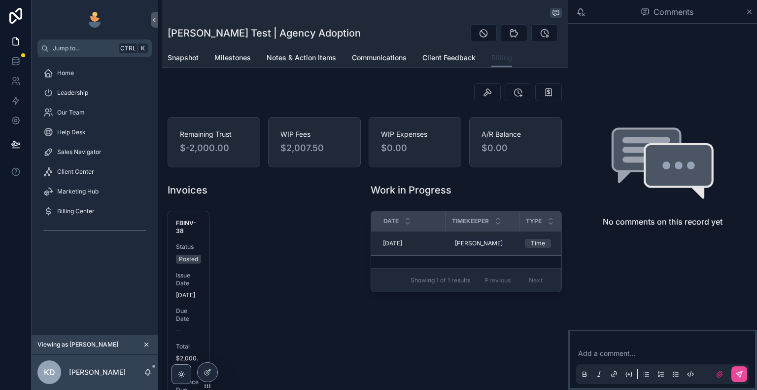
scroll to position [49, 0]
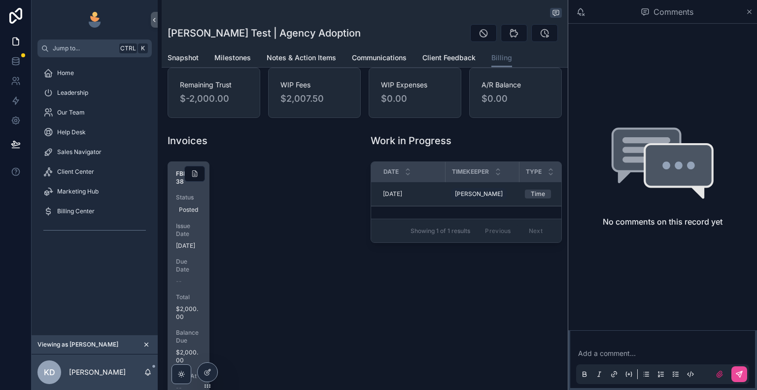
click at [188, 249] on span "02/10/2025" at bounding box center [188, 246] width 25 height 8
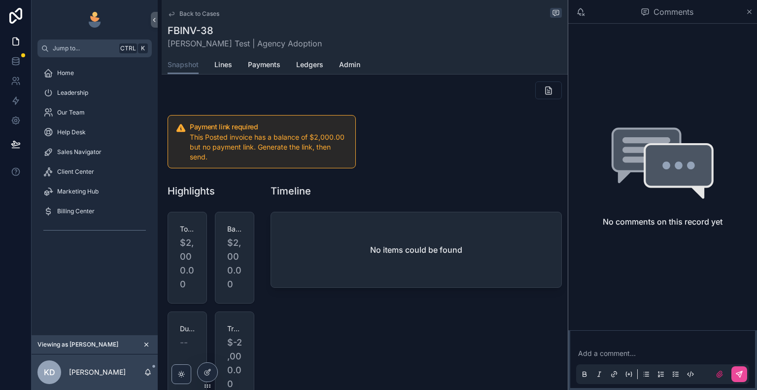
scroll to position [99, 0]
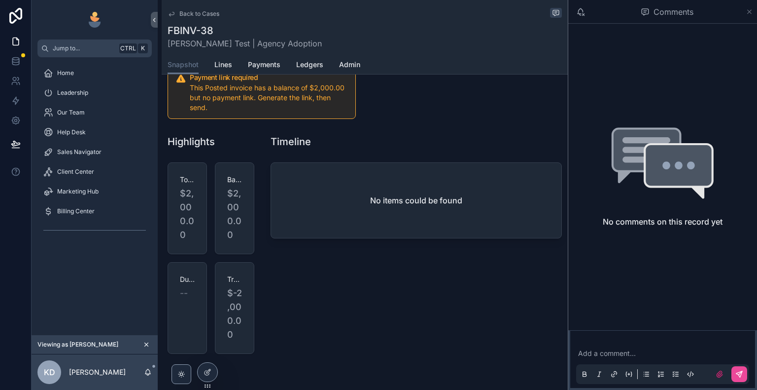
click at [747, 11] on icon "scrollable content" at bounding box center [749, 12] width 7 height 8
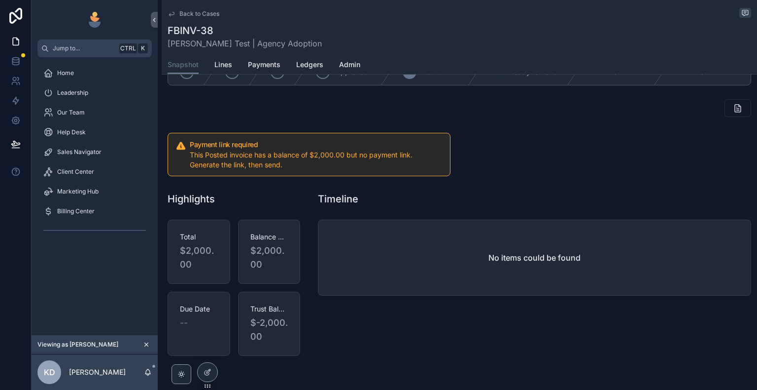
scroll to position [14, 0]
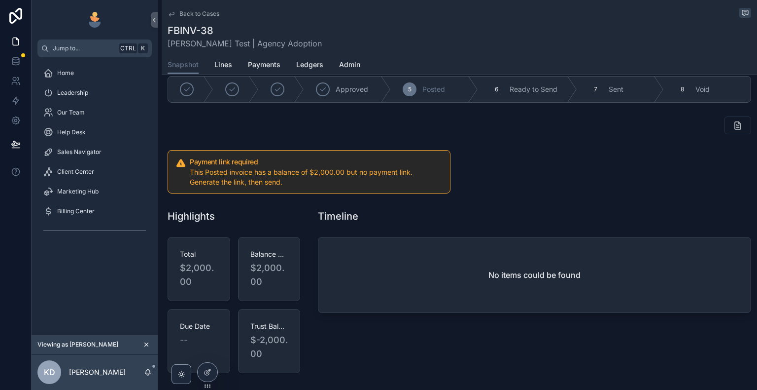
click at [172, 14] on icon "scrollable content" at bounding box center [172, 14] width 8 height 8
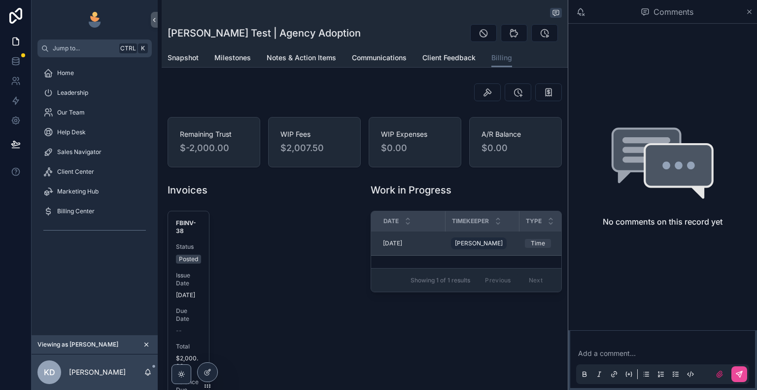
click at [507, 243] on div "Kelly Dempsey" at bounding box center [482, 243] width 62 height 16
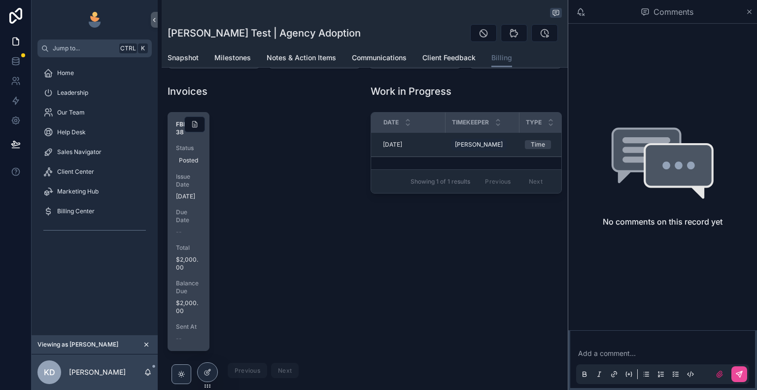
click at [194, 200] on span "02/10/2025" at bounding box center [188, 196] width 25 height 8
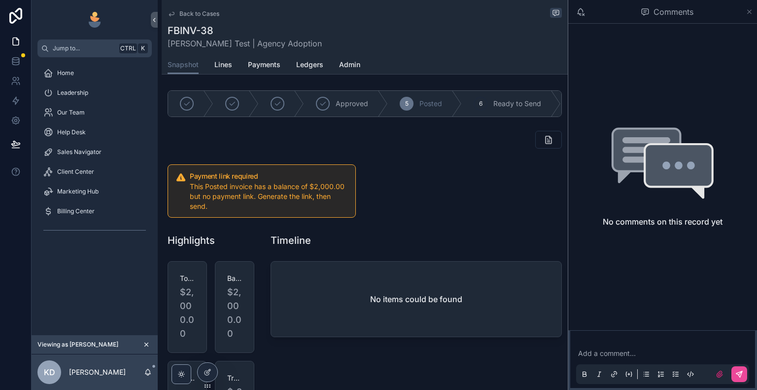
click at [748, 13] on icon "scrollable content" at bounding box center [750, 12] width 4 height 4
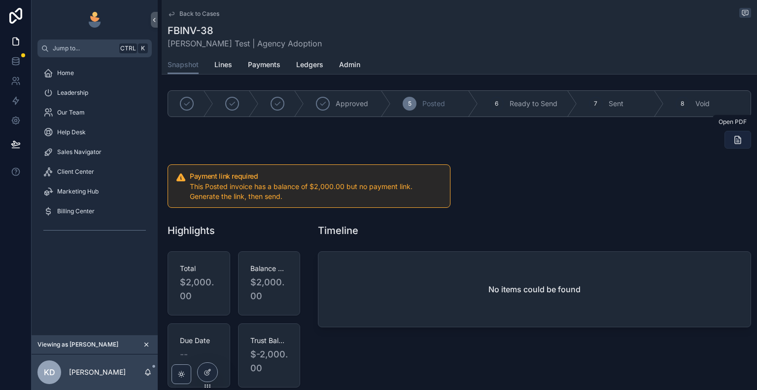
click at [733, 138] on icon "scrollable content" at bounding box center [738, 140] width 10 height 10
click at [738, 140] on button "scrollable content" at bounding box center [738, 140] width 27 height 18
click at [224, 68] on span "Lines" at bounding box center [223, 65] width 18 height 10
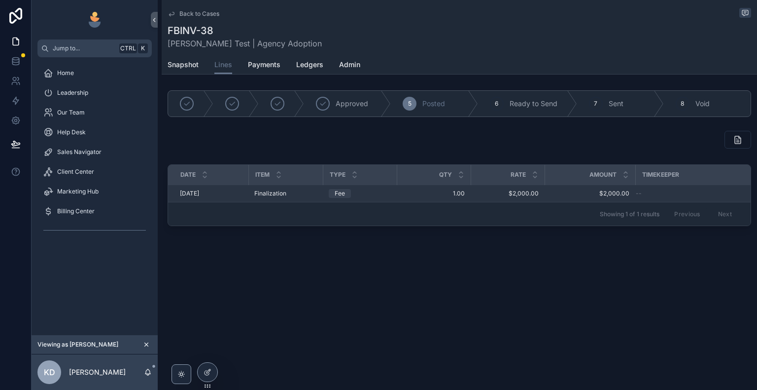
click at [729, 190] on div "--" at bounding box center [693, 193] width 115 height 8
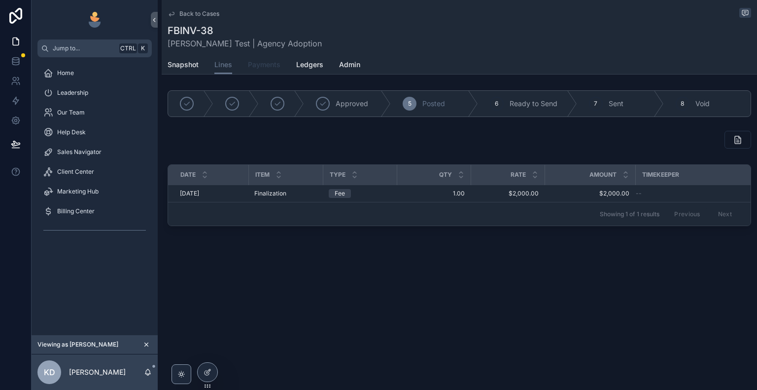
click at [260, 66] on span "Payments" at bounding box center [264, 65] width 33 height 10
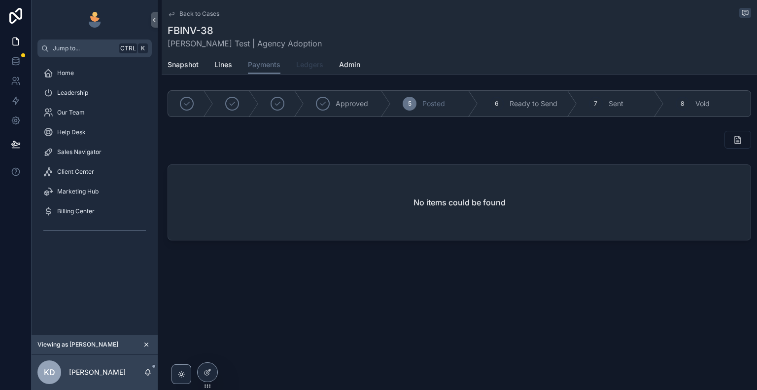
click at [305, 65] on span "Ledgers" at bounding box center [309, 65] width 27 height 10
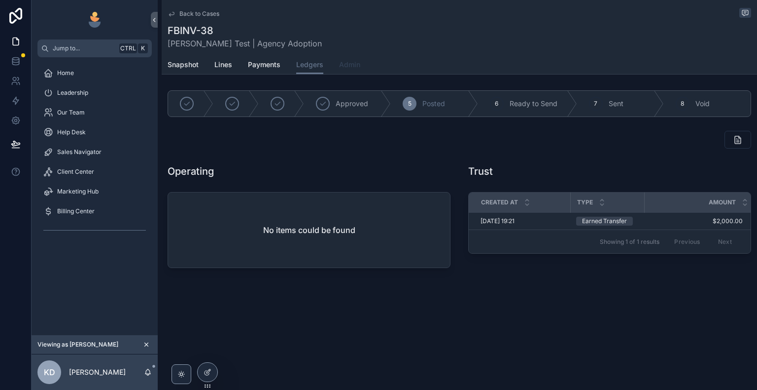
click at [355, 68] on span "Admin" at bounding box center [349, 65] width 21 height 10
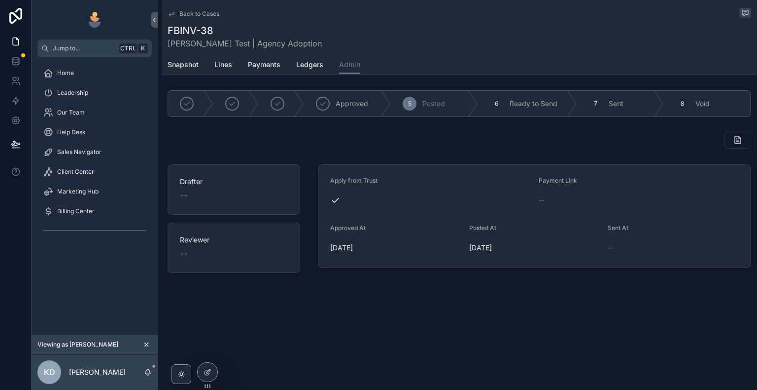
click at [171, 14] on icon "scrollable content" at bounding box center [172, 14] width 8 height 8
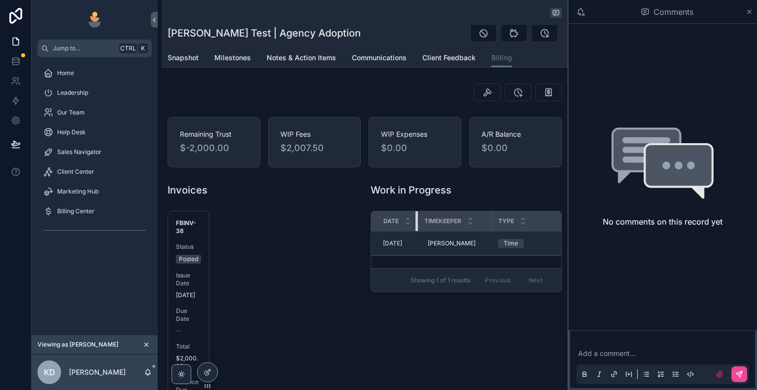
drag, startPoint x: 442, startPoint y: 218, endPoint x: 411, endPoint y: 218, distance: 30.6
click at [411, 218] on th "Date" at bounding box center [394, 221] width 47 height 20
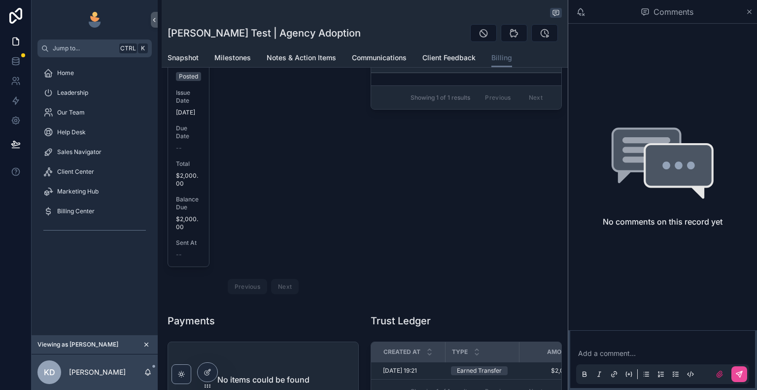
scroll to position [197, 0]
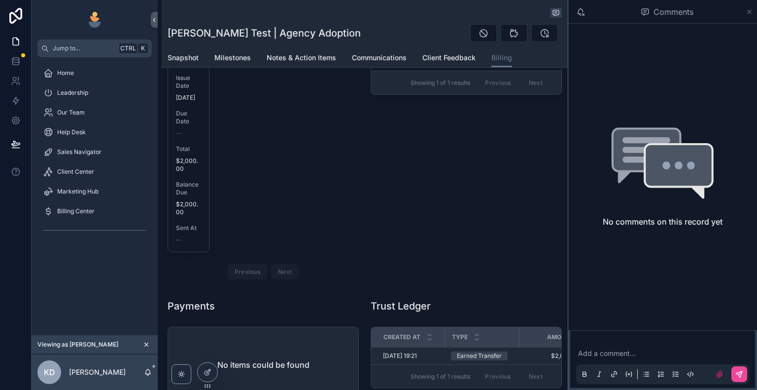
click at [752, 15] on icon "scrollable content" at bounding box center [749, 12] width 7 height 8
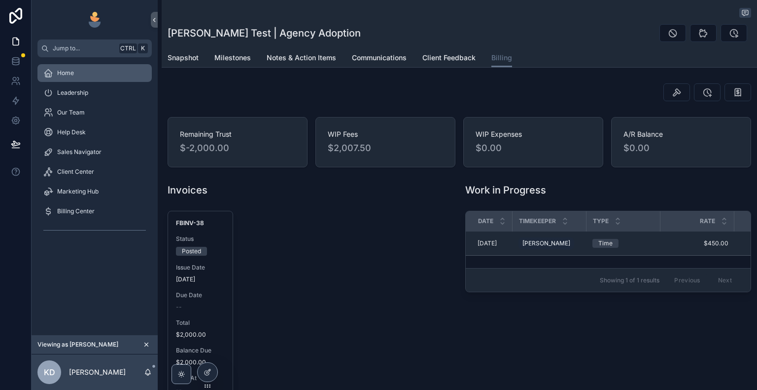
drag, startPoint x: 309, startPoint y: 207, endPoint x: 91, endPoint y: 71, distance: 256.8
click at [91, 71] on div "Home" at bounding box center [94, 73] width 103 height 16
